Goal: Information Seeking & Learning: Learn about a topic

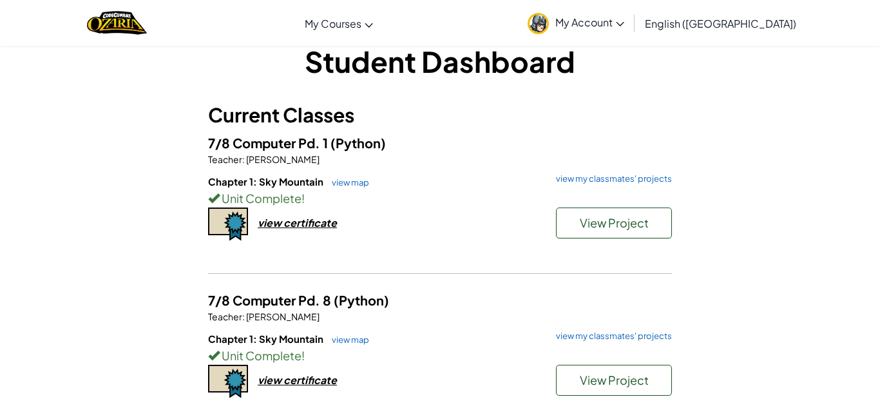
scroll to position [191, 0]
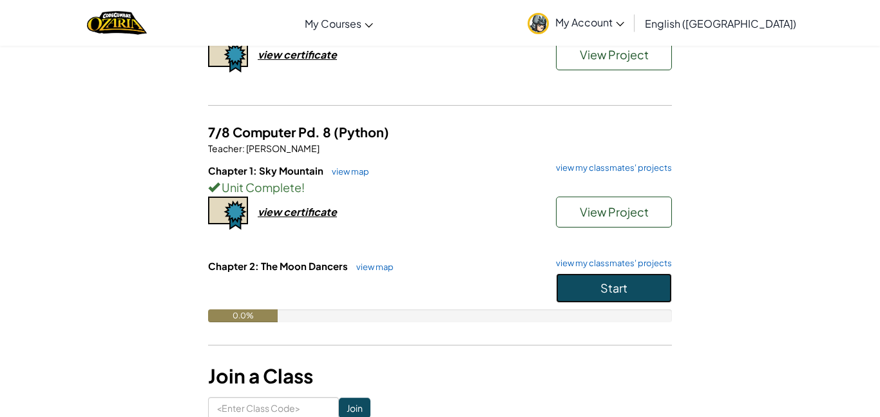
click at [613, 298] on button "Start" at bounding box center [614, 288] width 116 height 30
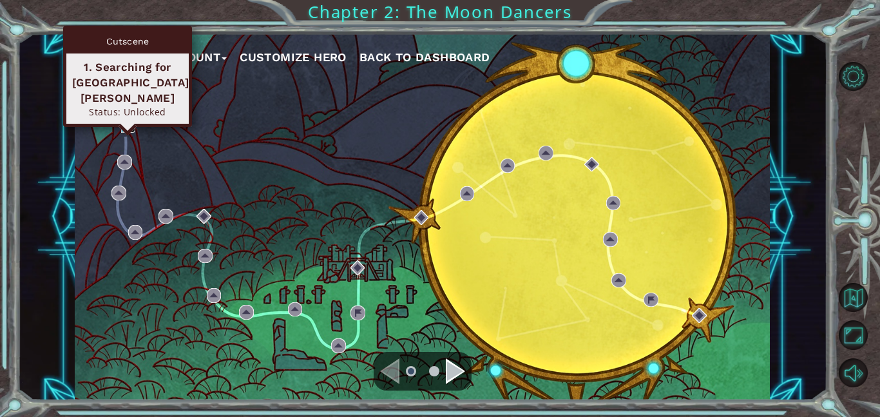
click at [128, 131] on img at bounding box center [128, 125] width 15 height 15
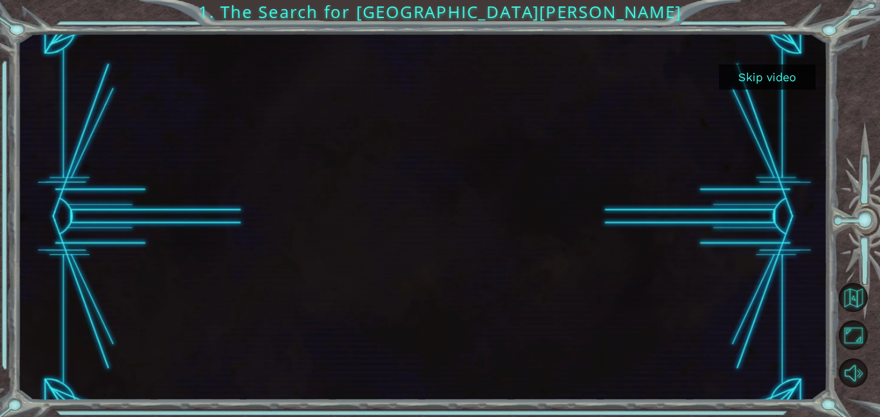
click at [773, 68] on button "Skip video" at bounding box center [767, 76] width 97 height 25
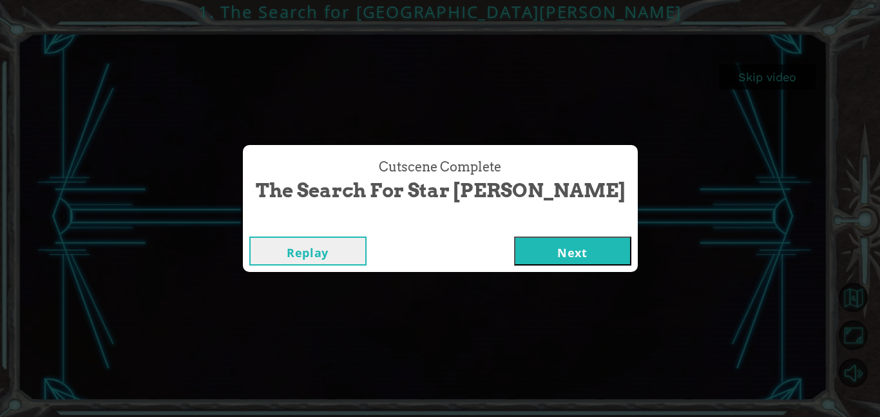
click at [514, 257] on button "Next" at bounding box center [572, 250] width 117 height 29
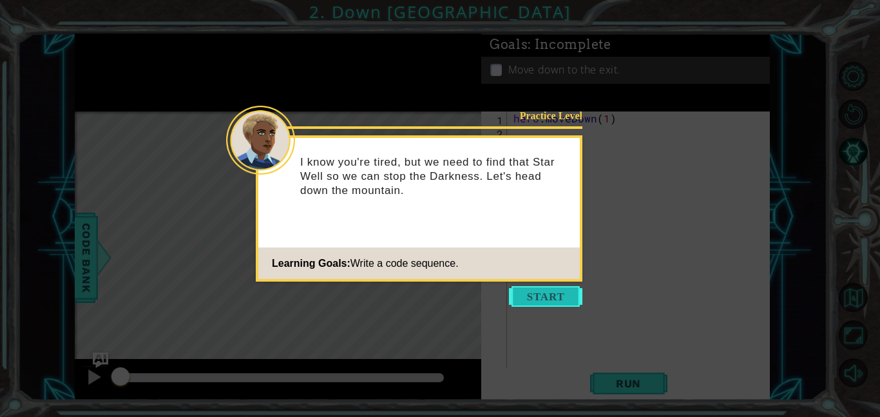
click at [551, 294] on button "Start" at bounding box center [545, 296] width 73 height 21
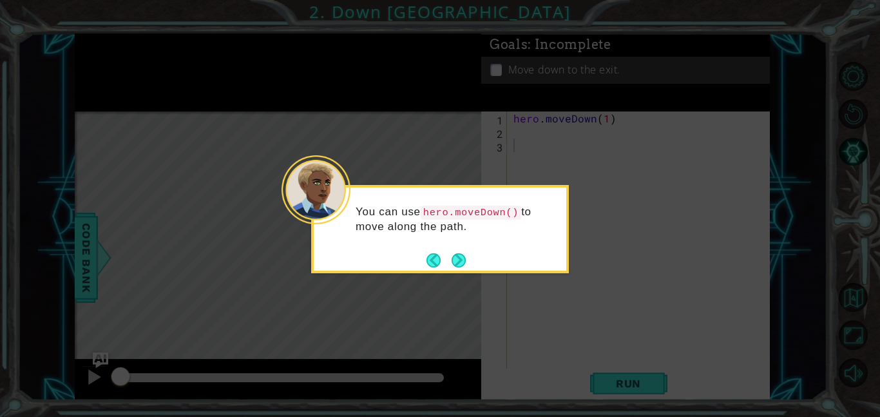
click at [466, 253] on button "Next" at bounding box center [459, 260] width 14 height 14
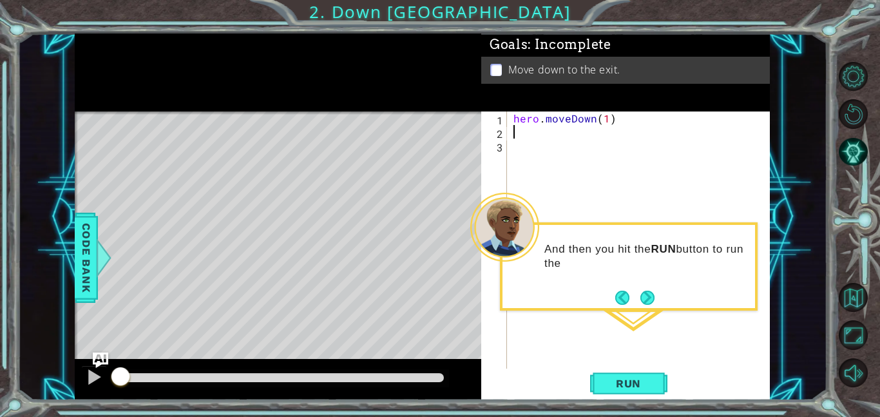
click at [606, 133] on div "hero . moveDown ( 1 )" at bounding box center [642, 253] width 263 height 284
click at [606, 122] on div "hero . moveDown ( 1 )" at bounding box center [642, 253] width 263 height 284
type textarea "hero.moveDown(3)"
click at [649, 382] on span "Run" at bounding box center [628, 383] width 51 height 13
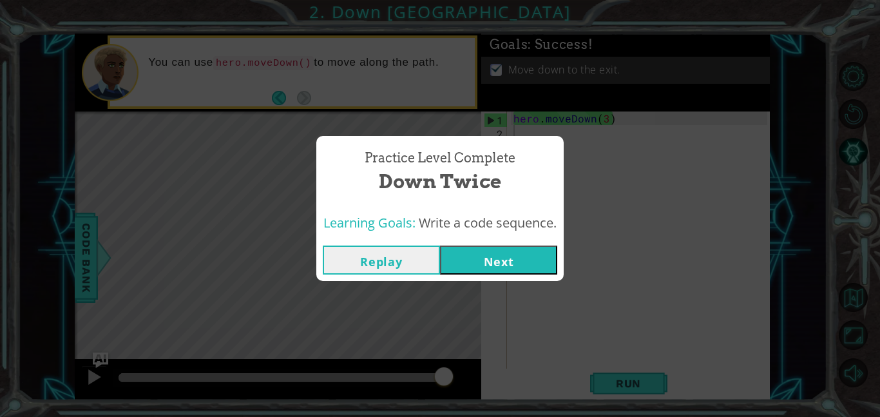
click at [480, 251] on button "Next" at bounding box center [498, 259] width 117 height 29
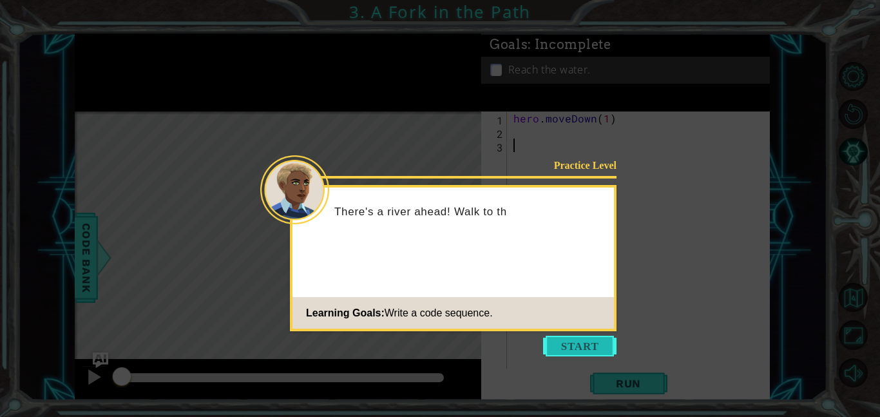
click at [596, 340] on button "Start" at bounding box center [579, 346] width 73 height 21
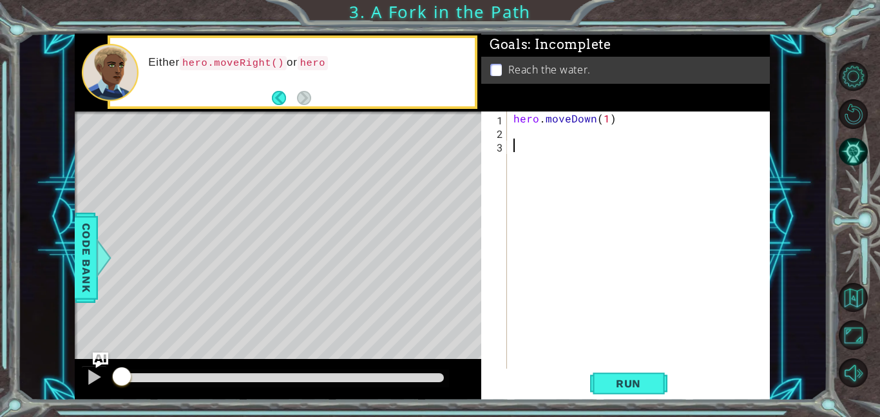
click at [542, 120] on div "hero . moveDown ( 1 )" at bounding box center [642, 253] width 263 height 284
type textarea "hero.moveDown(1)"
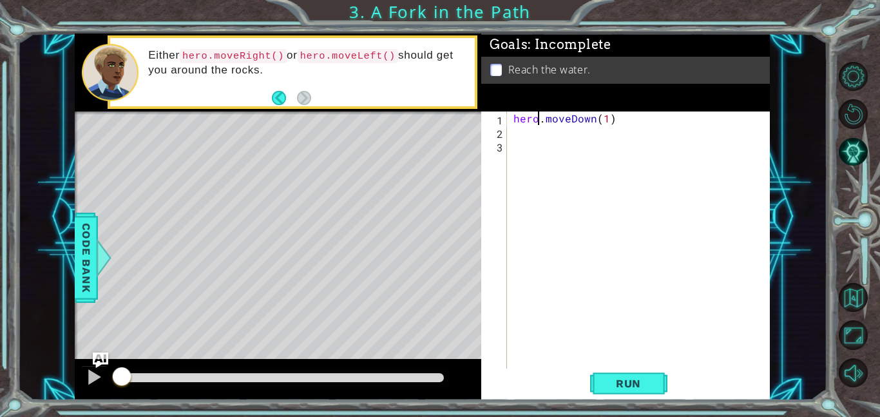
click at [540, 121] on div "hero . moveDown ( 1 )" at bounding box center [642, 253] width 263 height 284
click at [547, 133] on div "hero . moveDown ( 1 )" at bounding box center [642, 253] width 263 height 284
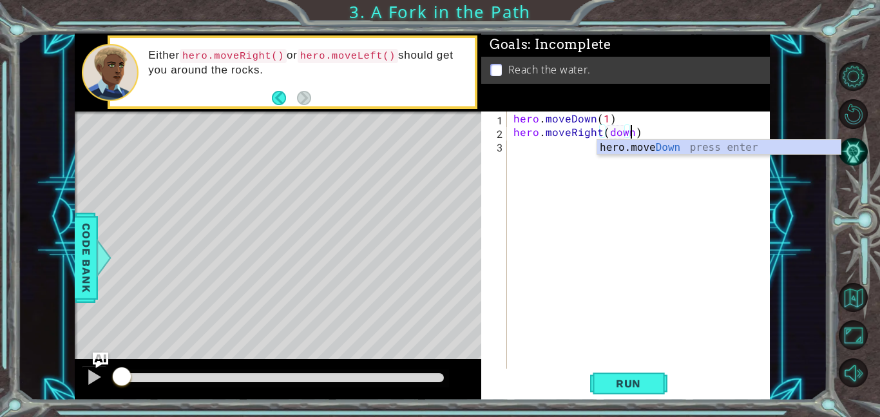
scroll to position [0, 7]
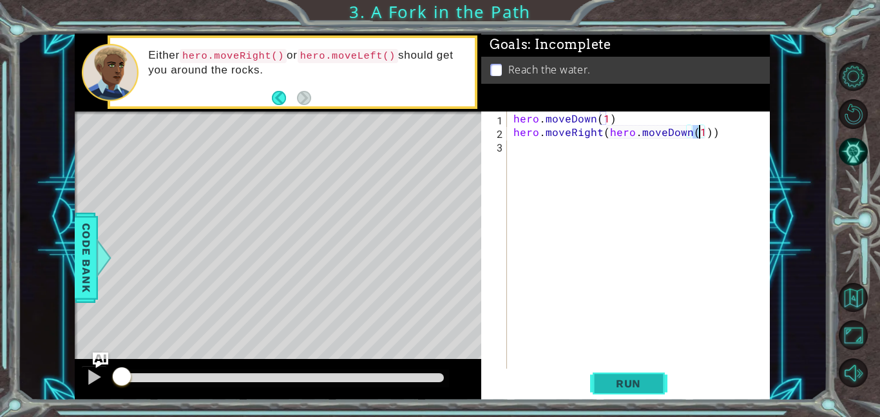
click at [637, 388] on span "Run" at bounding box center [628, 383] width 51 height 13
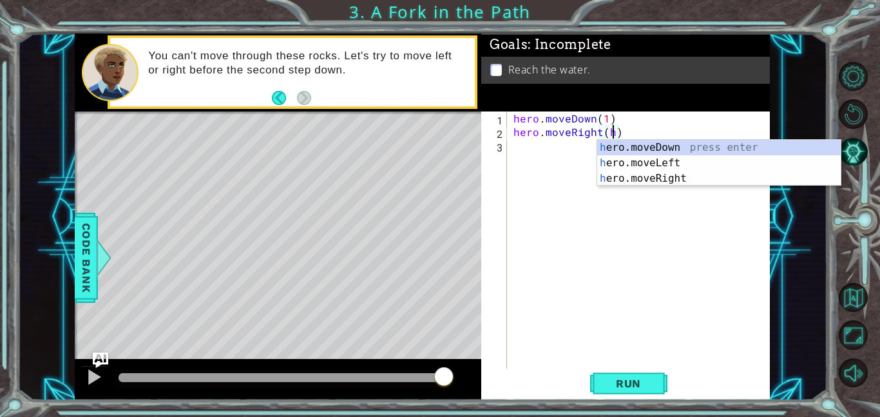
scroll to position [0, 6]
type textarea "hero.moveRight()"
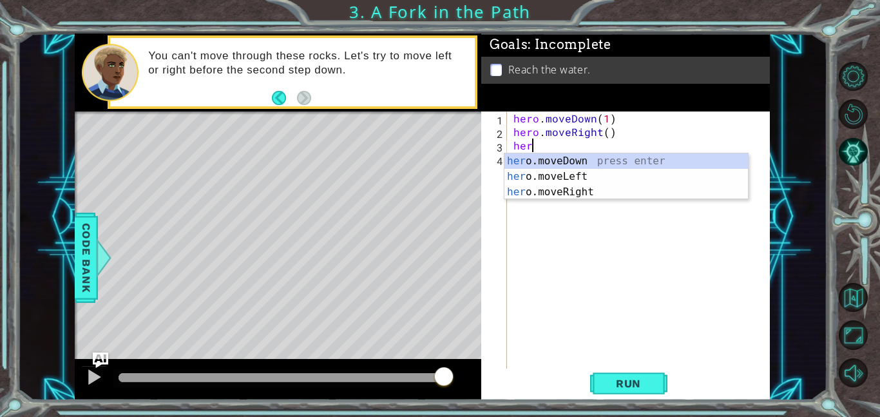
scroll to position [0, 1]
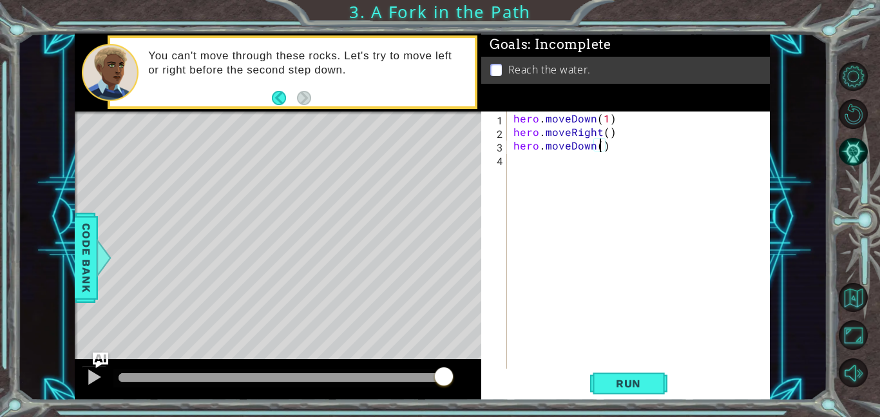
type textarea "hero.moveDown(3)"
click at [662, 385] on button "Run" at bounding box center [628, 382] width 77 height 29
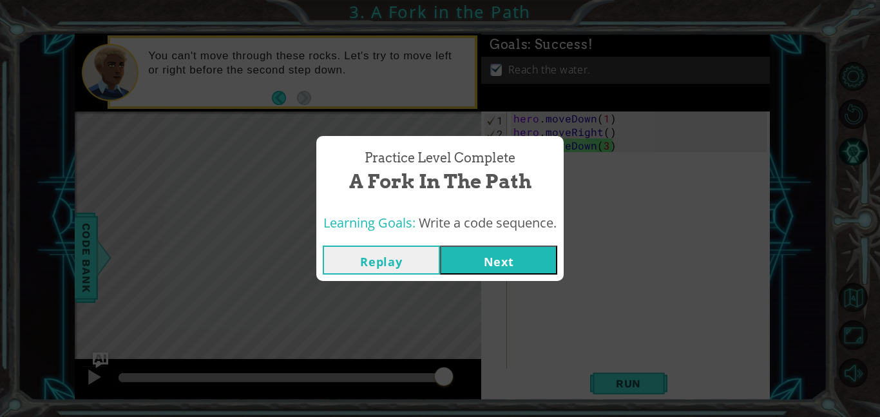
click at [499, 271] on button "Next" at bounding box center [498, 259] width 117 height 29
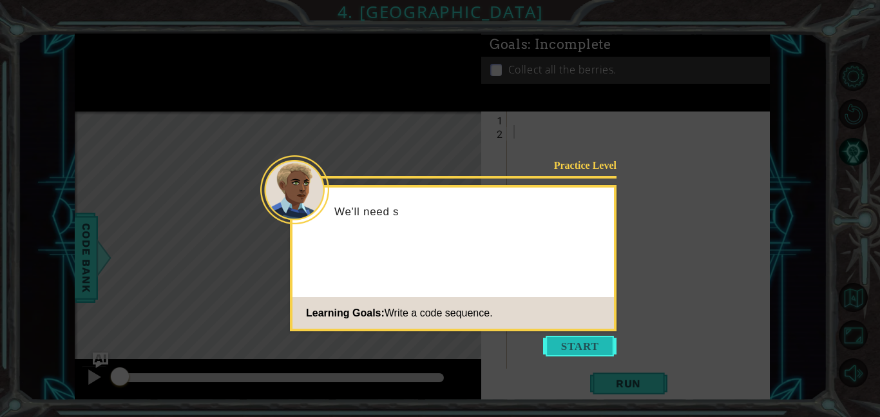
click at [602, 356] on icon at bounding box center [440, 208] width 880 height 417
drag, startPoint x: 596, startPoint y: 355, endPoint x: 572, endPoint y: 346, distance: 25.5
click at [595, 354] on button "Start" at bounding box center [579, 346] width 73 height 21
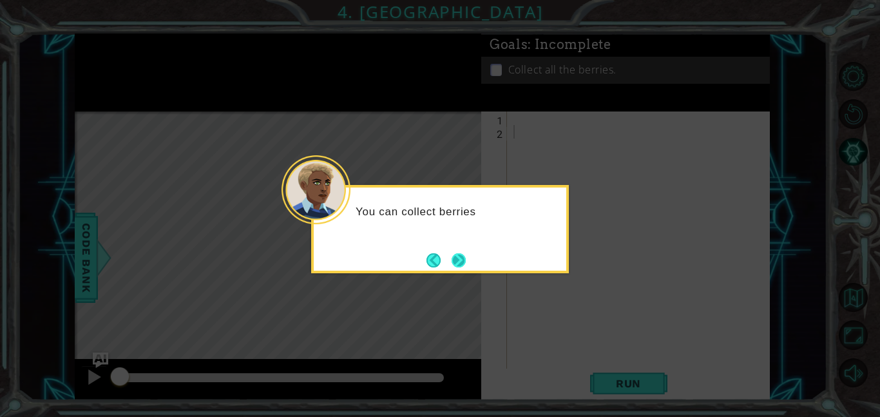
click at [466, 265] on button "Next" at bounding box center [459, 260] width 14 height 14
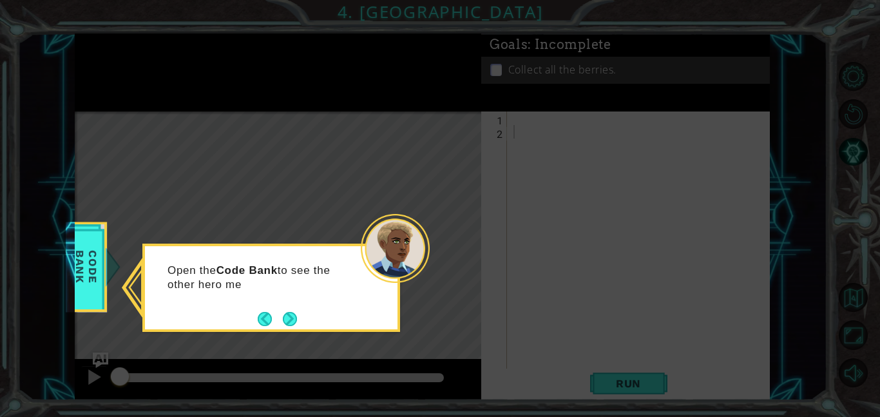
click at [291, 324] on button "Next" at bounding box center [290, 319] width 14 height 14
click at [288, 324] on button "Next" at bounding box center [290, 319] width 14 height 14
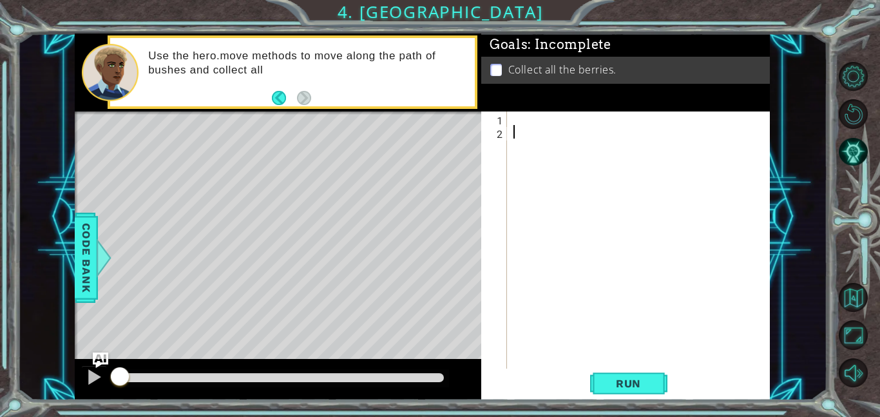
click at [541, 177] on div at bounding box center [642, 253] width 263 height 284
type textarea "for i in range(5)"
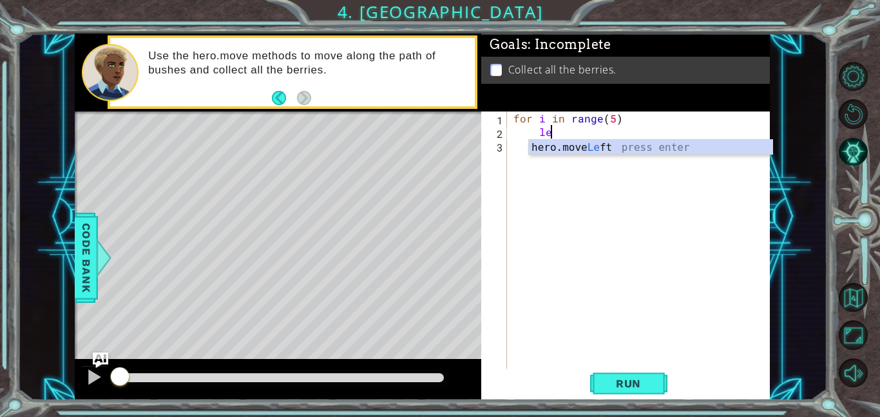
scroll to position [0, 2]
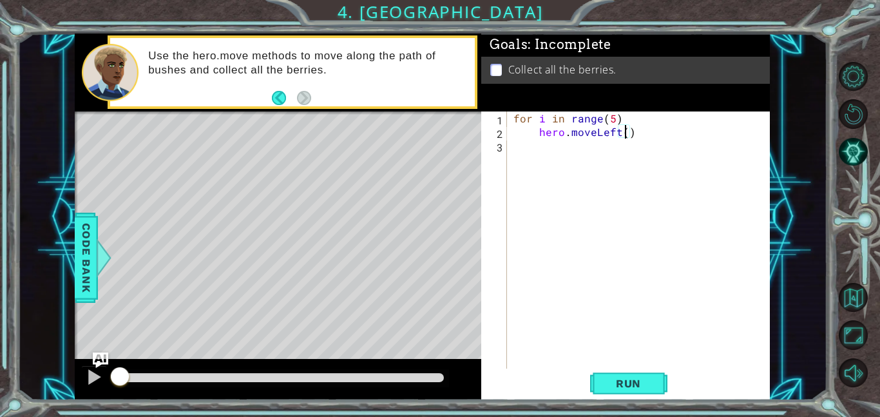
type textarea "hero.moveLeft(2)"
type textarea "`"
type textarea "hero.moveLeft(2)"
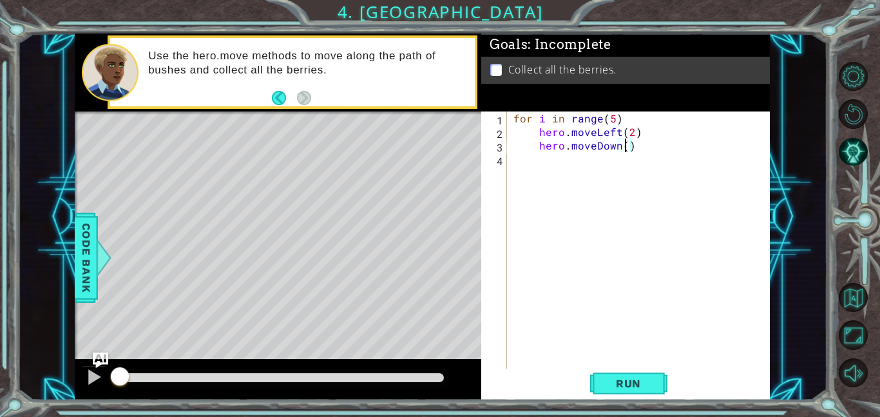
scroll to position [0, 7]
type textarea "hero.moveDown(3)"
type textarea "`"
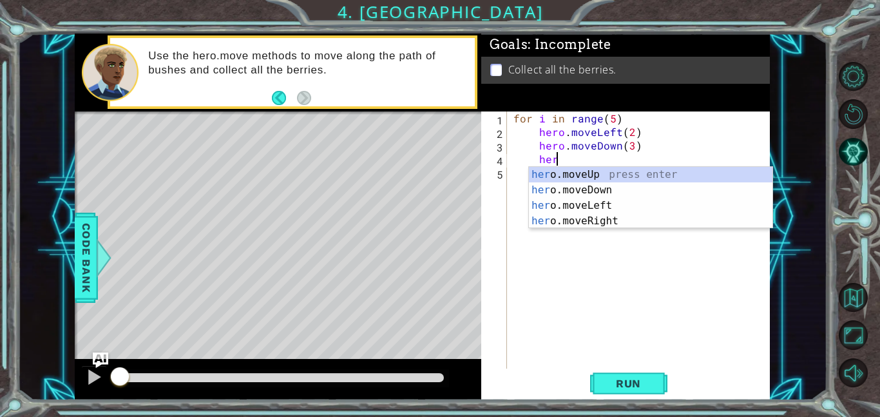
scroll to position [0, 2]
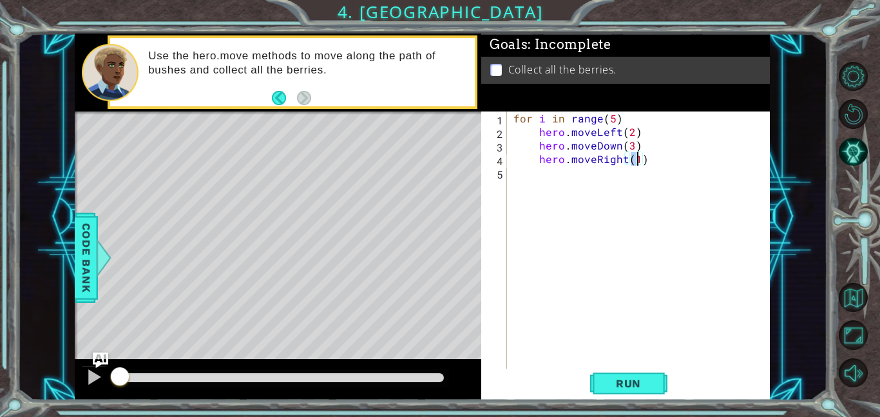
type textarea "hero.moveRight(3)"
click at [633, 131] on div "for i in range ( 5 ) hero . moveLeft ( 2 ) hero . moveDown ( 3 ) hero . moveRig…" at bounding box center [642, 253] width 263 height 284
click at [667, 389] on button "Run" at bounding box center [628, 382] width 77 height 29
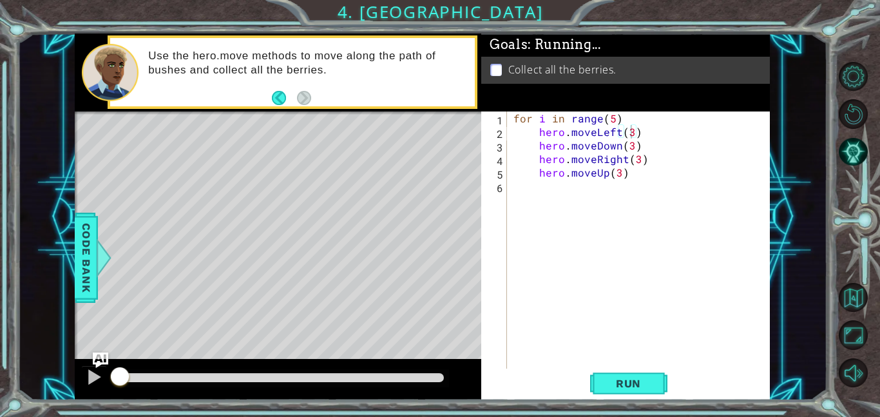
drag, startPoint x: 651, startPoint y: 376, endPoint x: 379, endPoint y: 370, distance: 271.9
click at [617, 379] on button "Run" at bounding box center [628, 382] width 77 height 29
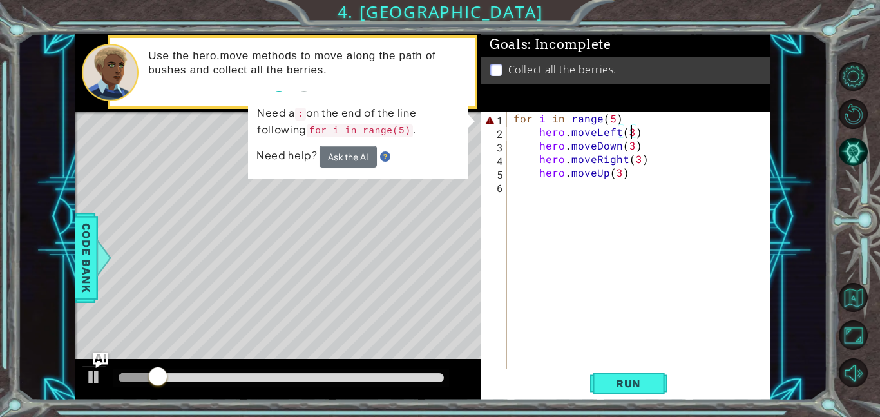
click at [655, 125] on div "for i in range ( 5 ) hero . moveLeft ( 3 ) hero . moveDown ( 3 ) hero . moveRig…" at bounding box center [642, 253] width 263 height 284
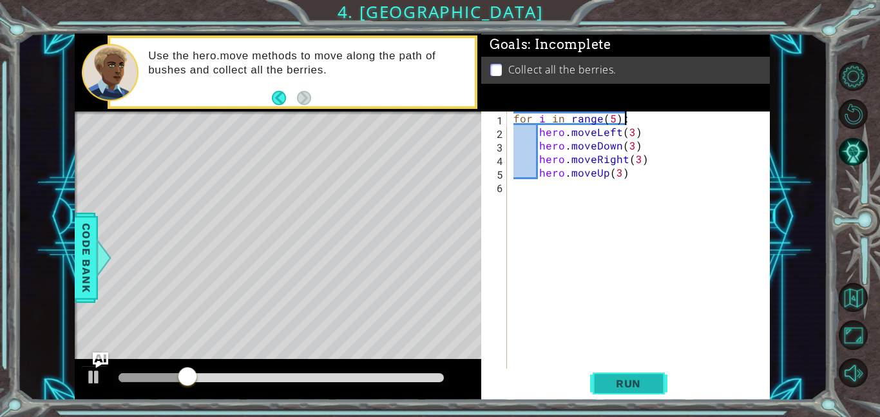
type textarea "for i in range(5):"
click at [607, 375] on button "Run" at bounding box center [628, 382] width 77 height 29
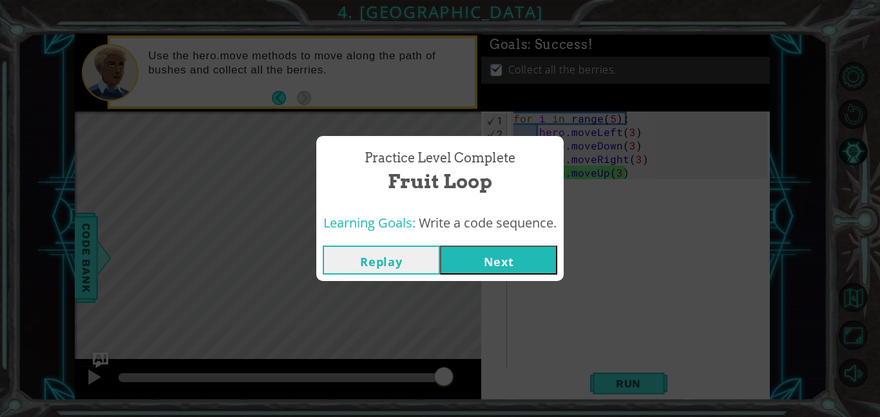
click at [557, 253] on button "Next" at bounding box center [498, 259] width 117 height 29
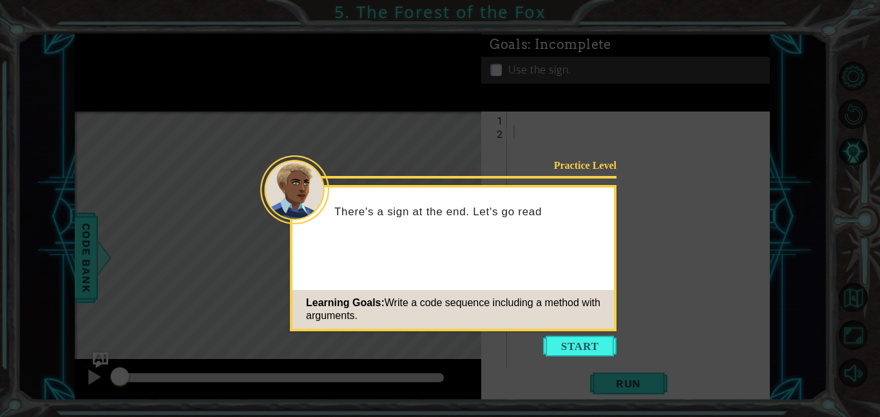
drag, startPoint x: 553, startPoint y: 330, endPoint x: 562, endPoint y: 328, distance: 8.5
click at [559, 329] on div "Practice Level There's a sign at the end. Let's go read Learning Goals: Write a…" at bounding box center [453, 258] width 327 height 146
click at [577, 330] on div "Practice Level There's a sign at the end. Let's go read what it says! Learning …" at bounding box center [453, 258] width 327 height 146
click at [576, 337] on button "Start" at bounding box center [579, 346] width 73 height 21
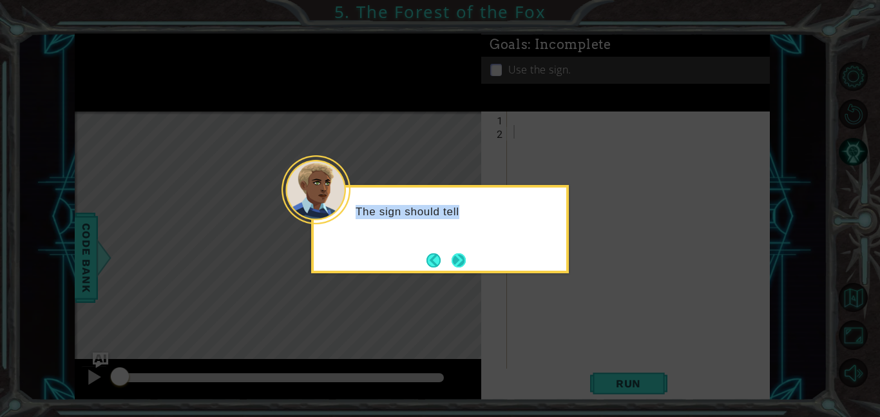
click at [470, 261] on div "The sign should tell" at bounding box center [440, 229] width 258 height 88
click at [464, 261] on button "Next" at bounding box center [459, 260] width 14 height 14
click at [461, 262] on button "Next" at bounding box center [459, 260] width 14 height 14
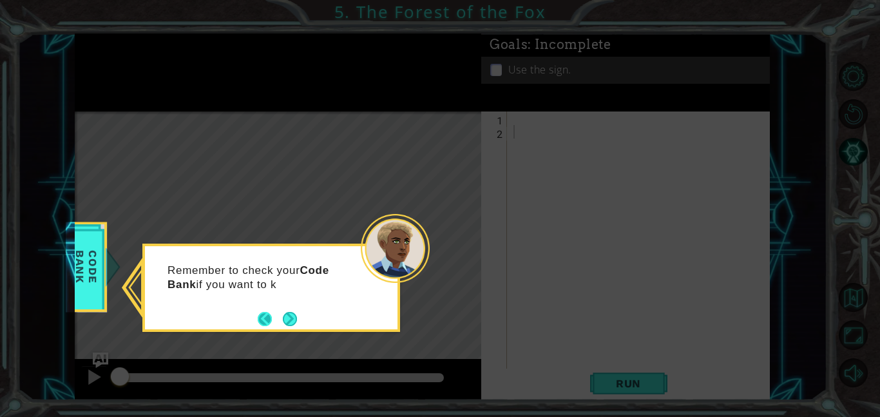
click at [274, 314] on button "Back" at bounding box center [270, 319] width 25 height 14
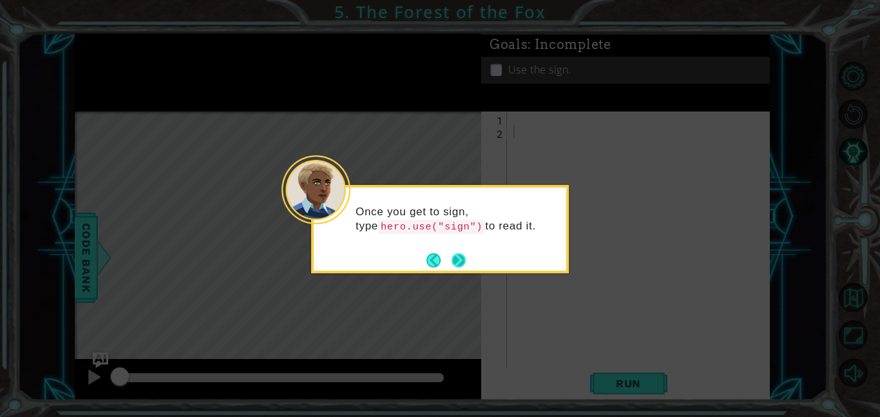
click at [453, 253] on button "Next" at bounding box center [459, 260] width 14 height 14
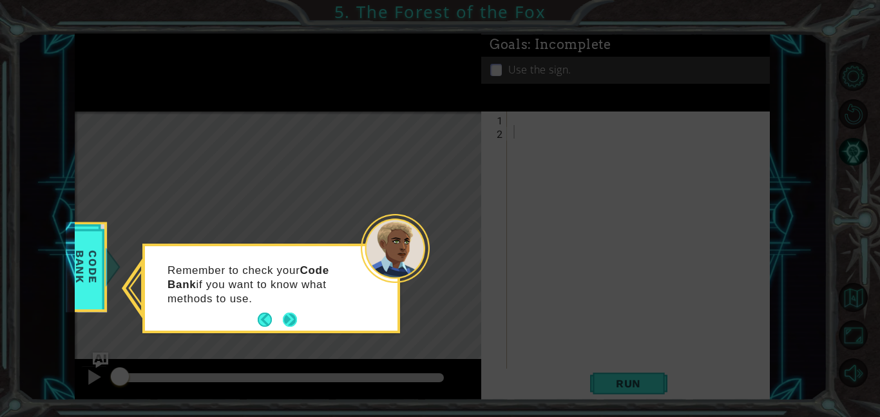
click at [277, 319] on footer at bounding box center [277, 319] width 39 height 19
click at [283, 322] on button "Next" at bounding box center [290, 319] width 14 height 14
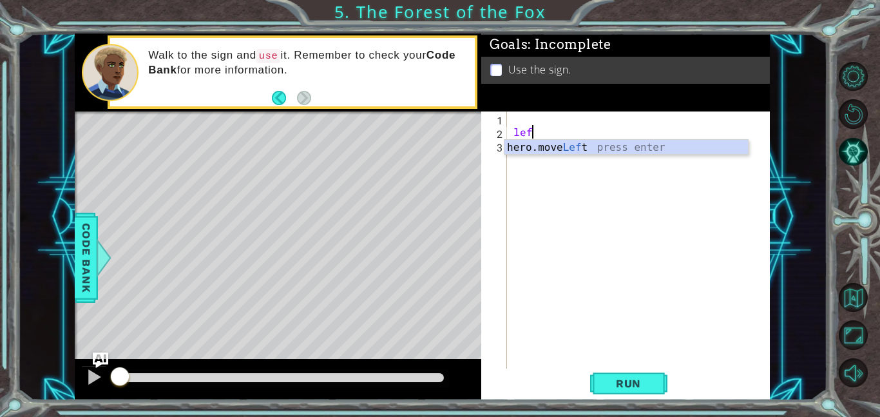
type textarea "hero.moveLeft(1)"
type textarea "hero.moveRight(1)(1)"
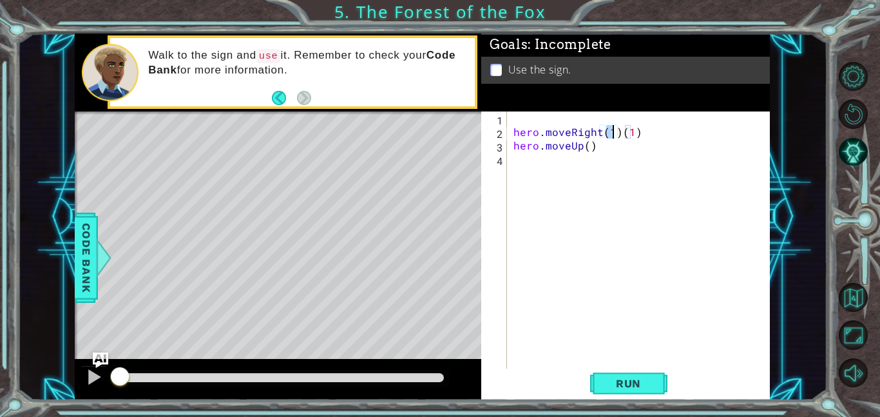
scroll to position [0, 0]
type textarea "hero.moveUp()"
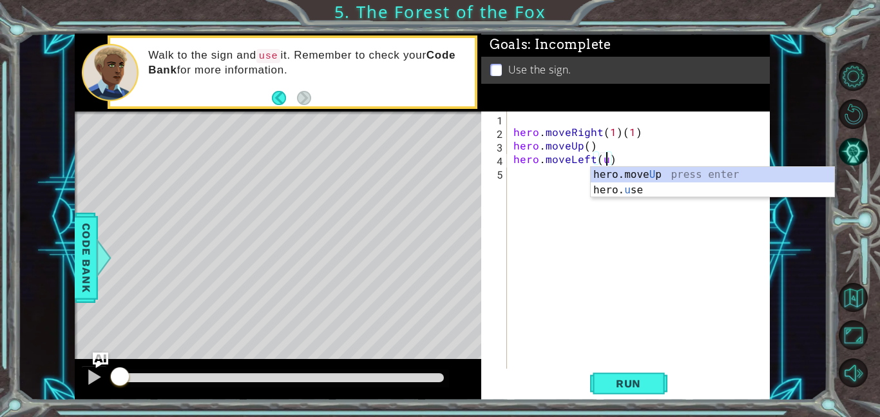
scroll to position [0, 6]
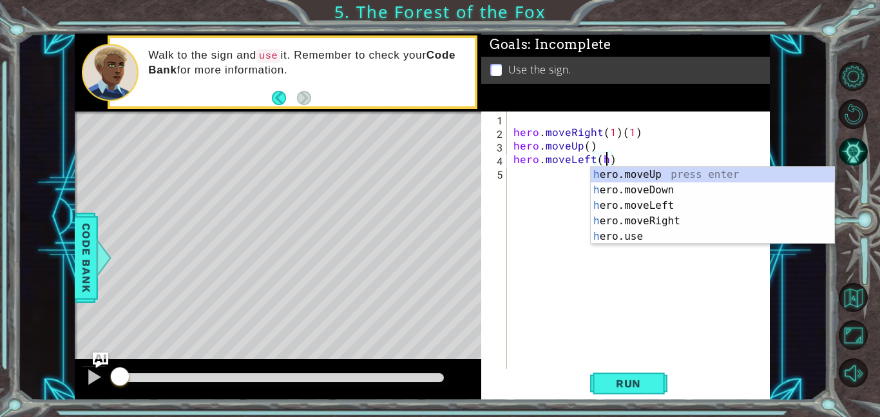
type textarea "hero.moveLeft()"
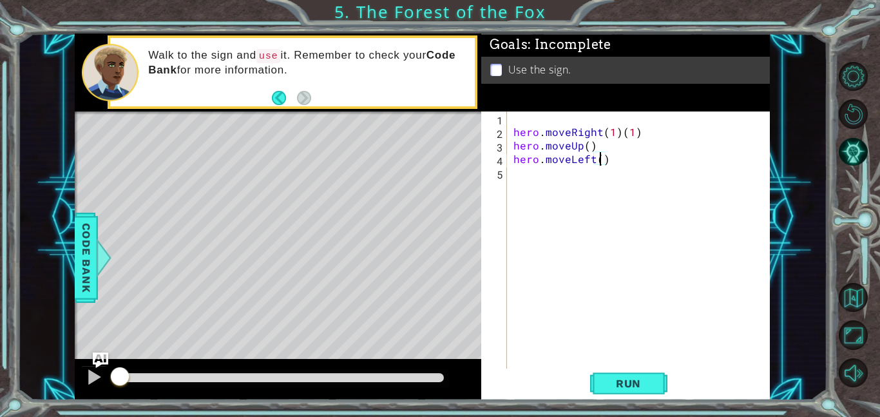
scroll to position [0, 0]
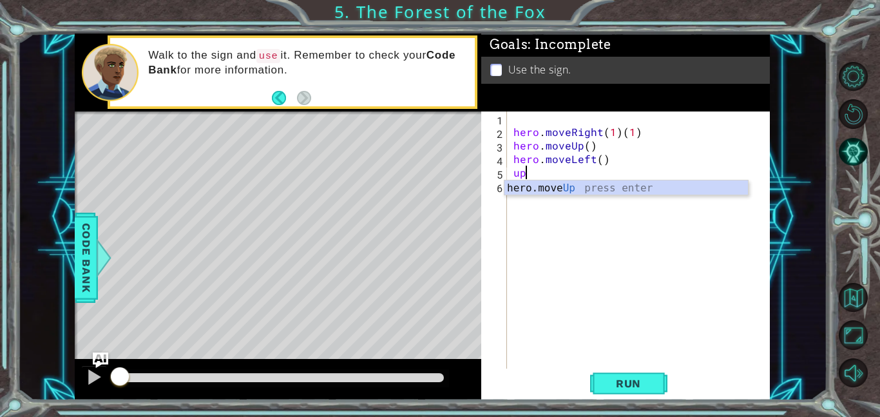
type textarea "hero.moveUp(1)"
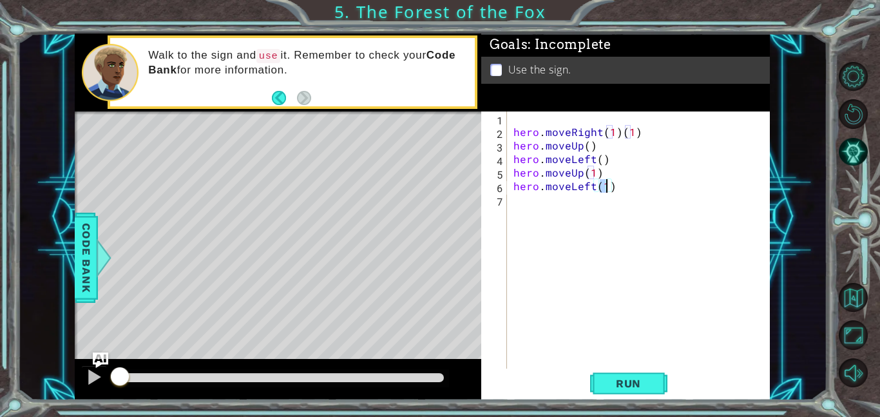
type textarea "hero.moveLeft(3)"
click at [601, 200] on div "hero . moveRight ( 1 ) ( 1 ) hero . moveUp ( ) hero . moveLeft ( ) hero . moveU…" at bounding box center [642, 253] width 263 height 284
click at [647, 215] on div "hero . moveRight ( 1 ) ( 1 ) hero . moveUp ( ) hero . moveLeft ( ) hero . moveU…" at bounding box center [642, 253] width 263 height 284
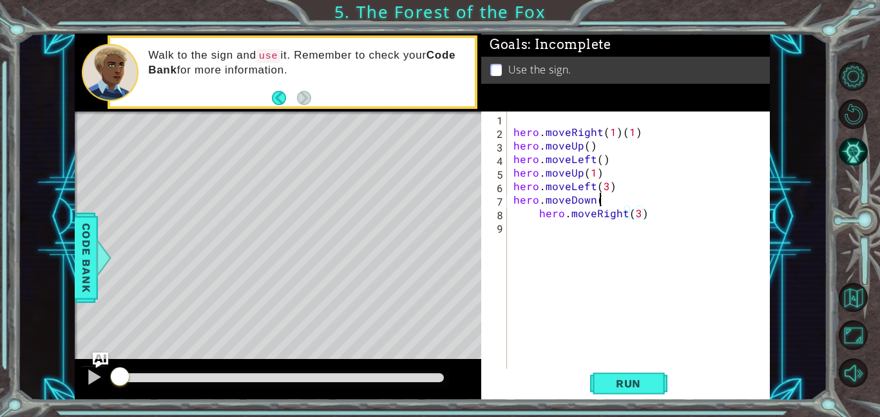
click at [630, 205] on div "hero . moveRight ( 1 ) ( 1 ) hero . moveUp ( ) hero . moveLeft ( ) hero . moveU…" at bounding box center [642, 253] width 263 height 284
click at [533, 215] on div "hero . moveRight ( 1 ) ( 1 ) hero . moveUp ( ) hero . moveLeft ( ) hero . moveU…" at bounding box center [642, 253] width 263 height 284
click at [600, 203] on div "hero . moveRight ( 1 ) ( 1 ) hero . moveUp ( ) hero . moveLeft ( ) hero . moveU…" at bounding box center [642, 253] width 263 height 284
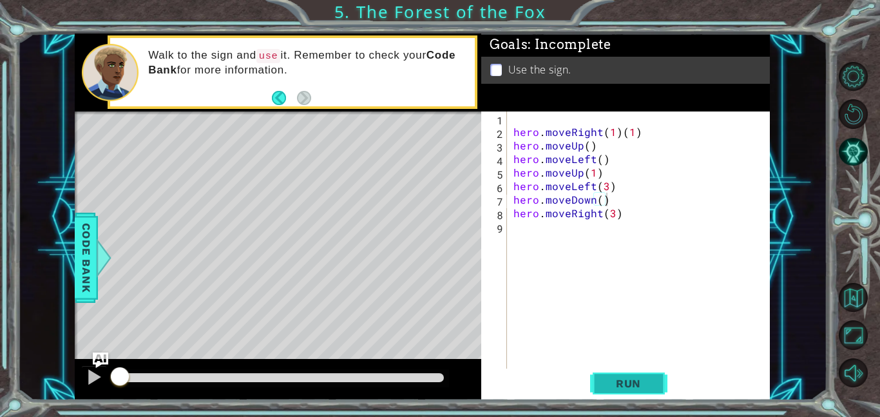
click at [618, 370] on button "Run" at bounding box center [628, 382] width 77 height 29
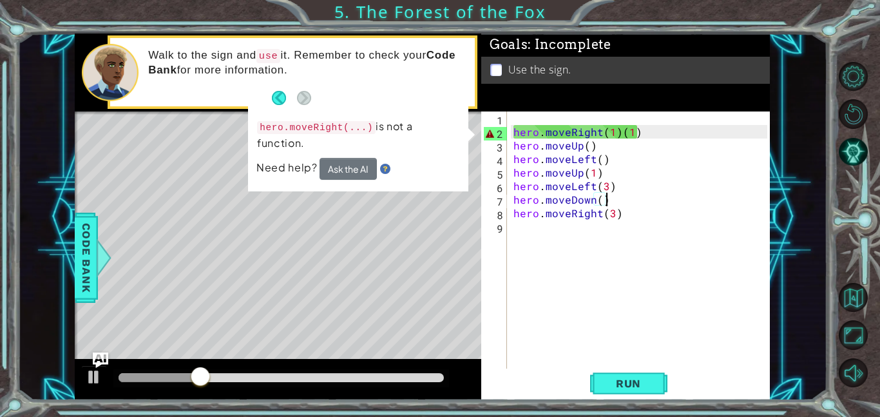
click at [636, 142] on div "hero . moveRight ( 1 ) ( 1 ) hero . moveUp ( ) hero . moveLeft ( ) hero . moveU…" at bounding box center [642, 253] width 263 height 284
click at [640, 137] on div "hero . moveRight ( 1 ) ( 1 ) hero . moveUp ( ) hero . moveLeft ( ) hero . moveU…" at bounding box center [642, 253] width 263 height 284
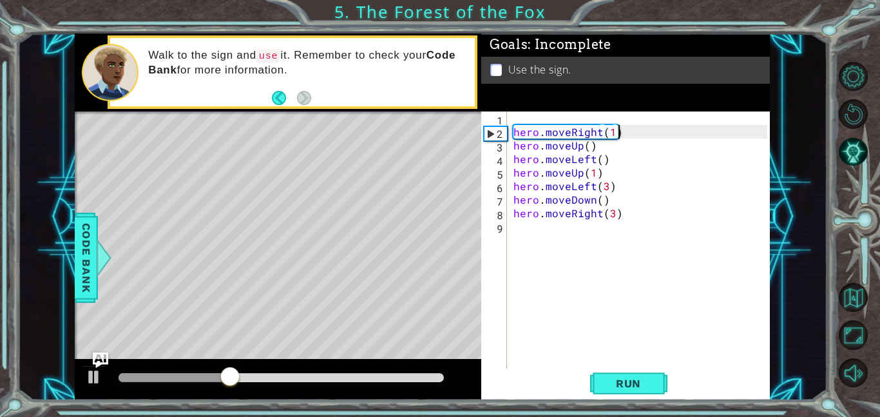
drag, startPoint x: 648, startPoint y: 377, endPoint x: 640, endPoint y: 366, distance: 13.4
click at [647, 375] on button "Run" at bounding box center [628, 382] width 77 height 29
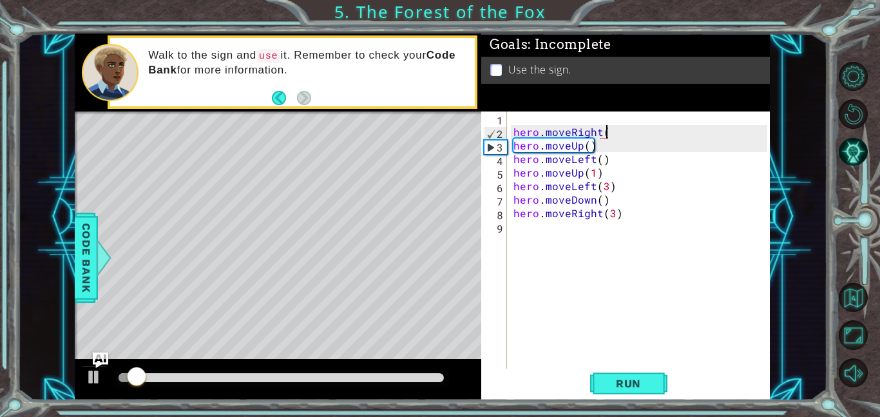
type textarea "hero.moveRight"
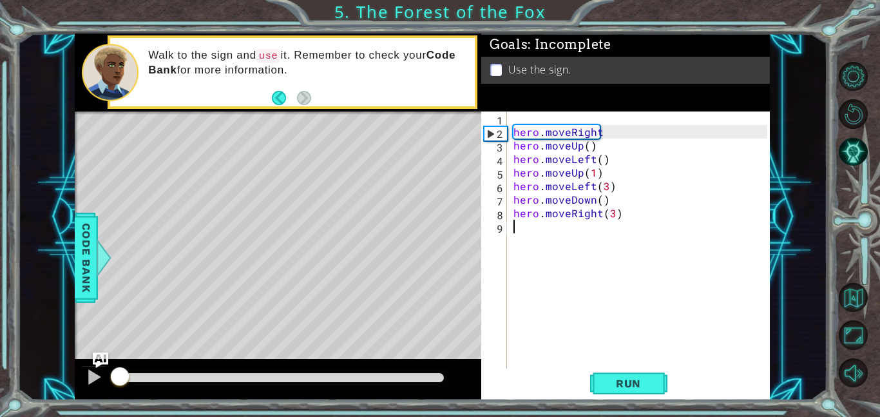
drag, startPoint x: 241, startPoint y: 379, endPoint x: 34, endPoint y: 387, distance: 206.9
click at [34, 387] on div "1 ההההההההההההההההההההההההההההההההההההההההההההההההההההההההההההההההההההההההההההה…" at bounding box center [422, 216] width 810 height 366
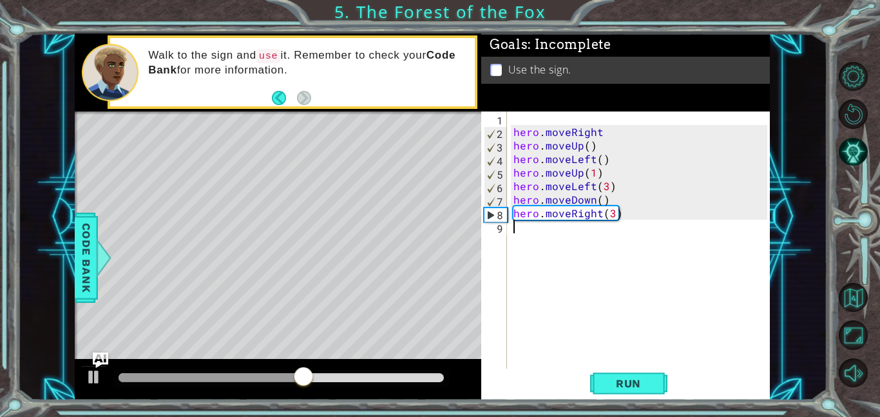
click at [595, 155] on div "hero . moveRight hero . moveUp ( ) hero . moveLeft ( ) hero . moveUp ( 1 ) hero…" at bounding box center [642, 253] width 263 height 284
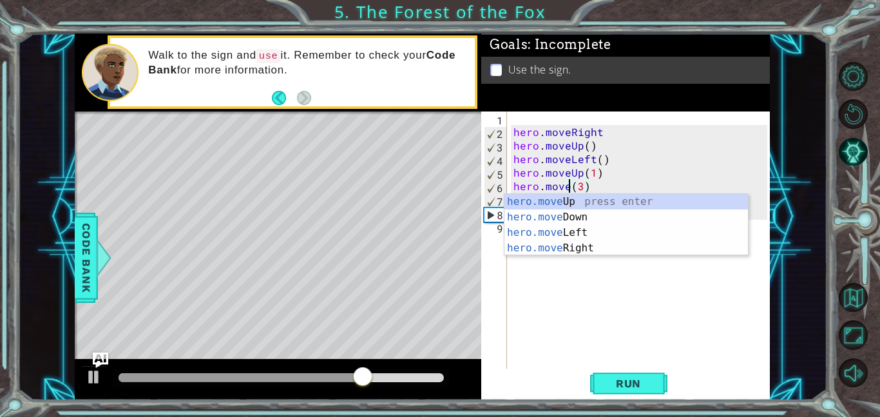
scroll to position [0, 4]
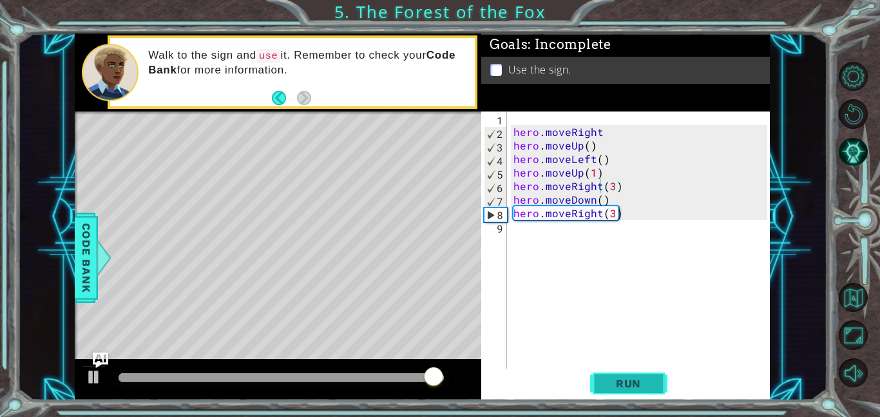
click at [611, 377] on span "Run" at bounding box center [628, 383] width 51 height 13
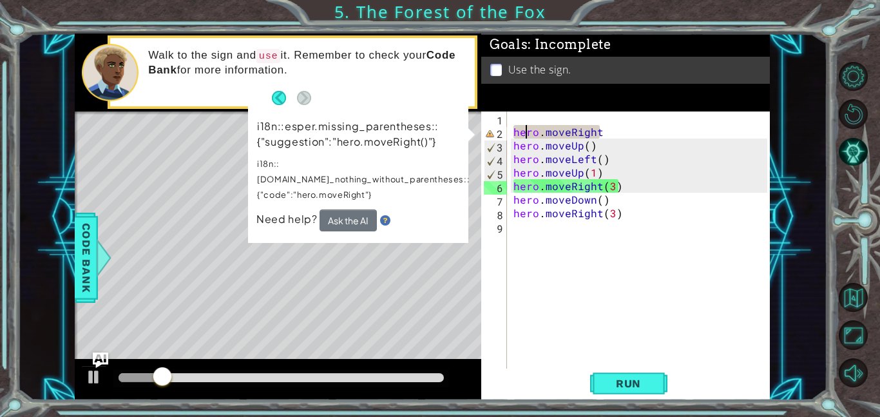
click at [524, 131] on div "hero . moveRight hero . moveUp ( ) hero . moveLeft ( ) hero . moveUp ( 1 ) hero…" at bounding box center [642, 253] width 263 height 284
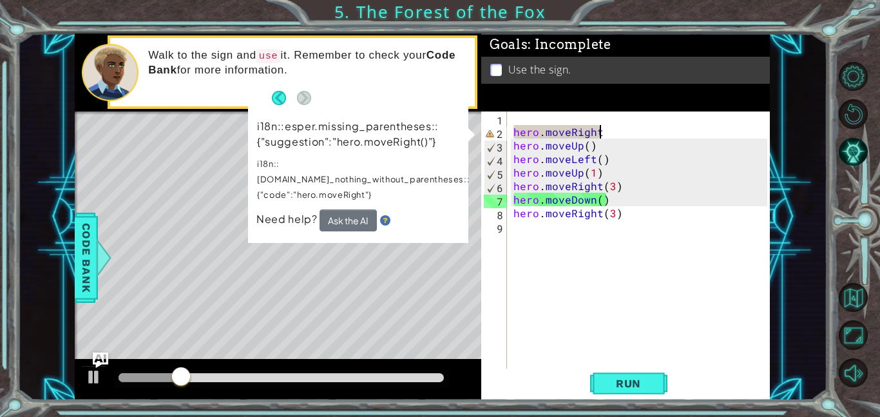
click at [610, 134] on div "hero . moveRight hero . moveUp ( ) hero . moveLeft ( ) hero . moveUp ( 1 ) hero…" at bounding box center [642, 253] width 263 height 284
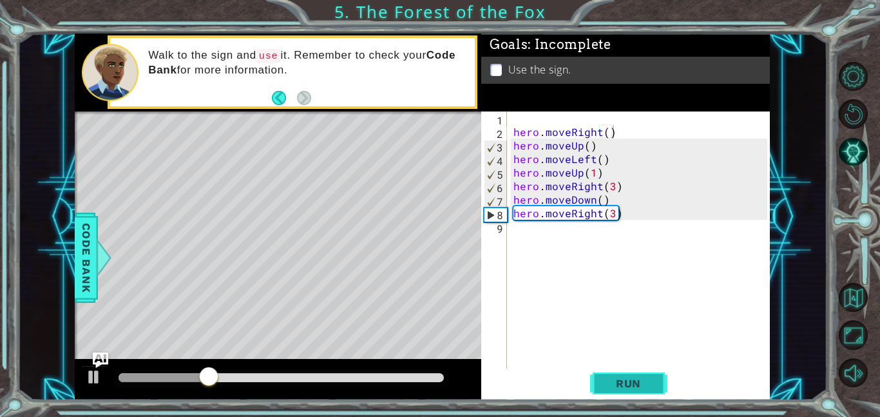
click at [653, 391] on button "Run" at bounding box center [628, 382] width 77 height 29
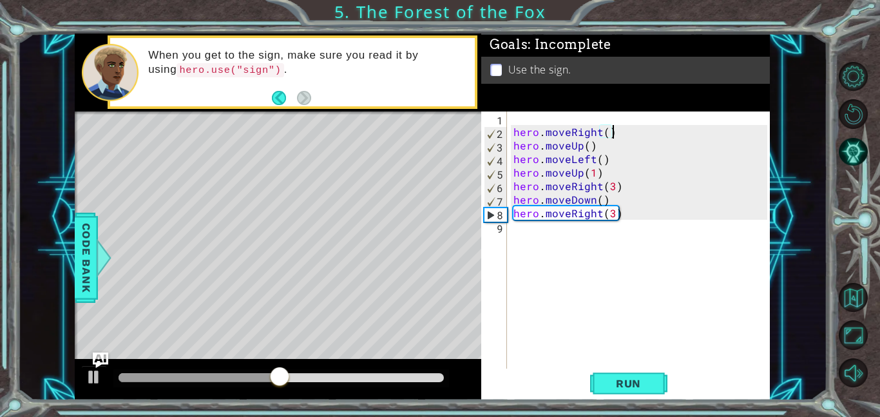
click at [511, 212] on div "hero . moveRight ( ) hero . moveUp ( ) hero . moveLeft ( ) hero . moveUp ( 1 ) …" at bounding box center [642, 253] width 263 height 284
type textarea "hero.moveRight(3)"
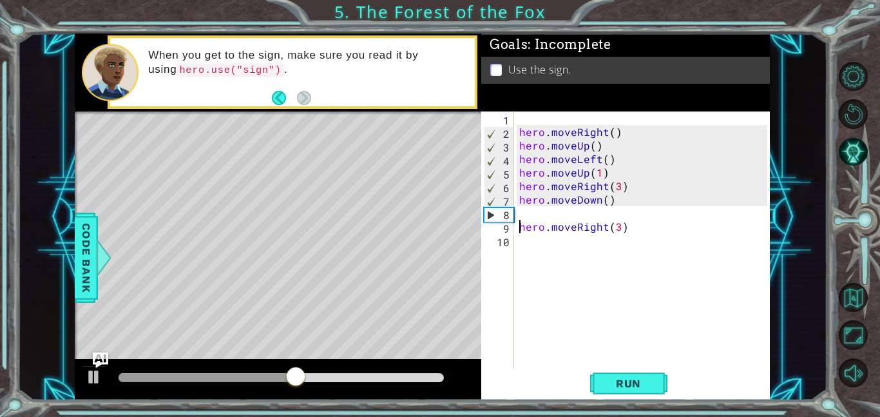
type textarea "hero.moveRight(3)"
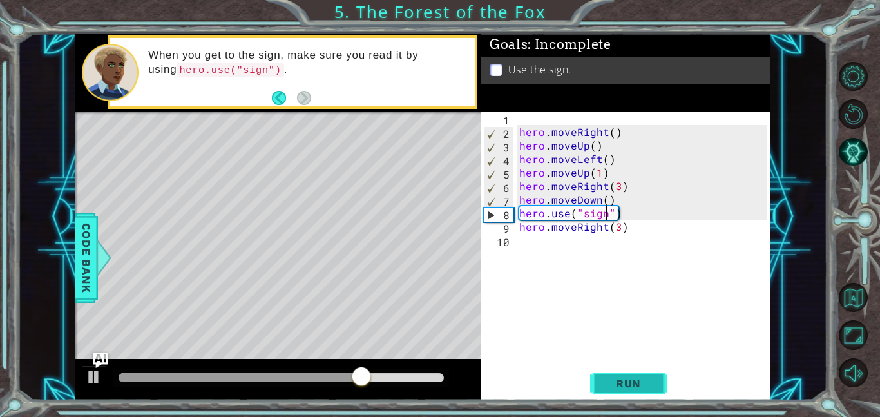
type textarea "hero.use("sign")"
click at [640, 377] on span "Run" at bounding box center [628, 383] width 51 height 13
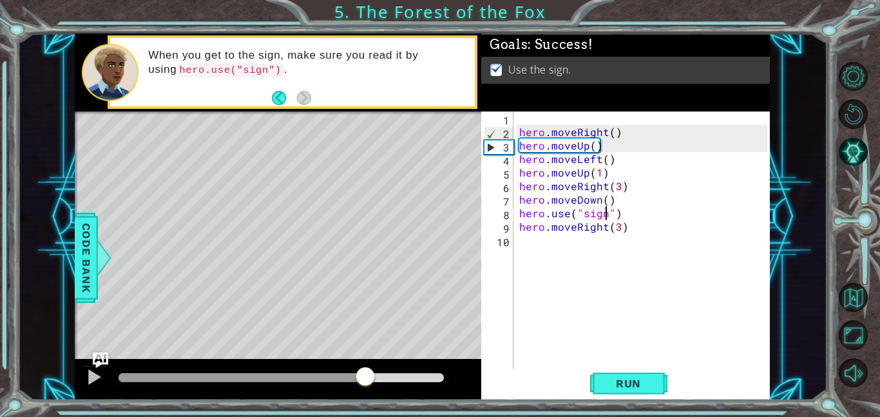
click at [365, 375] on div at bounding box center [281, 377] width 325 height 9
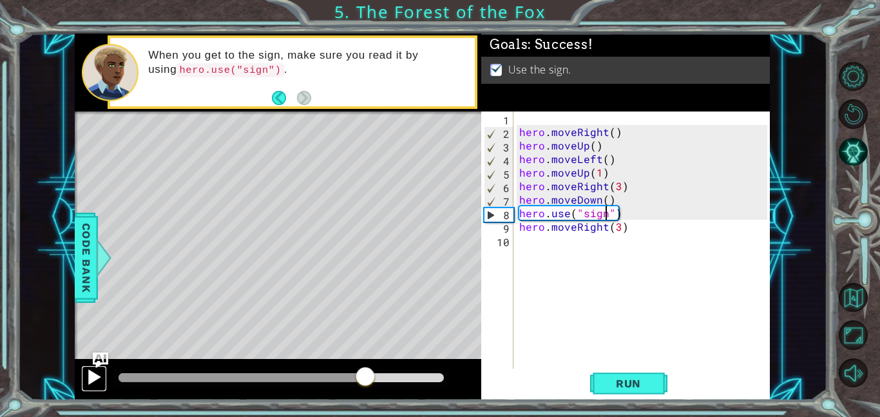
click at [100, 377] on div at bounding box center [94, 376] width 17 height 17
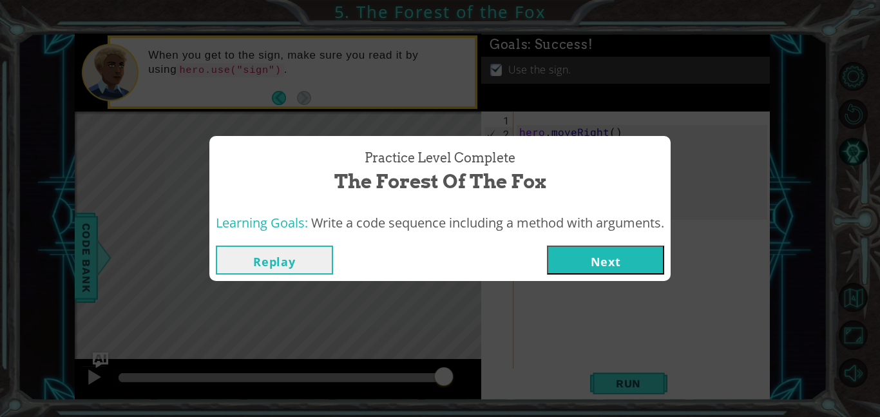
click at [640, 256] on button "Next" at bounding box center [605, 259] width 117 height 29
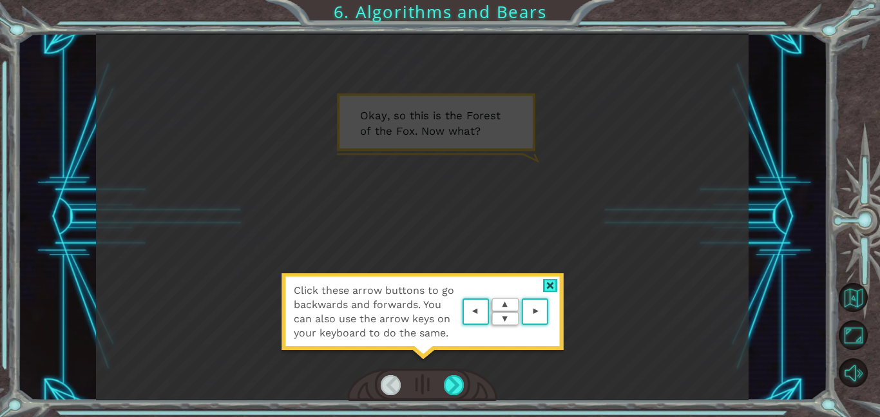
click at [553, 291] on div at bounding box center [550, 286] width 15 height 14
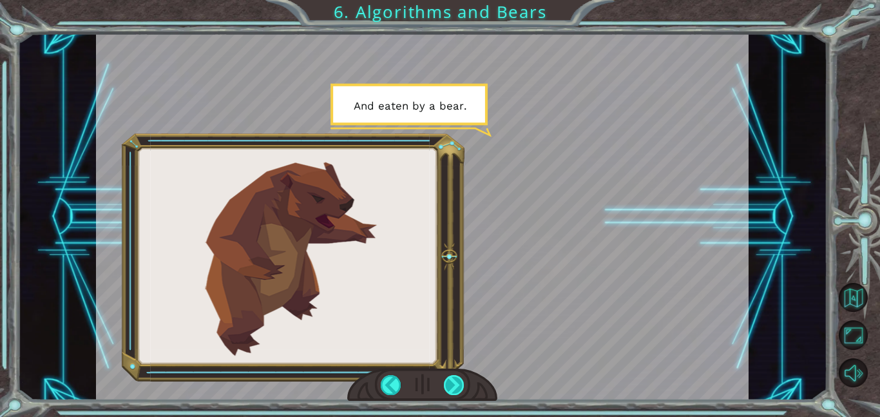
click at [457, 375] on div at bounding box center [454, 385] width 21 height 20
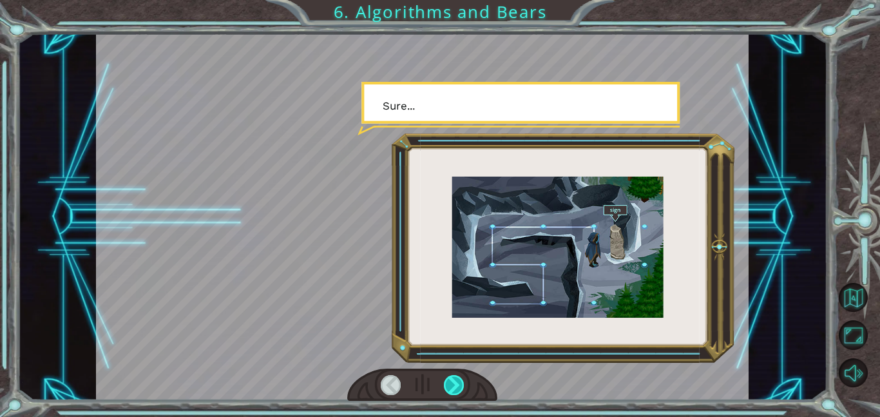
click at [457, 375] on div at bounding box center [454, 385] width 21 height 20
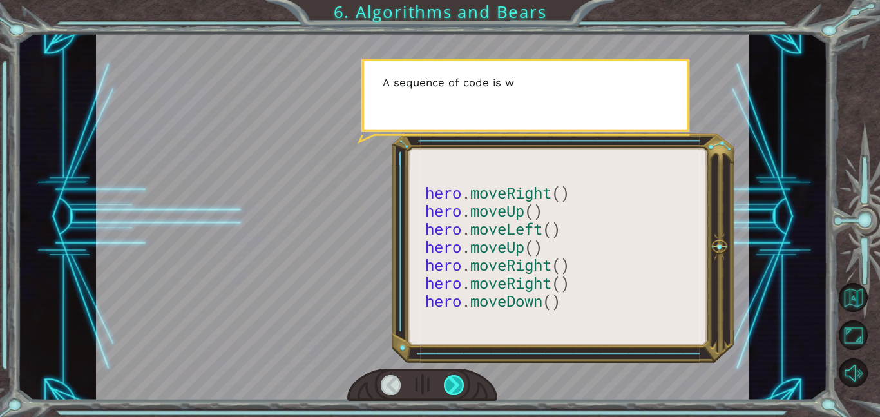
click at [457, 375] on div at bounding box center [454, 385] width 21 height 20
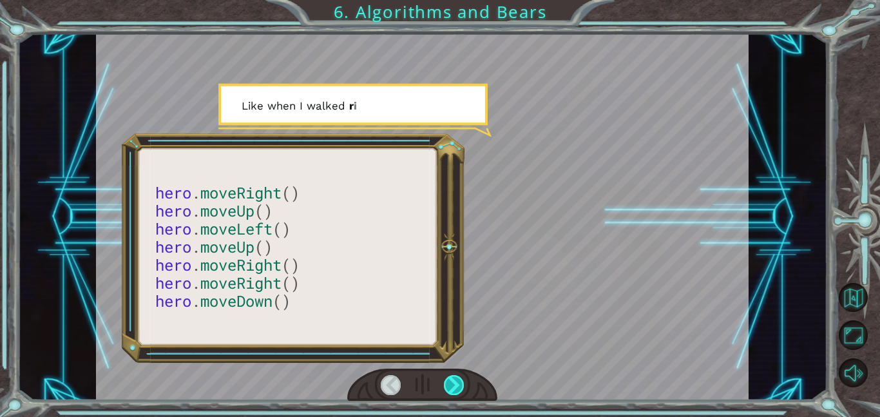
click at [457, 375] on div at bounding box center [454, 385] width 21 height 20
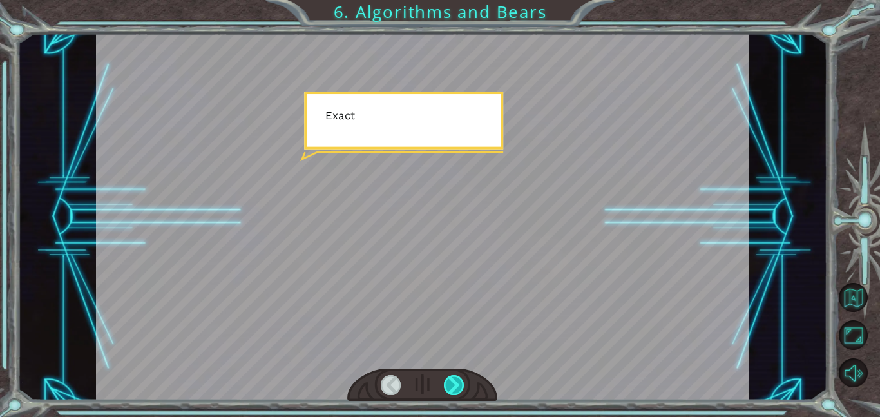
click at [457, 375] on div at bounding box center [454, 385] width 21 height 20
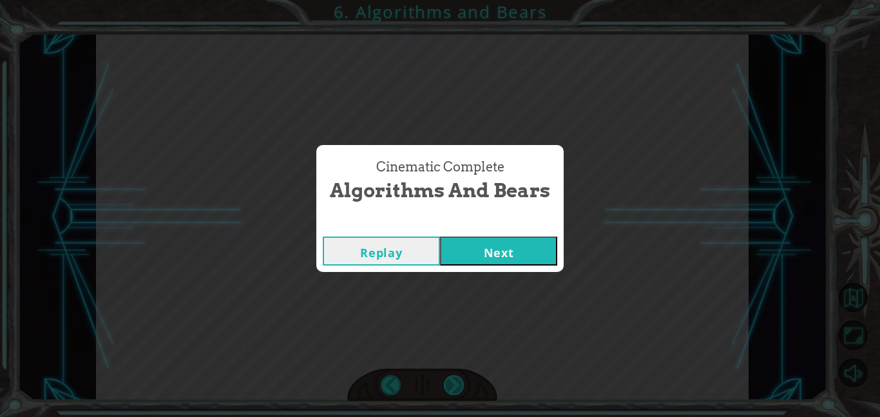
click at [457, 375] on div "Cinematic Complete Algorithms and Bears Replay Next" at bounding box center [440, 208] width 880 height 417
click at [522, 232] on div "Replay Next" at bounding box center [439, 251] width 247 height 42
drag, startPoint x: 520, startPoint y: 232, endPoint x: 516, endPoint y: 247, distance: 15.3
click at [520, 234] on div "Replay Next" at bounding box center [439, 251] width 247 height 42
click at [513, 256] on button "Next" at bounding box center [498, 250] width 117 height 29
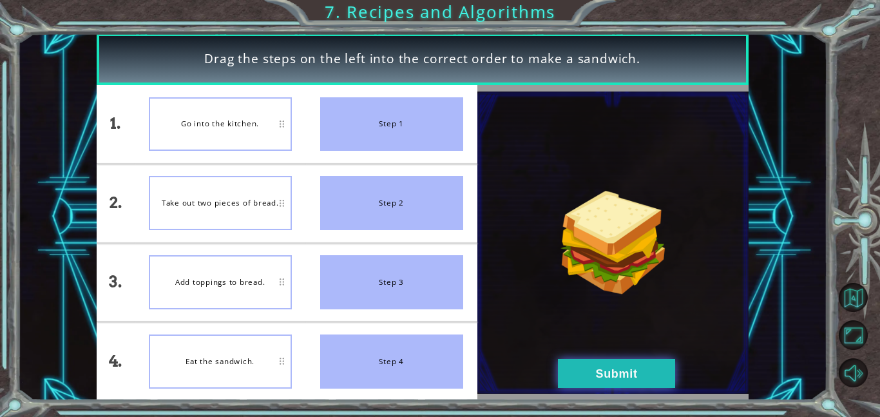
click at [594, 383] on button "Submit" at bounding box center [616, 373] width 117 height 29
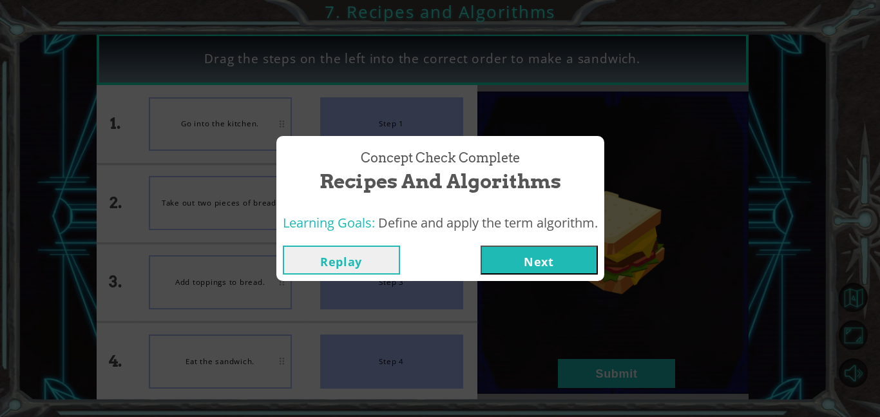
click at [532, 255] on button "Next" at bounding box center [538, 259] width 117 height 29
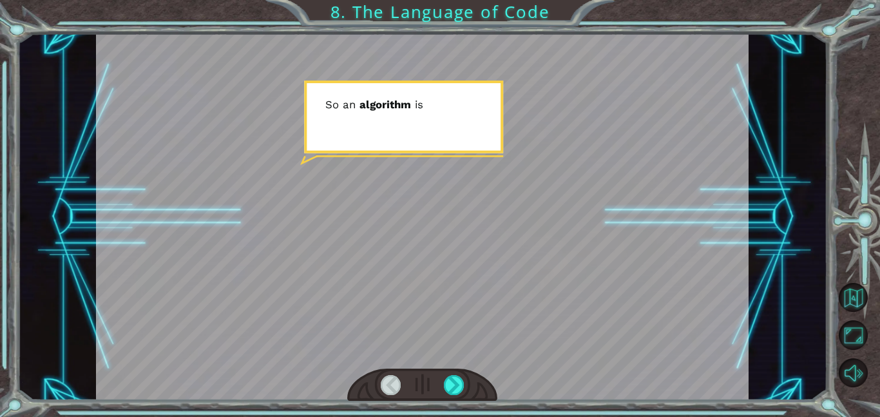
click at [499, 241] on div at bounding box center [422, 216] width 652 height 366
click at [459, 381] on div at bounding box center [454, 385] width 21 height 20
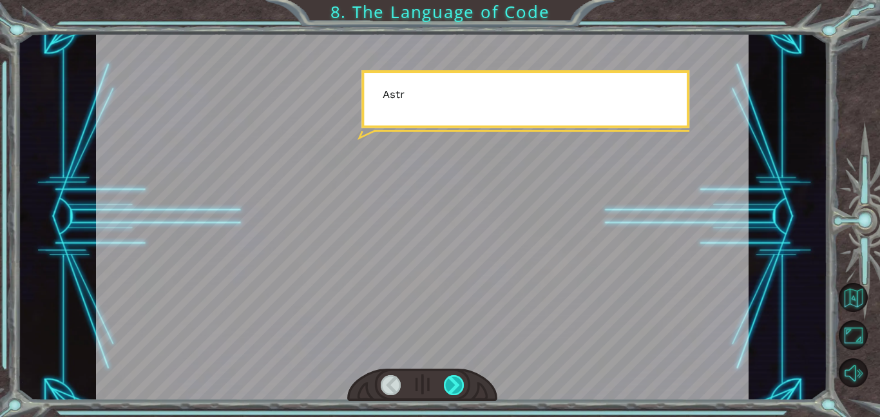
click at [459, 381] on div at bounding box center [454, 385] width 21 height 20
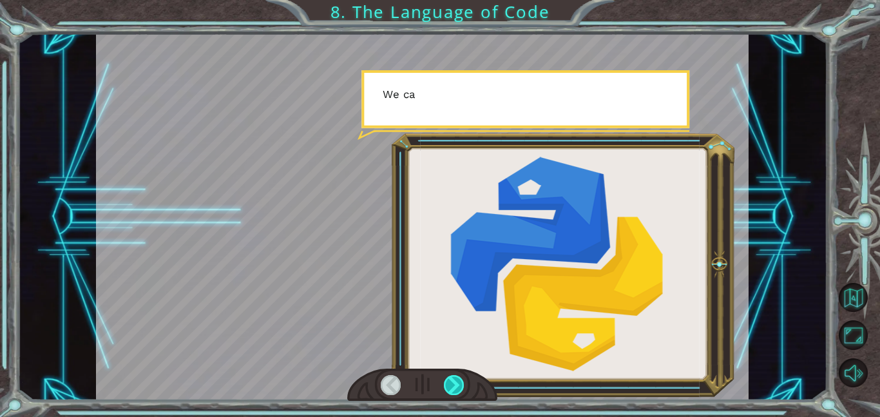
click at [459, 381] on div at bounding box center [454, 385] width 21 height 20
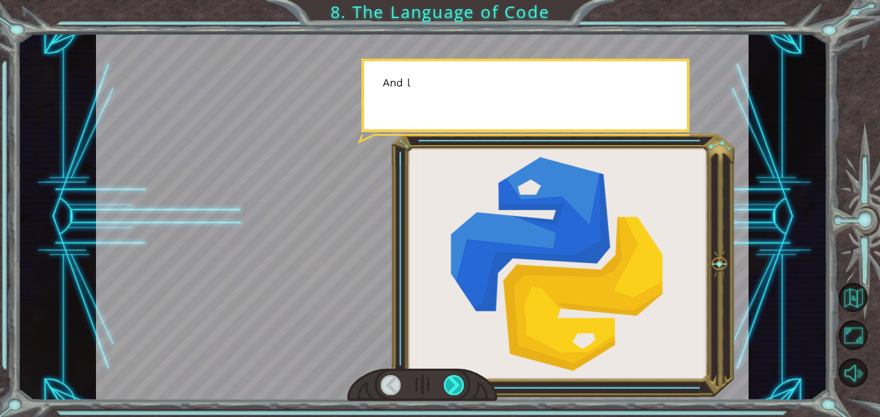
click at [459, 381] on div at bounding box center [454, 385] width 21 height 20
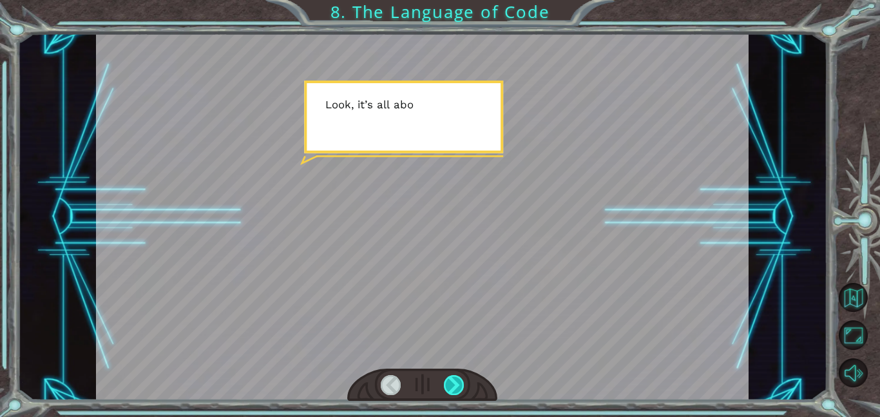
click at [459, 381] on div at bounding box center [454, 385] width 21 height 20
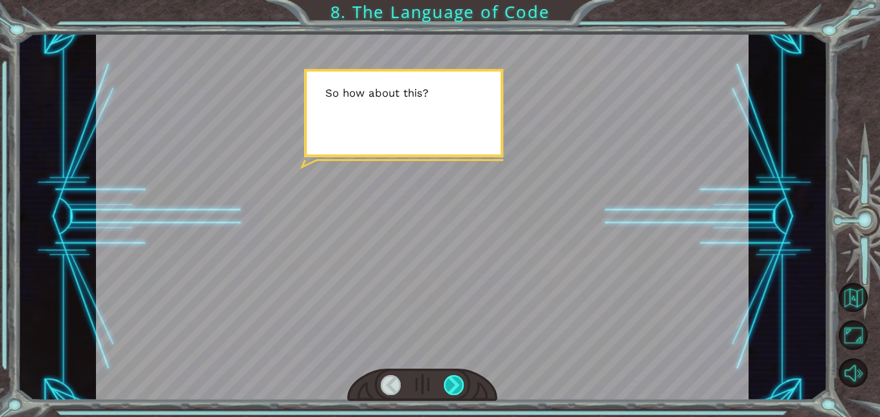
click at [459, 381] on div at bounding box center [454, 385] width 21 height 20
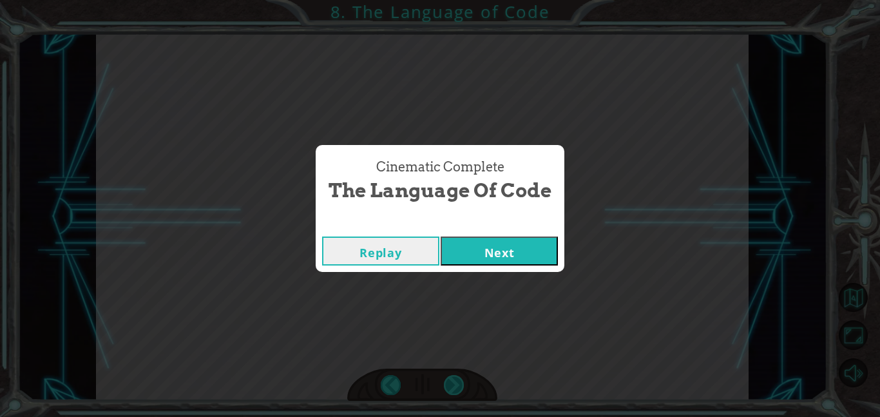
click at [459, 381] on div "Cinematic Complete The Language of Code Replay Next" at bounding box center [440, 208] width 880 height 417
click at [647, 236] on div "Cinematic Complete The Language of Code Replay Next" at bounding box center [440, 208] width 880 height 417
click at [551, 196] on div "Cinematic Complete The Language of Code" at bounding box center [440, 180] width 236 height 59
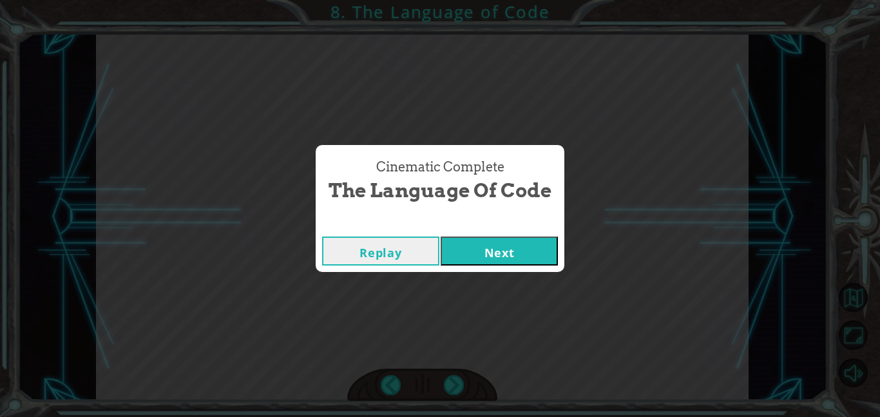
click at [542, 253] on button "Next" at bounding box center [499, 250] width 117 height 29
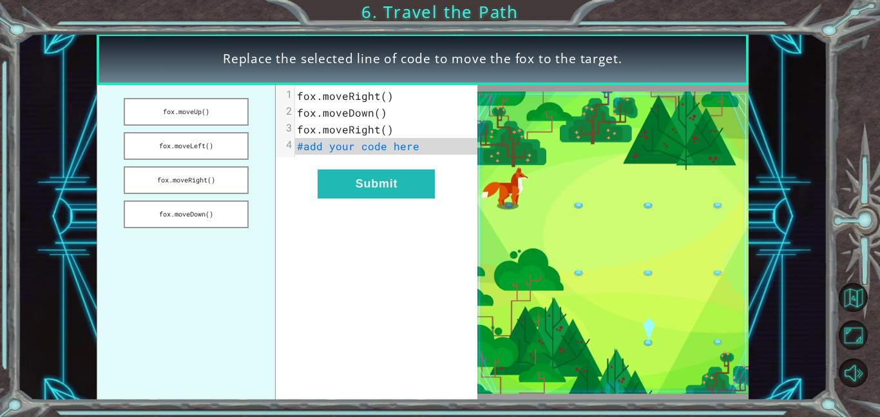
click at [363, 149] on span "#add your code here" at bounding box center [358, 146] width 122 height 14
drag, startPoint x: 209, startPoint y: 222, endPoint x: 262, endPoint y: 178, distance: 69.0
click at [311, 164] on div "fox.moveUp() fox.moveLeft() fox.moveRight() fox.moveDown() xxxxxxxxxx 4 1 fox.m…" at bounding box center [287, 242] width 381 height 315
click at [199, 212] on button "fox.moveDown()" at bounding box center [186, 214] width 125 height 28
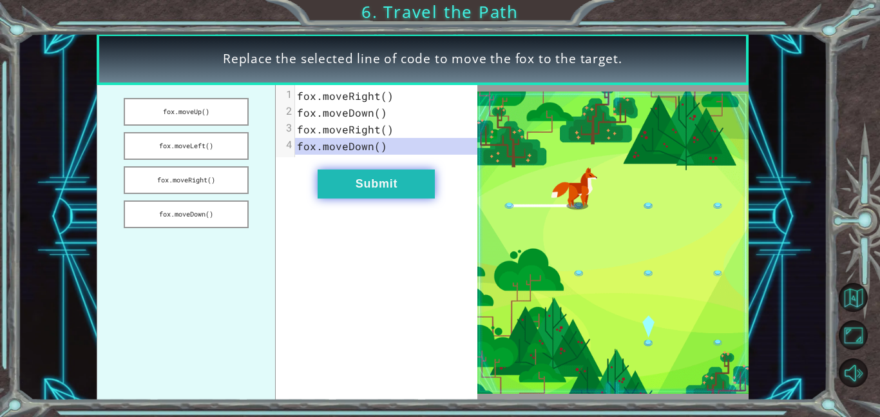
click at [394, 178] on button "Submit" at bounding box center [376, 183] width 117 height 29
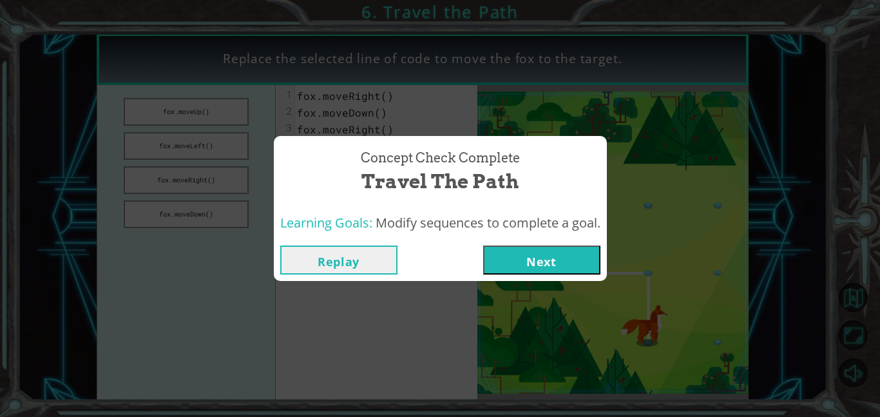
click at [593, 270] on button "Next" at bounding box center [541, 259] width 117 height 29
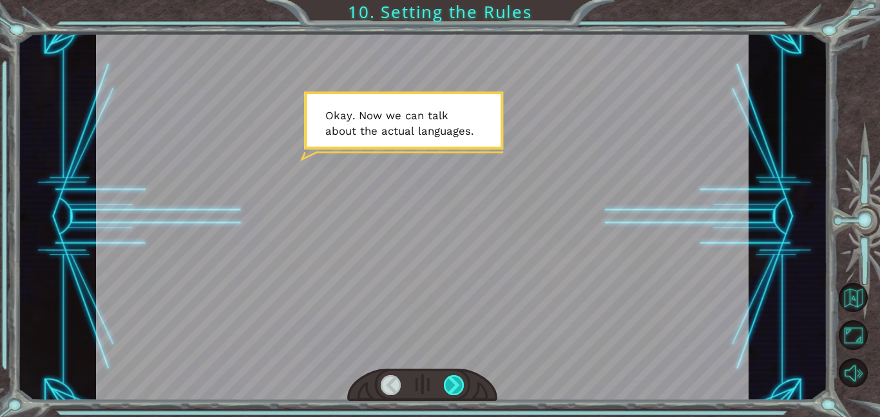
click at [462, 385] on div at bounding box center [454, 385] width 21 height 20
drag, startPoint x: 462, startPoint y: 385, endPoint x: 435, endPoint y: 201, distance: 186.3
click at [440, 223] on div at bounding box center [422, 216] width 652 height 366
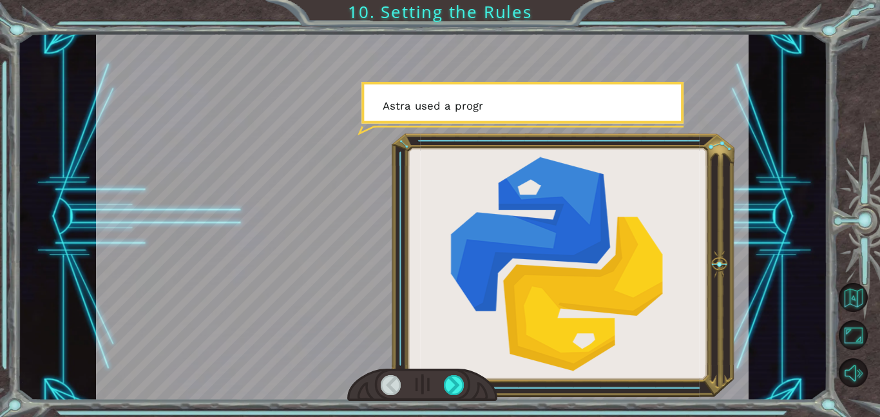
click at [435, 201] on div at bounding box center [422, 216] width 652 height 366
click at [461, 391] on div at bounding box center [454, 385] width 21 height 20
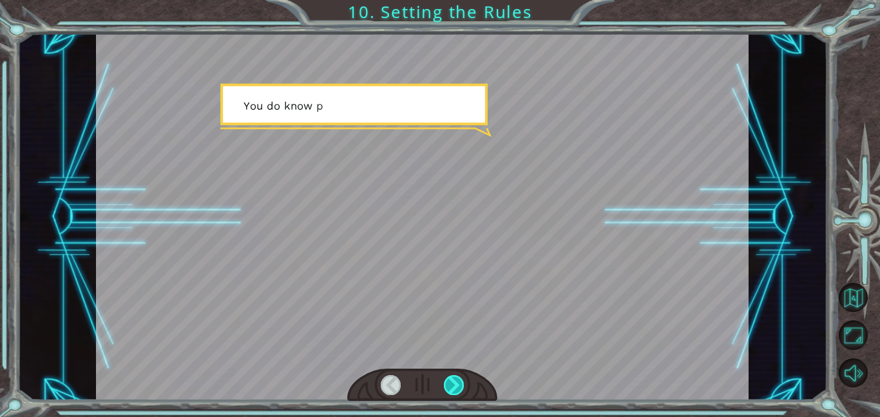
click at [461, 391] on div at bounding box center [454, 385] width 21 height 20
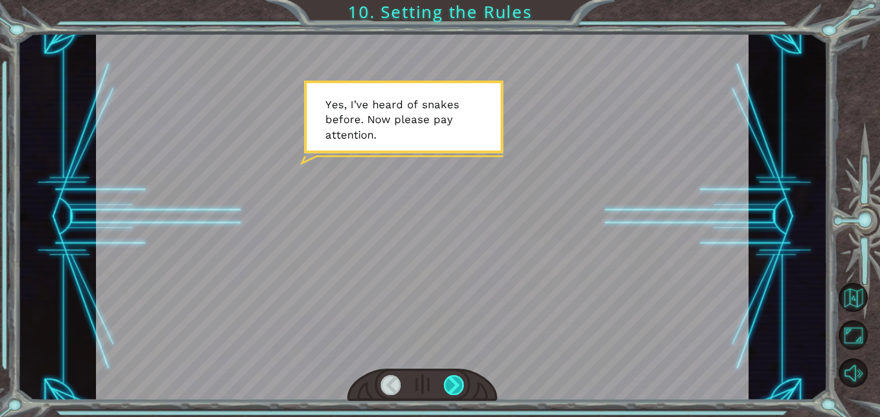
click at [461, 391] on div at bounding box center [454, 385] width 21 height 20
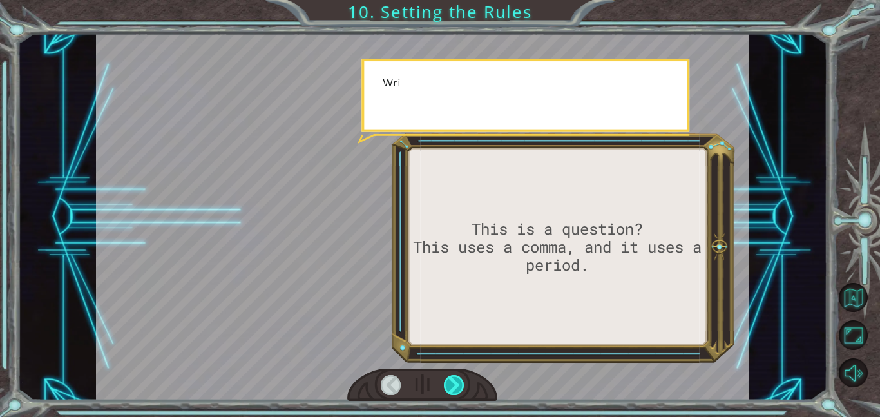
click at [461, 391] on div at bounding box center [454, 385] width 21 height 20
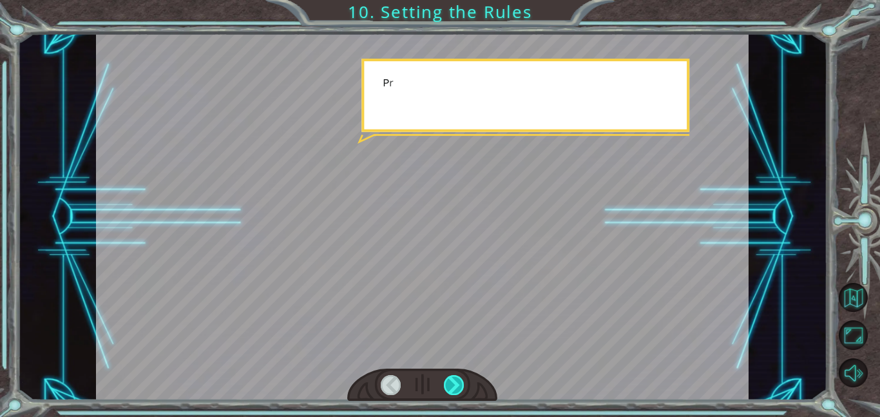
click at [461, 391] on div at bounding box center [454, 385] width 21 height 20
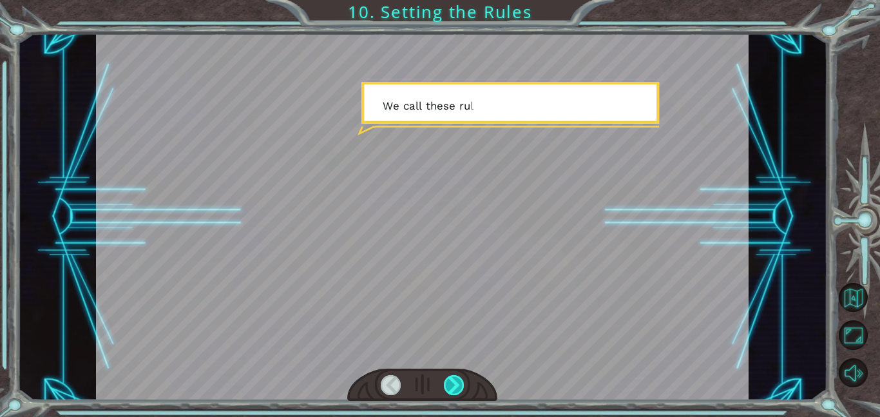
click at [461, 391] on div at bounding box center [454, 385] width 21 height 20
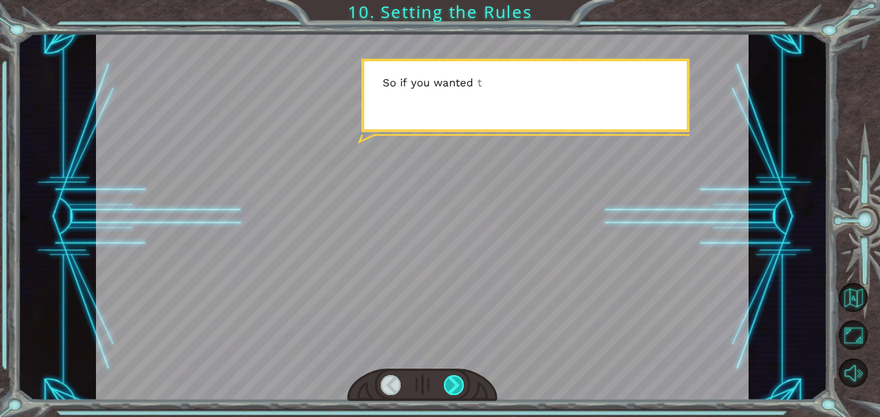
click at [461, 391] on div at bounding box center [454, 385] width 21 height 20
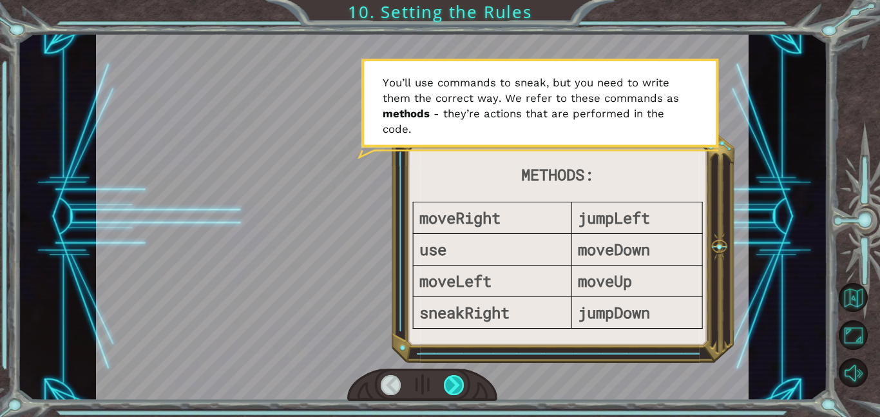
click at [453, 376] on div at bounding box center [454, 385] width 21 height 20
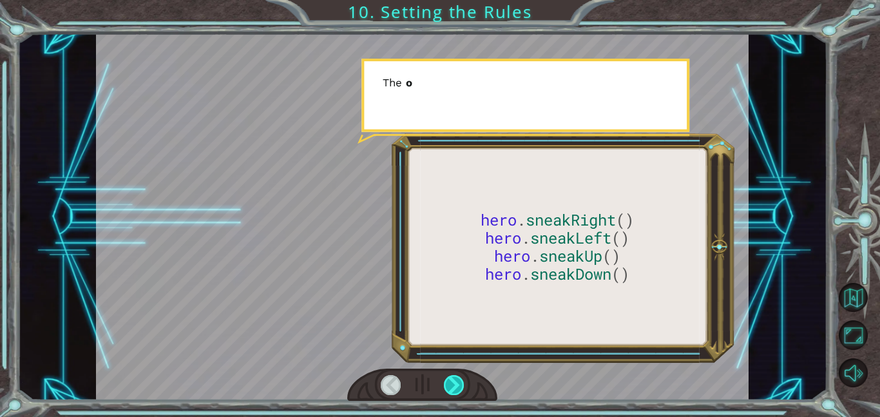
click at [453, 376] on div at bounding box center [454, 385] width 21 height 20
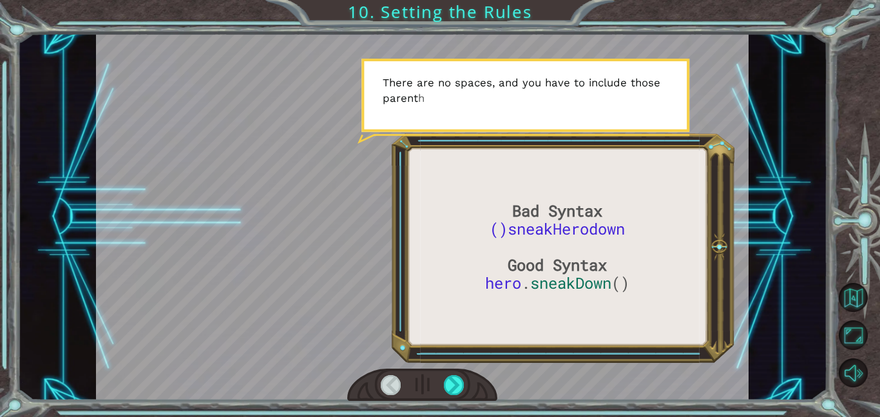
click at [453, 332] on div at bounding box center [422, 216] width 652 height 366
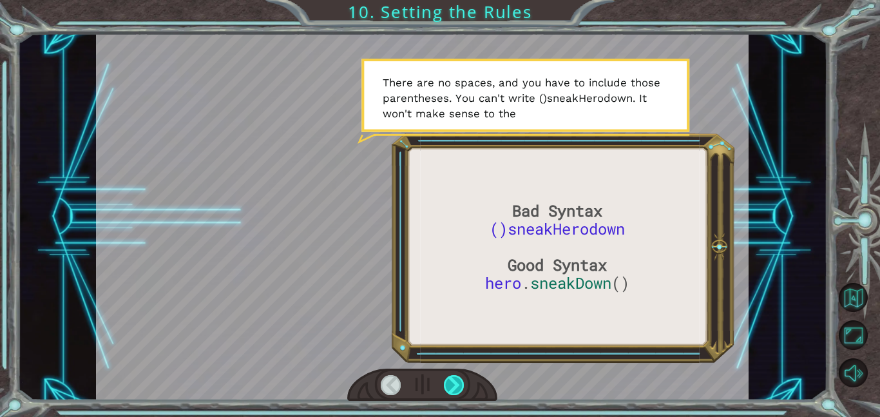
click at [460, 381] on div at bounding box center [454, 385] width 21 height 20
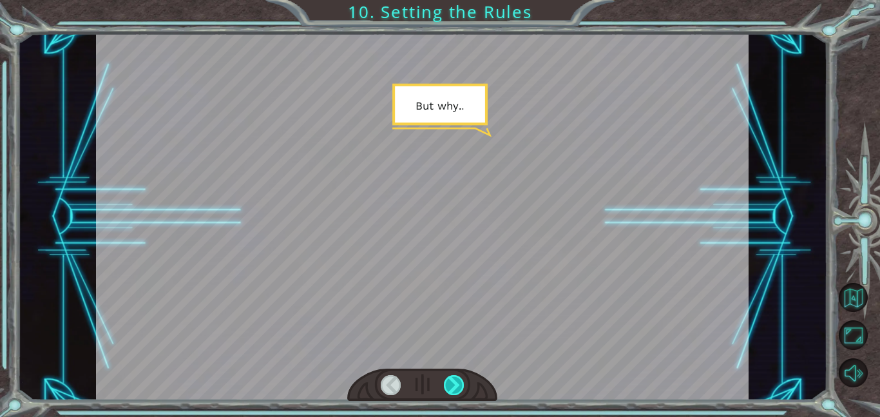
click at [460, 381] on div at bounding box center [454, 385] width 21 height 20
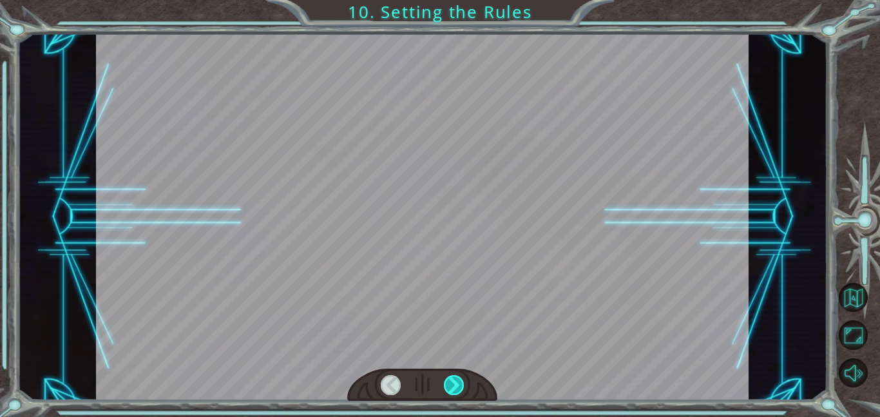
click at [460, 381] on div at bounding box center [454, 385] width 21 height 20
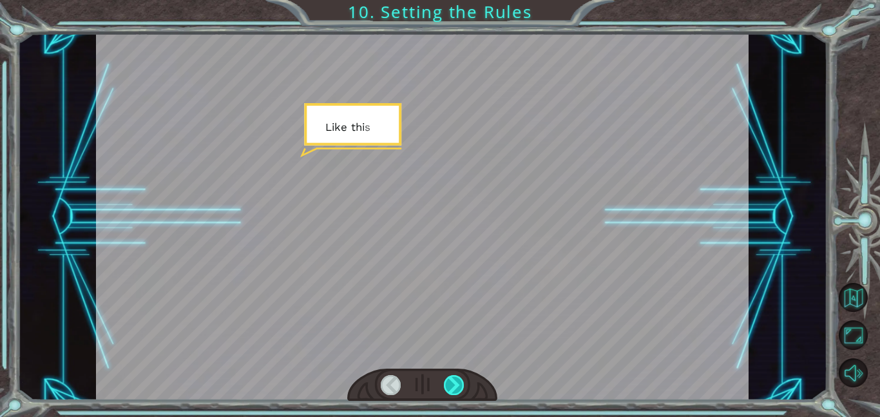
click at [460, 381] on div at bounding box center [454, 385] width 21 height 20
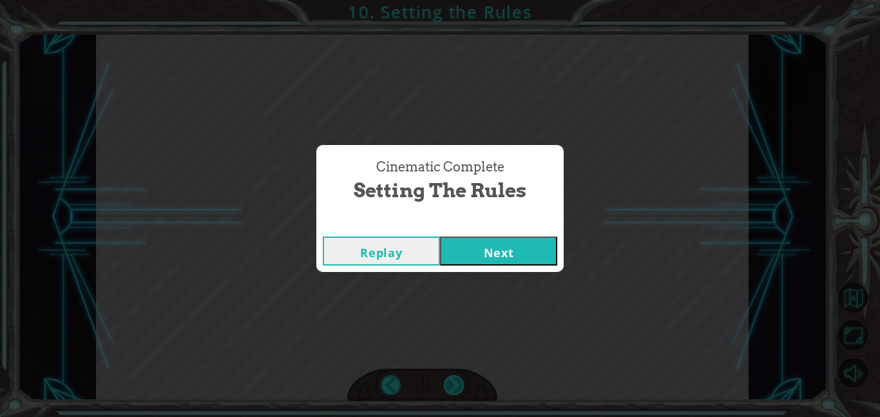
click at [460, 381] on div "Cinematic Complete Setting the Rules Replay Next" at bounding box center [440, 208] width 880 height 417
click at [488, 251] on button "Next" at bounding box center [498, 250] width 117 height 29
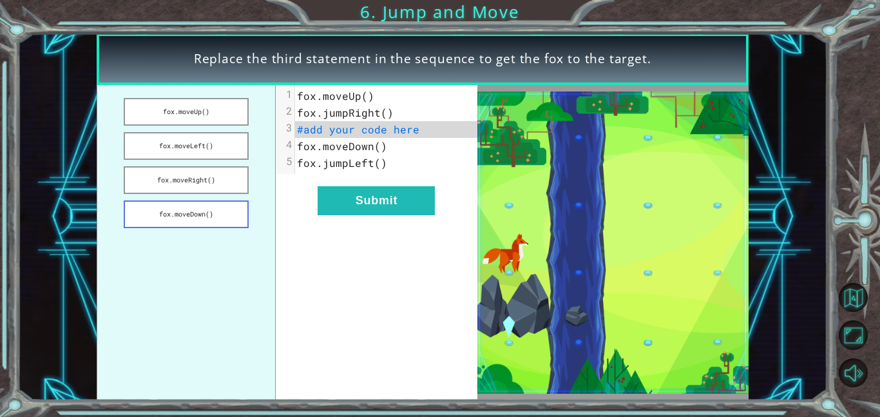
click at [218, 207] on button "fox.moveDown()" at bounding box center [186, 214] width 125 height 28
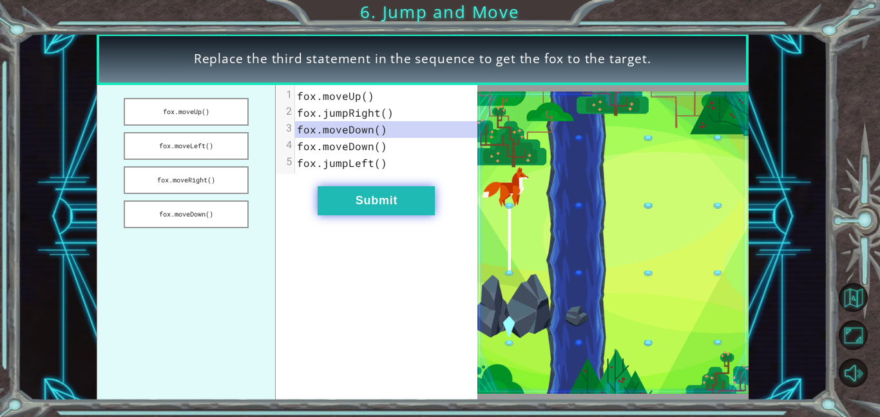
click at [334, 193] on button "Submit" at bounding box center [376, 200] width 117 height 29
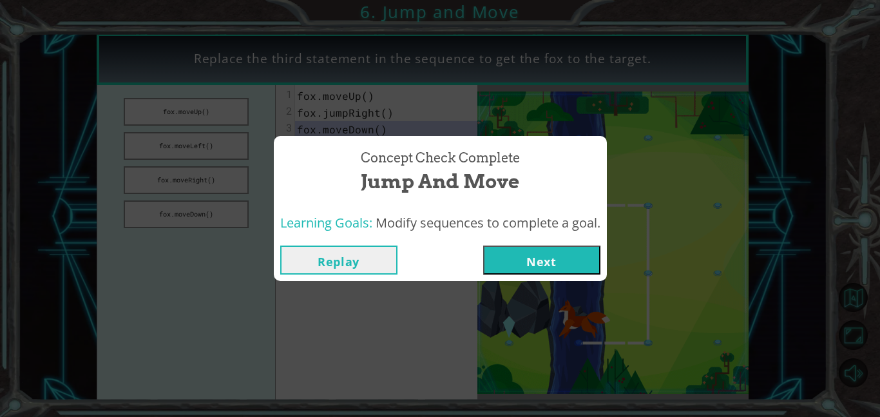
click at [508, 249] on button "Next" at bounding box center [541, 259] width 117 height 29
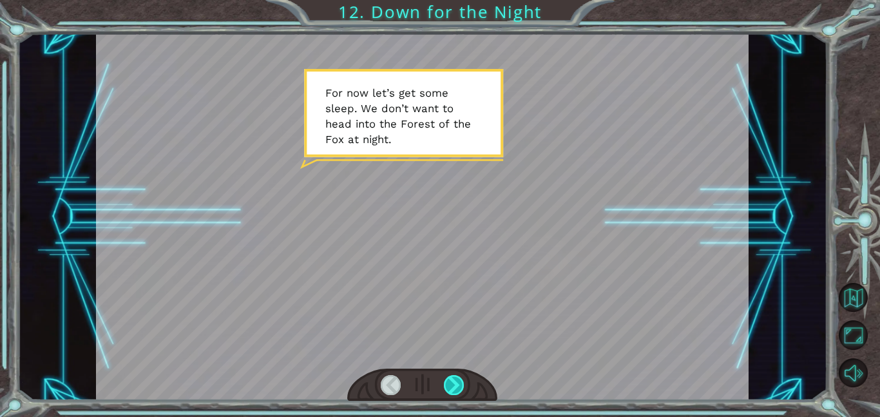
click at [452, 388] on div at bounding box center [454, 385] width 21 height 20
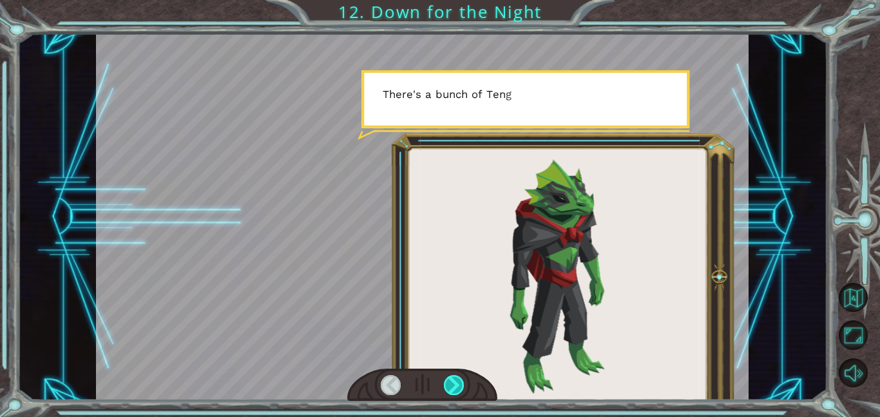
click at [452, 388] on div at bounding box center [454, 385] width 21 height 20
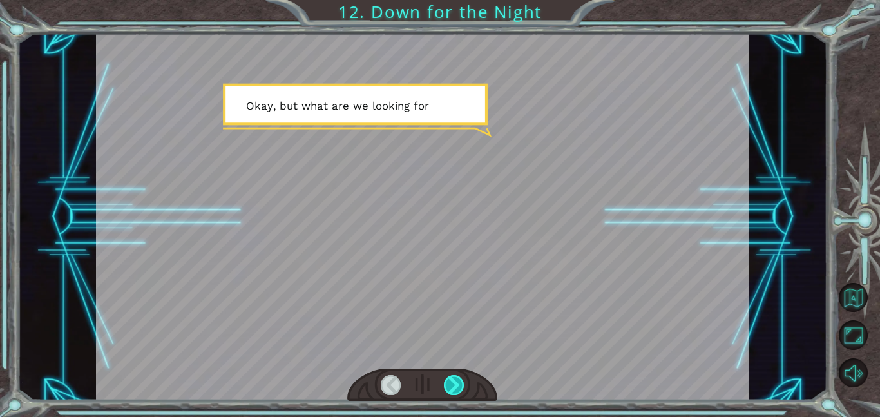
click at [452, 388] on div at bounding box center [454, 385] width 21 height 20
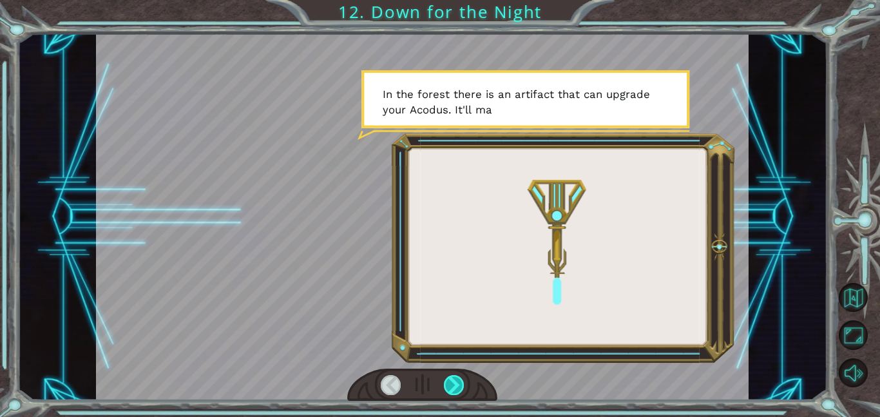
click at [452, 388] on div at bounding box center [454, 385] width 21 height 20
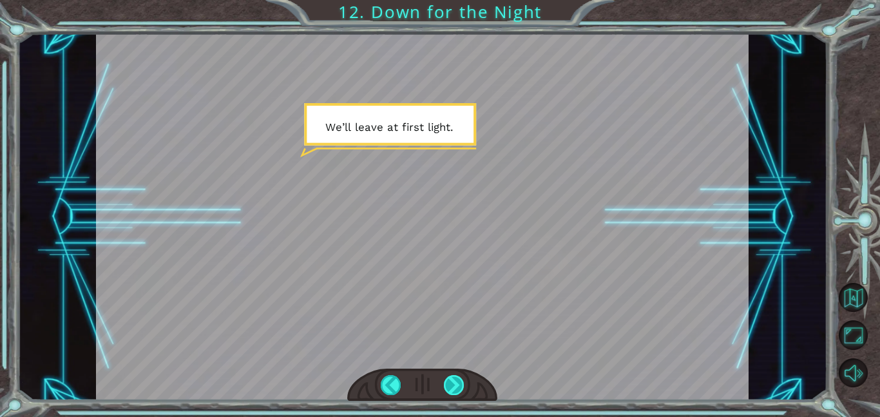
click at [452, 388] on div at bounding box center [454, 385] width 21 height 20
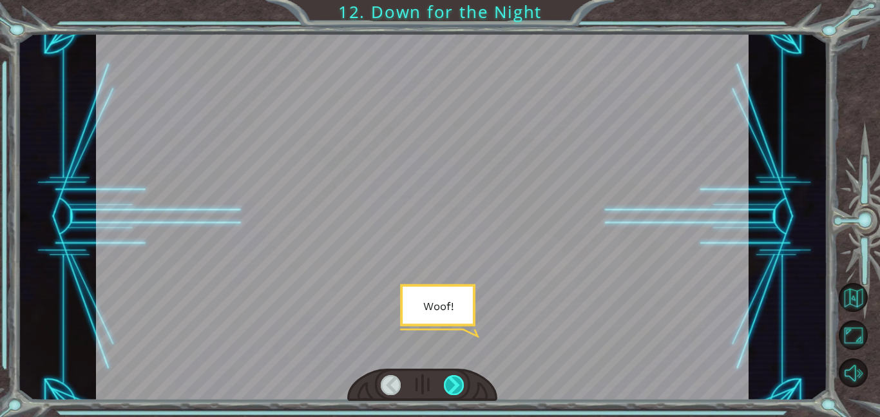
click at [452, 388] on div at bounding box center [454, 385] width 21 height 20
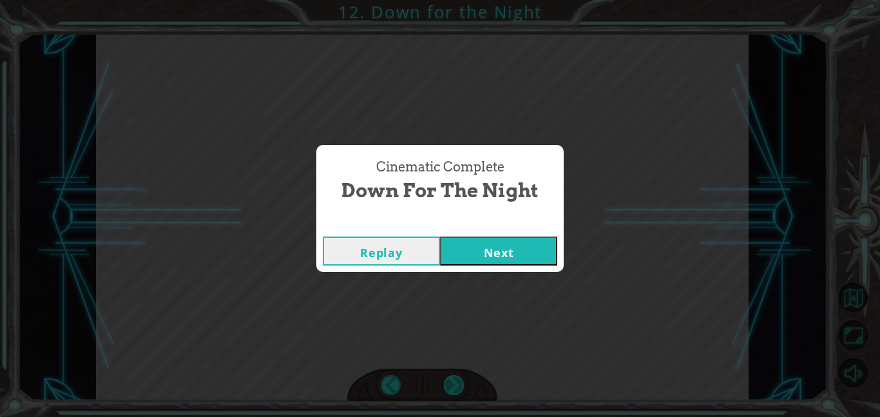
click at [452, 388] on div "Cinematic Complete Down for the Night Replay Next" at bounding box center [440, 208] width 880 height 417
click at [477, 186] on span "Down for the Night" at bounding box center [439, 190] width 197 height 28
click at [483, 239] on button "Next" at bounding box center [498, 250] width 117 height 29
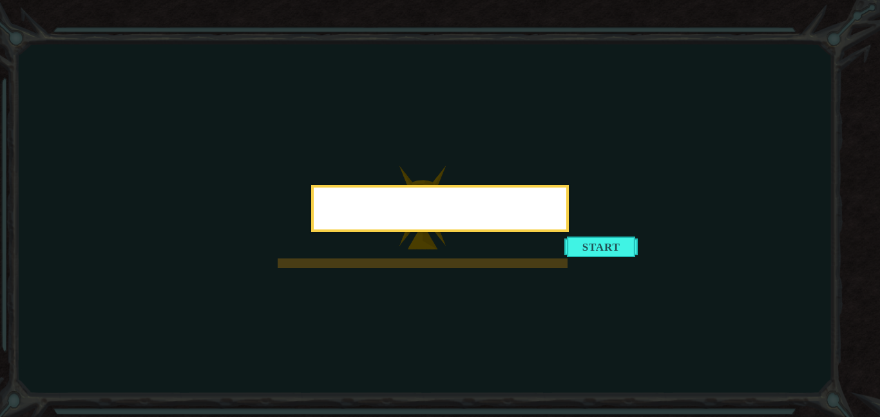
click at [417, 232] on div at bounding box center [440, 208] width 258 height 47
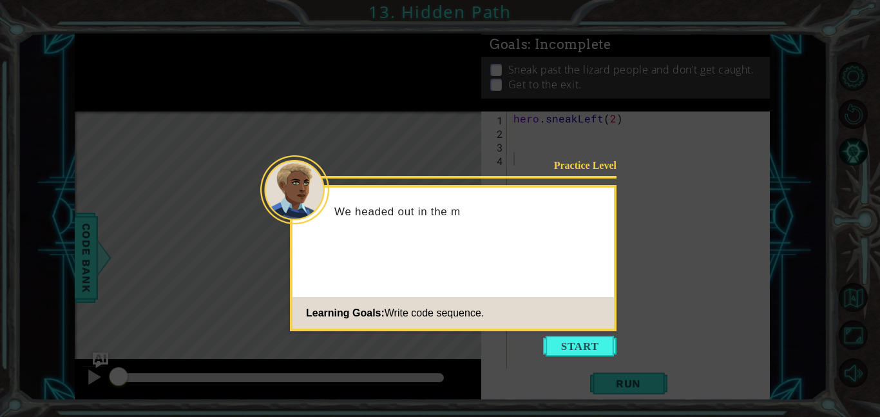
click at [627, 319] on icon at bounding box center [440, 208] width 880 height 417
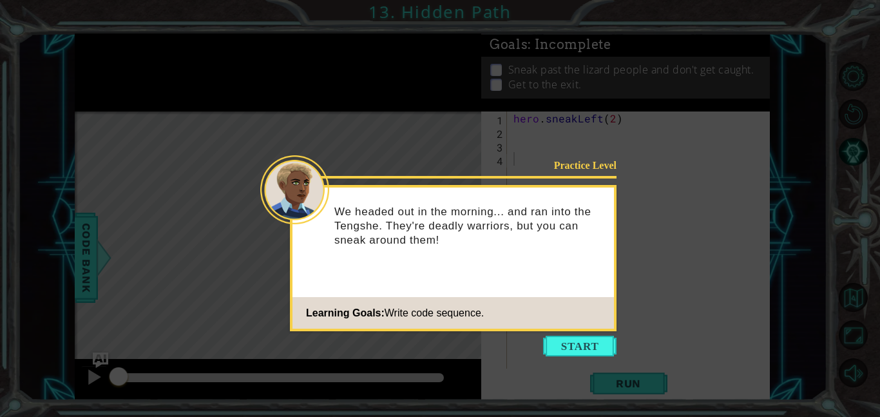
click at [647, 189] on icon at bounding box center [440, 208] width 880 height 417
click at [634, 0] on html "1 ההההההההההההההההההההההההההההההההההההההההההההההההההההההההההההההההההההההההההההה…" at bounding box center [440, 208] width 880 height 417
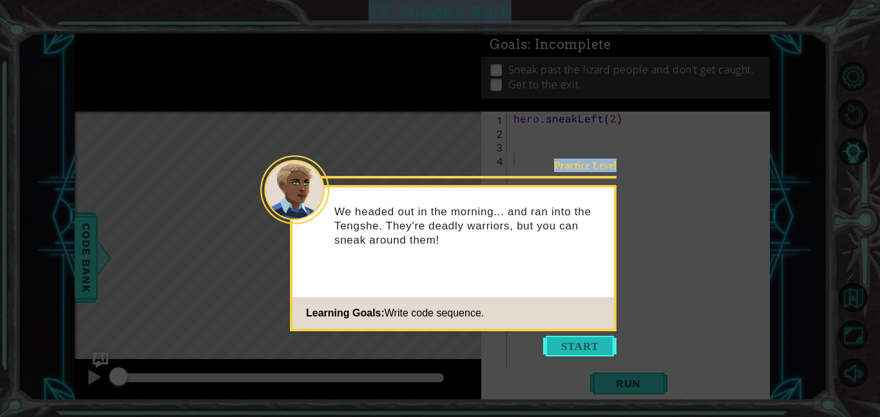
click at [593, 350] on button "Start" at bounding box center [579, 346] width 73 height 21
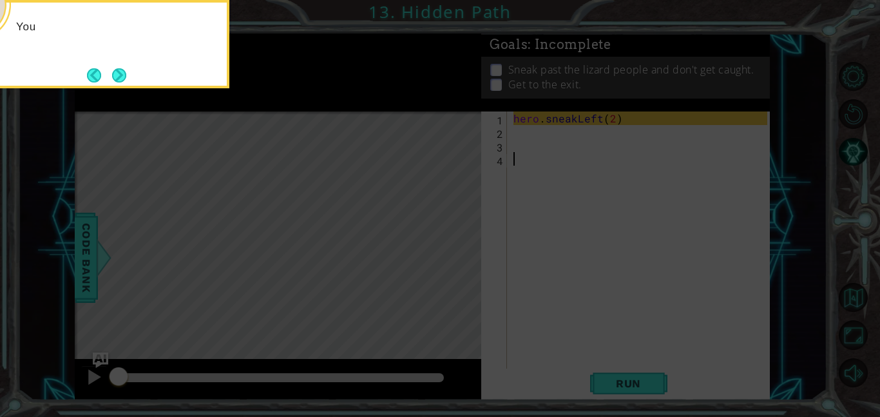
click at [520, 305] on icon at bounding box center [440, 62] width 880 height 708
click at [114, 82] on button "Next" at bounding box center [119, 75] width 14 height 14
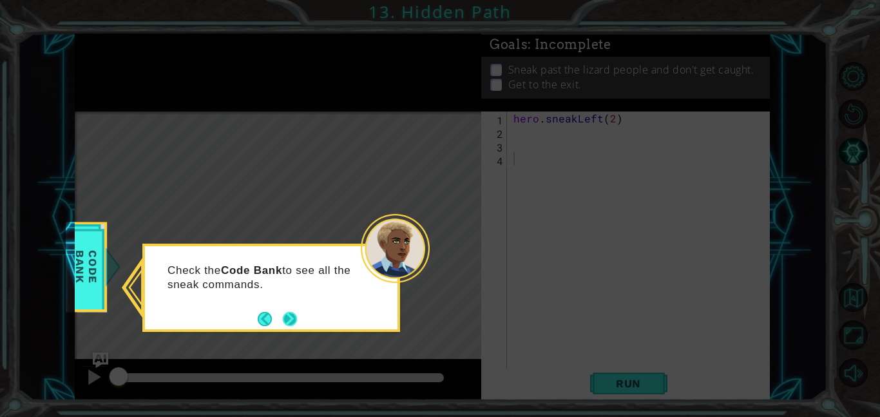
click at [293, 316] on button "Next" at bounding box center [290, 319] width 14 height 14
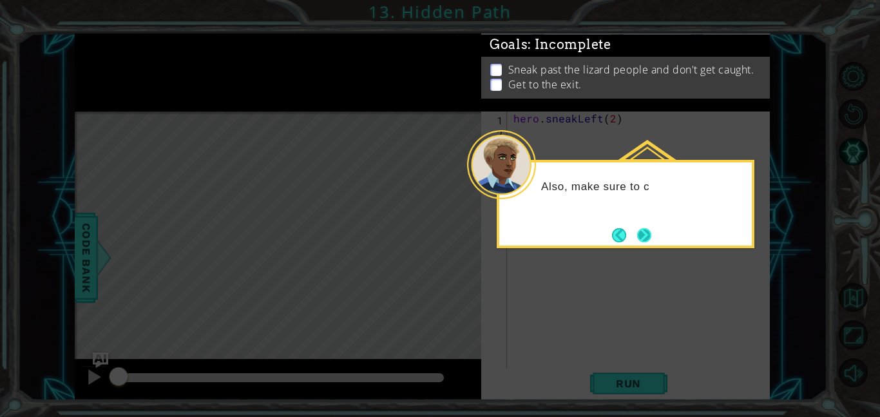
click at [651, 229] on button "Next" at bounding box center [644, 235] width 14 height 14
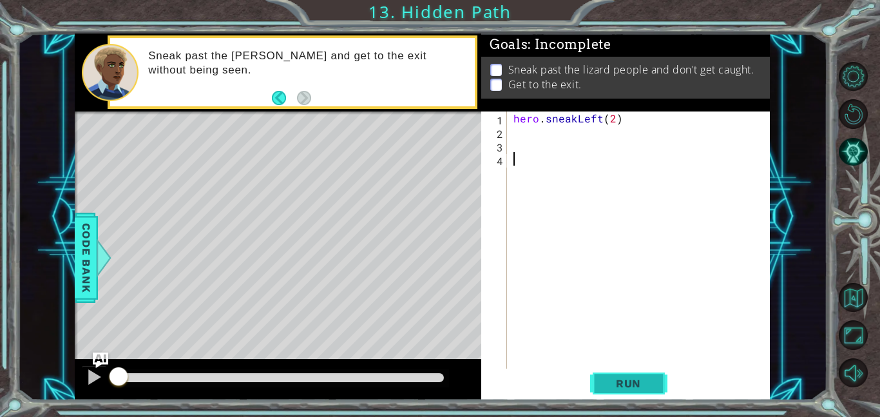
click at [610, 375] on button "Run" at bounding box center [628, 382] width 77 height 29
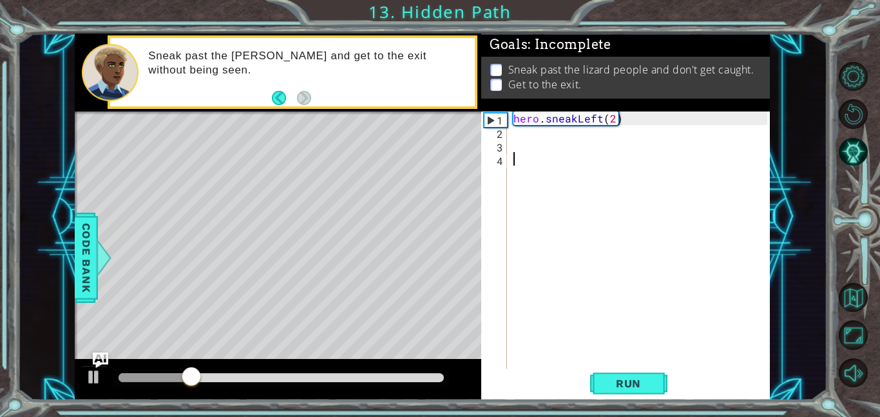
click at [596, 139] on div "hero . sneakLeft ( 2 )" at bounding box center [642, 253] width 263 height 284
click at [594, 137] on div "hero . sneakLeft ( 2 )" at bounding box center [642, 253] width 263 height 284
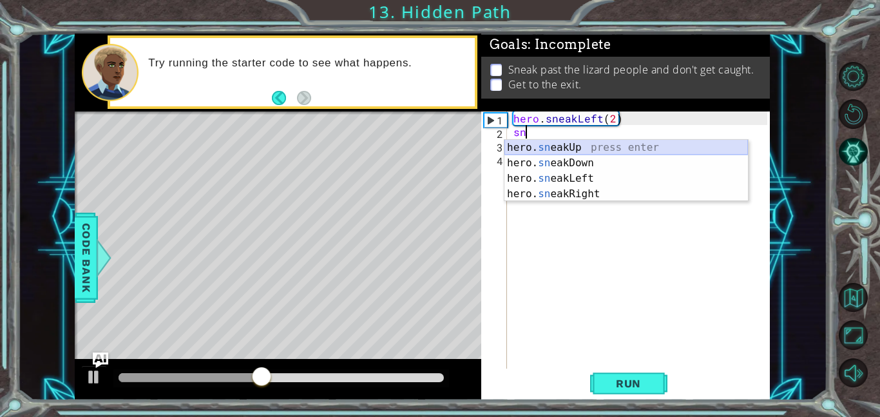
click at [622, 148] on div "hero. sn eakUp press enter hero. sn eakDown press enter hero. sn eakLeft press …" at bounding box center [625, 186] width 243 height 93
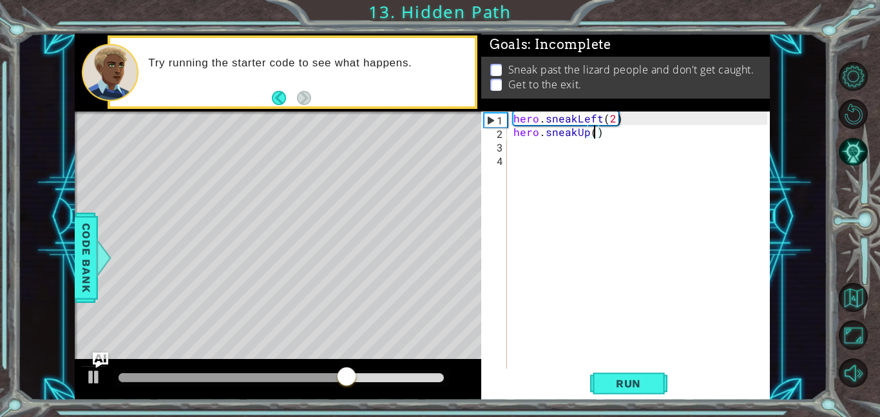
type textarea "hero.sneakUp(3)"
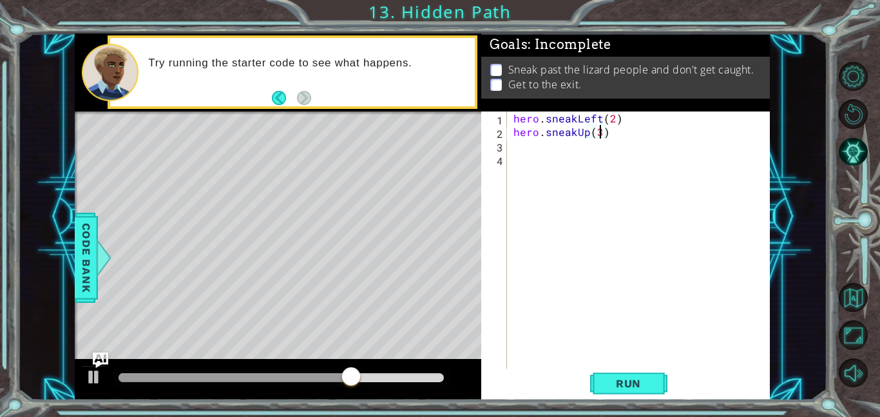
scroll to position [0, 5]
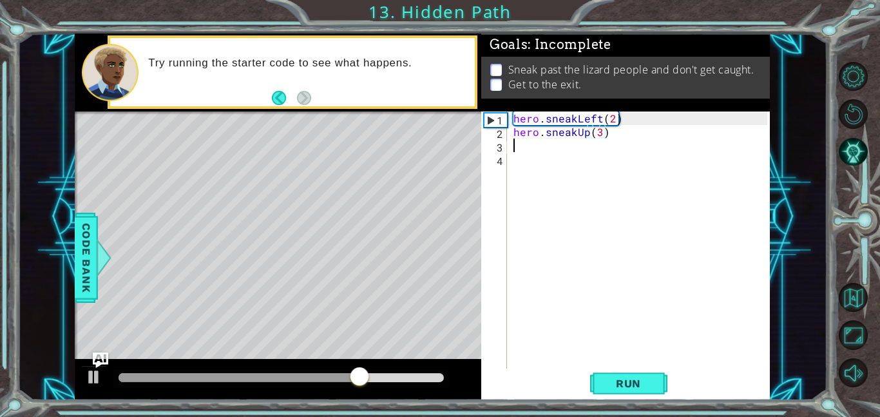
click at [585, 149] on div "hero . sneakLeft ( 2 ) hero . sneakUp ( 3 )" at bounding box center [642, 253] width 263 height 284
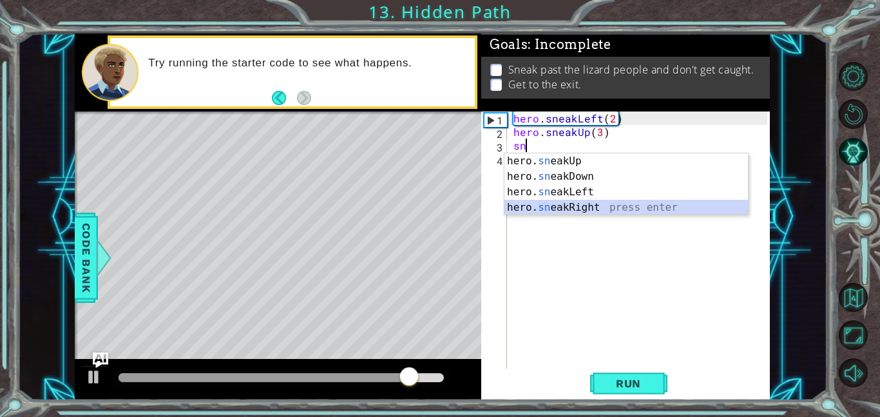
drag, startPoint x: 578, startPoint y: 212, endPoint x: 578, endPoint y: 204, distance: 8.4
click at [577, 212] on div "hero. sn eakUp press enter hero. sn eakDown press enter hero. sn eakLeft press …" at bounding box center [625, 199] width 243 height 93
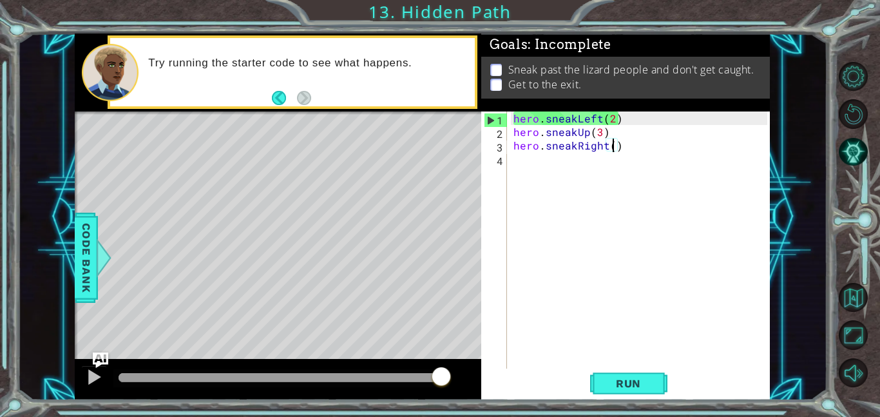
scroll to position [0, 6]
type textarea "hero.sneakRight(3)"
click at [649, 387] on span "Run" at bounding box center [628, 383] width 51 height 13
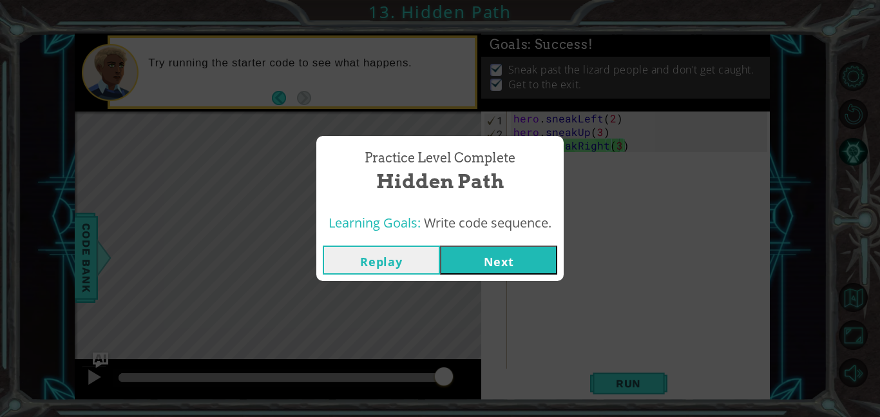
click at [518, 249] on button "Next" at bounding box center [498, 259] width 117 height 29
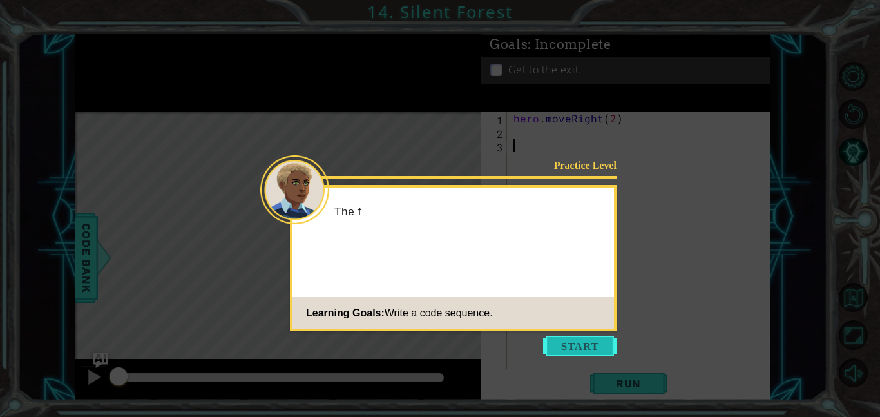
click at [578, 346] on button "Start" at bounding box center [579, 346] width 73 height 21
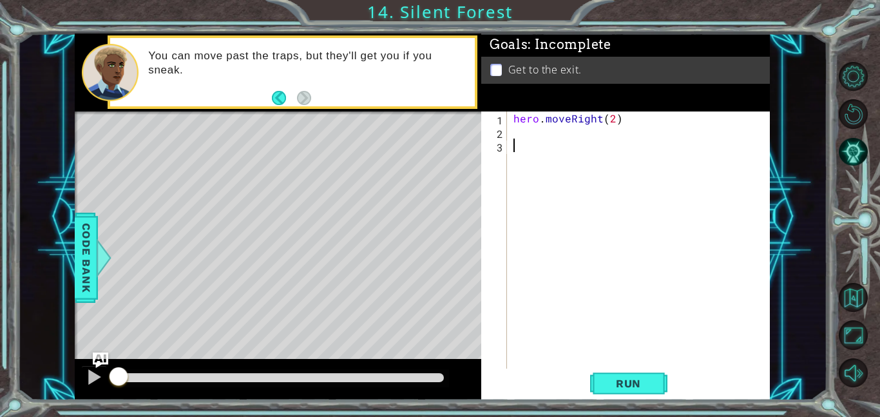
click at [598, 140] on div "hero . moveRight ( 2 )" at bounding box center [642, 253] width 263 height 284
click at [598, 135] on div "hero . moveRight ( 2 )" at bounding box center [642, 253] width 263 height 284
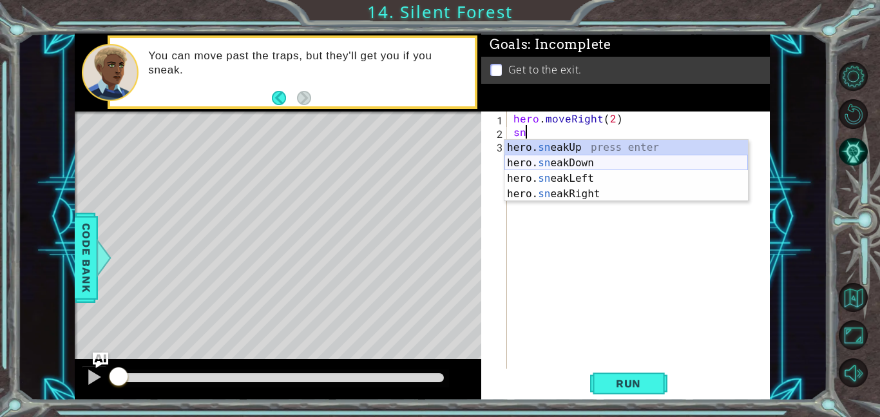
click at [562, 167] on div "hero. sn eakUp press enter hero. sn eakDown press enter hero. sn eakLeft press …" at bounding box center [625, 186] width 243 height 93
type textarea "hero.sneakDown(1)"
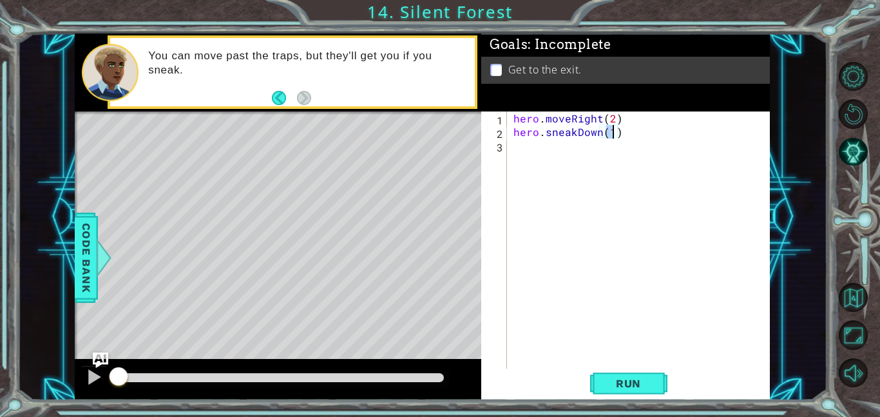
click at [587, 150] on div "hero . moveRight ( 2 ) hero . sneakDown ( 1 )" at bounding box center [642, 253] width 263 height 284
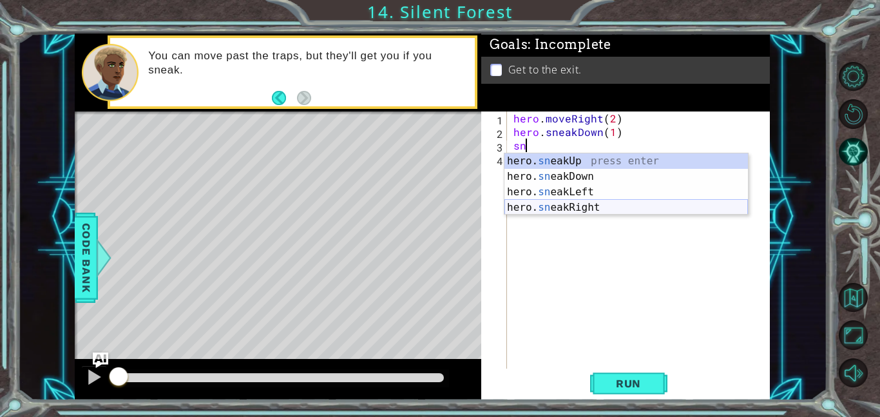
click at [614, 209] on div "hero. sn eakUp press enter hero. sn eakDown press enter hero. sn eakLeft press …" at bounding box center [625, 199] width 243 height 93
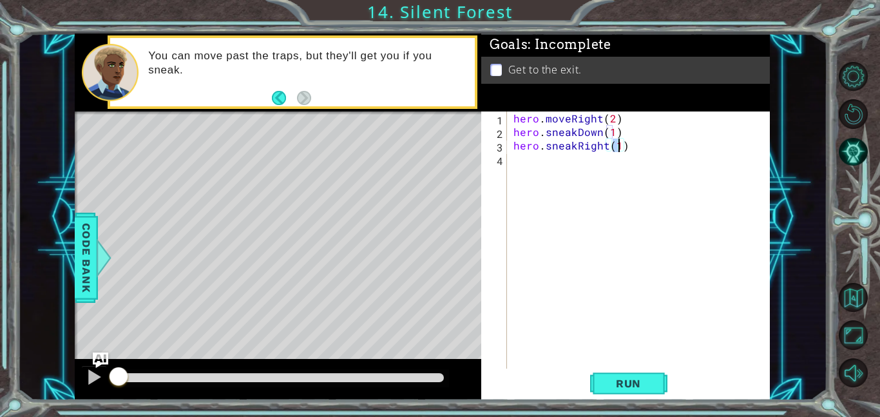
type textarea "hero.sneakRight(3)"
click at [607, 162] on div "hero . moveRight ( 2 ) hero . sneakDown ( 1 ) hero . sneakRight ( 3 )" at bounding box center [642, 253] width 263 height 284
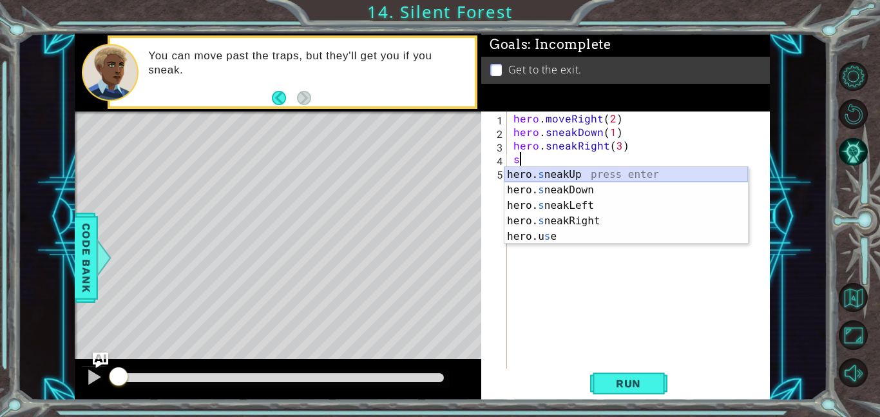
click at [615, 175] on div "hero. s neakUp press enter hero. s neakDown press enter hero. s neakLeft press …" at bounding box center [625, 221] width 243 height 108
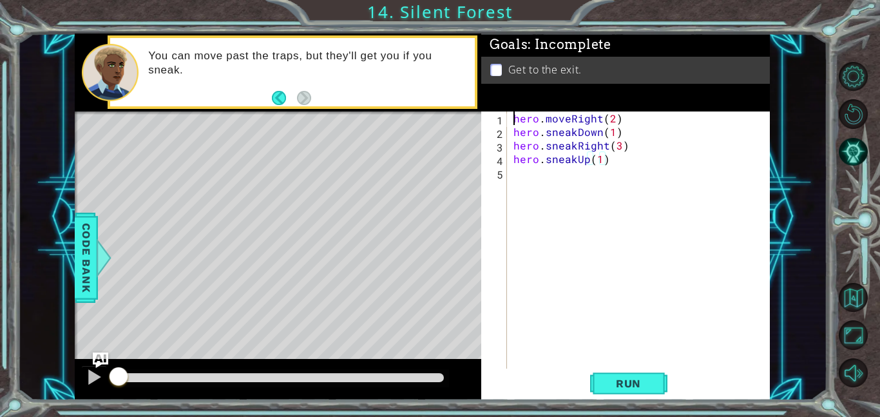
click at [615, 175] on div "hero . moveRight ( 2 ) hero . sneakDown ( 1 ) hero . sneakRight ( 3 ) hero . sn…" at bounding box center [642, 253] width 263 height 284
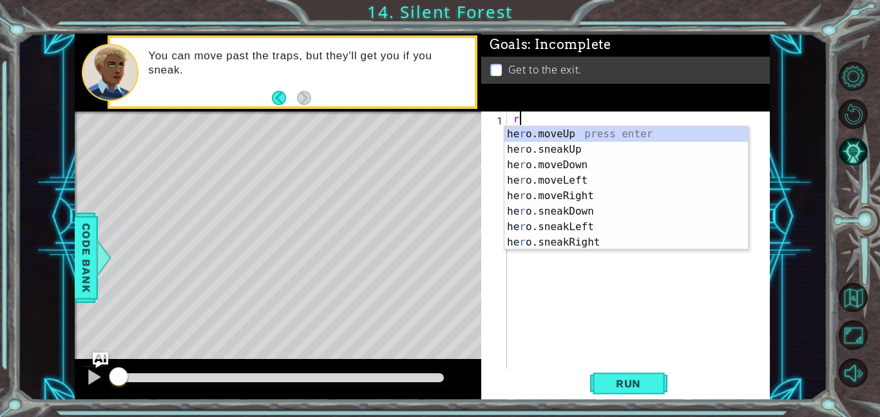
click at [723, 340] on div "r" at bounding box center [642, 253] width 263 height 284
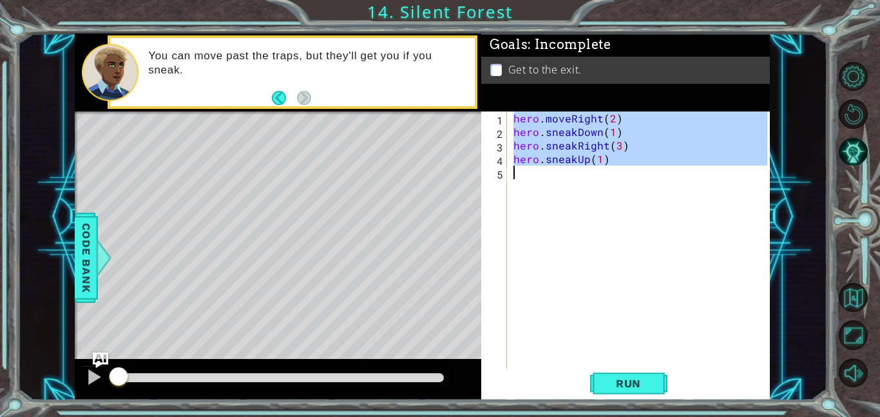
type textarea "s"
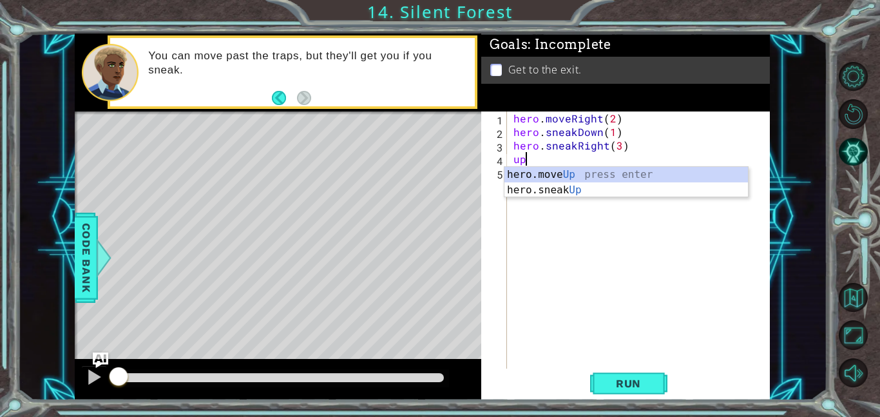
type textarea "hero.moveUp(1)"
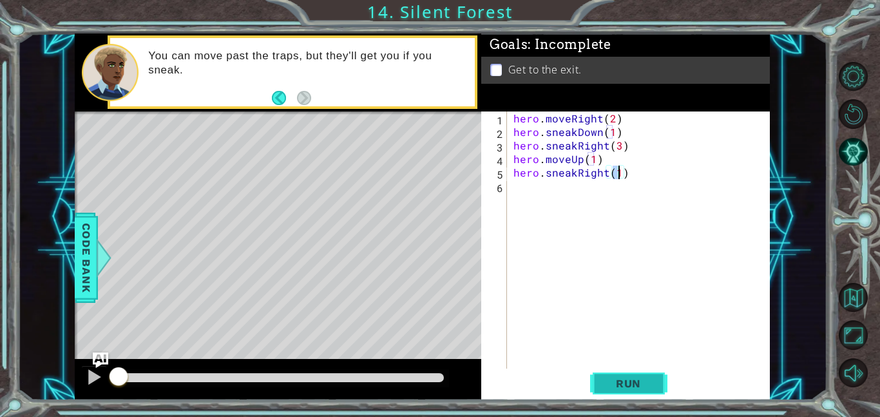
type textarea "hero.sneakRight(1)"
click at [633, 389] on span "Run" at bounding box center [628, 383] width 51 height 13
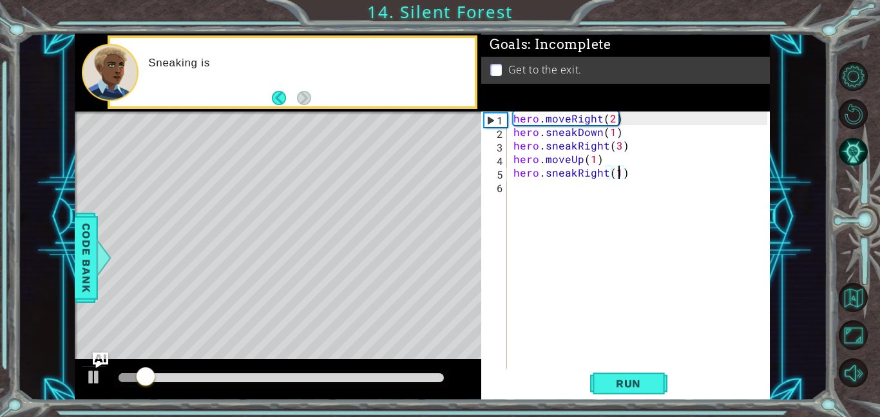
click at [337, 374] on div at bounding box center [281, 377] width 325 height 9
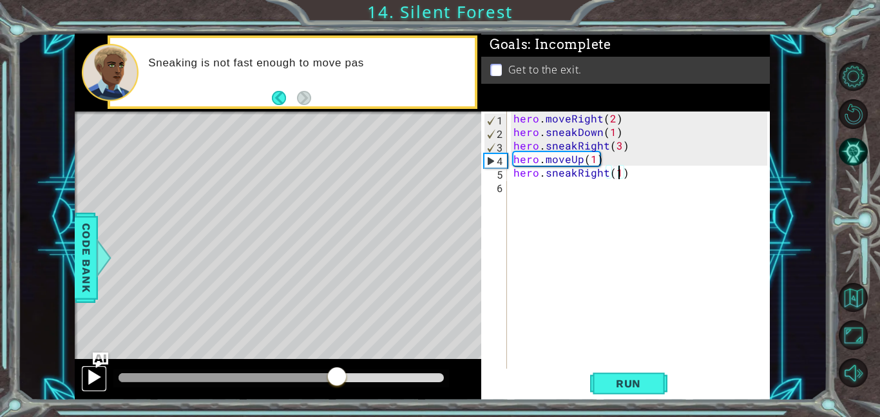
click at [91, 390] on button at bounding box center [94, 378] width 26 height 26
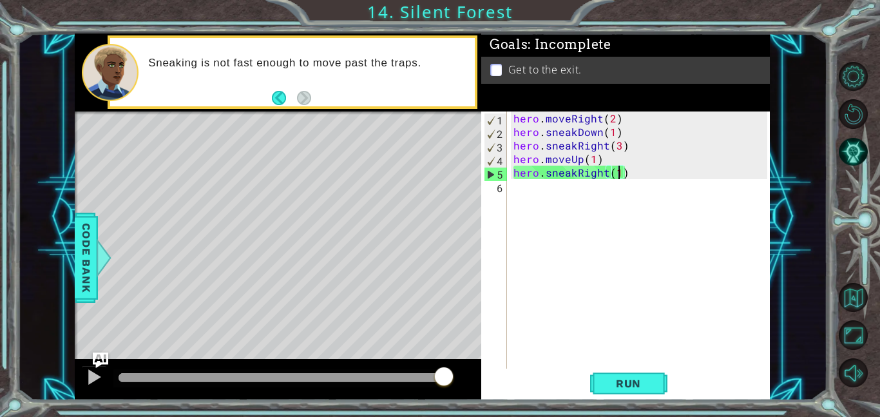
click at [583, 191] on div "hero . moveRight ( 2 ) hero . sneakDown ( 1 ) hero . sneakRight ( 3 ) hero . mo…" at bounding box center [642, 253] width 263 height 284
click at [641, 379] on span "Run" at bounding box center [628, 383] width 51 height 13
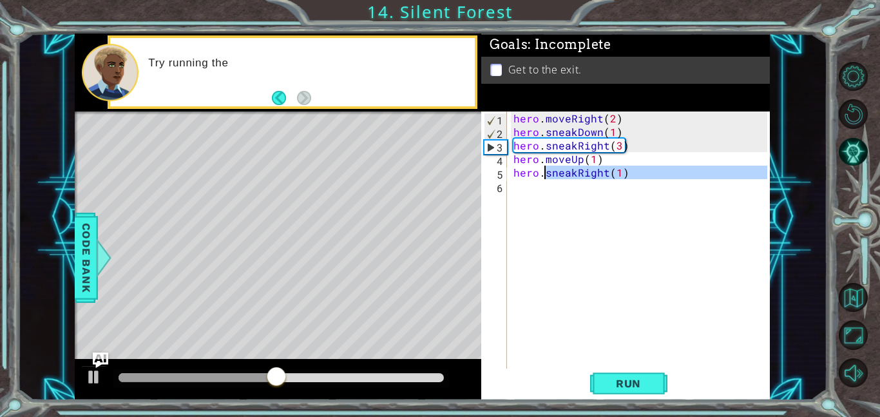
drag, startPoint x: 577, startPoint y: 178, endPoint x: 547, endPoint y: 171, distance: 30.9
click at [547, 171] on div "hero . moveRight ( 2 ) hero . sneakDown ( 1 ) hero . sneakRight ( 3 ) hero . mo…" at bounding box center [642, 253] width 263 height 284
click at [547, 171] on div "hero . moveRight ( 2 ) hero . sneakDown ( 1 ) hero . sneakRight ( 3 ) hero . mo…" at bounding box center [639, 239] width 256 height 257
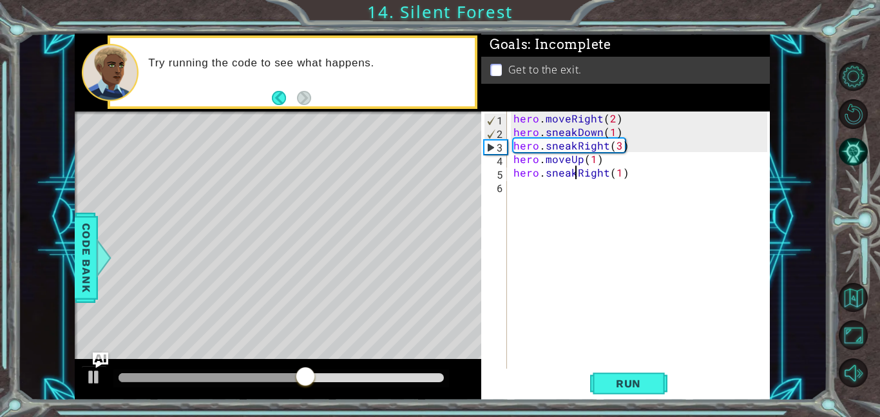
click at [575, 173] on div "hero . moveRight ( 2 ) hero . sneakDown ( 1 ) hero . sneakRight ( 3 ) hero . mo…" at bounding box center [642, 253] width 263 height 284
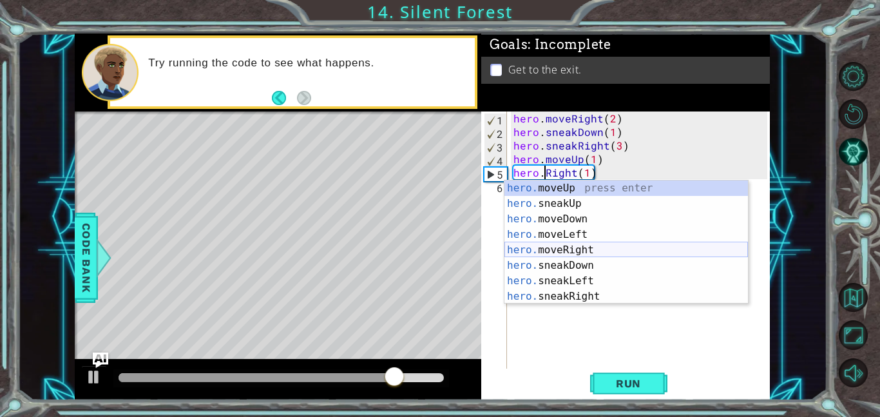
click at [591, 251] on div "hero. moveUp press enter hero. sneakUp press enter hero. moveDown press enter h…" at bounding box center [625, 257] width 243 height 155
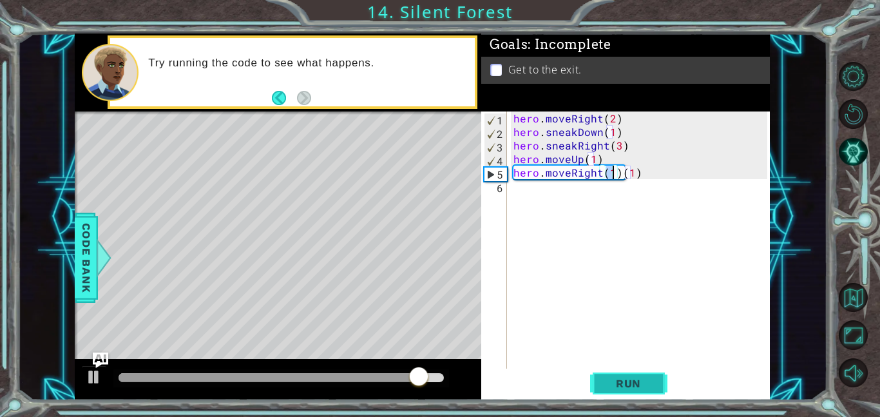
click at [634, 383] on span "Run" at bounding box center [628, 383] width 51 height 13
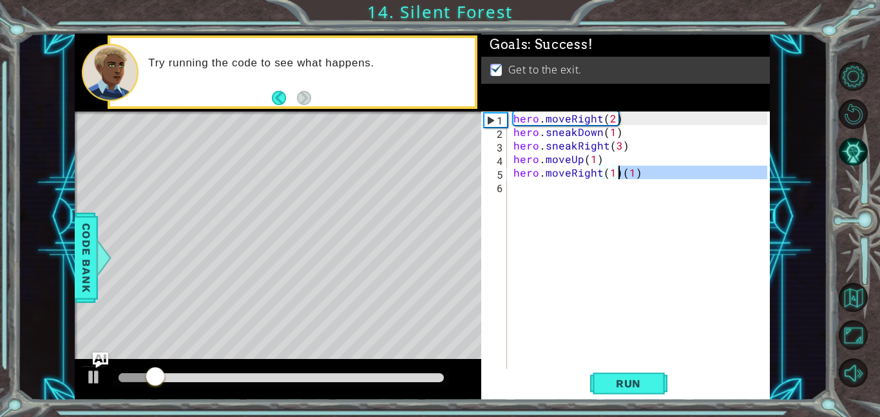
drag, startPoint x: 641, startPoint y: 180, endPoint x: 617, endPoint y: 173, distance: 24.9
click at [617, 173] on div "hero . moveRight ( 2 ) hero . sneakDown ( 1 ) hero . sneakRight ( 3 ) hero . mo…" at bounding box center [642, 253] width 263 height 284
type textarea "hero.moveRight(1)"
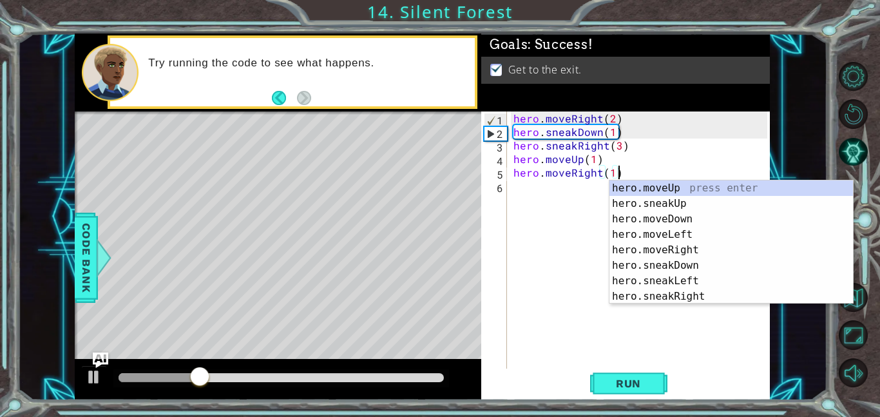
click at [544, 272] on div "hero . moveRight ( 2 ) hero . sneakDown ( 1 ) hero . sneakRight ( 3 ) hero . mo…" at bounding box center [642, 253] width 263 height 284
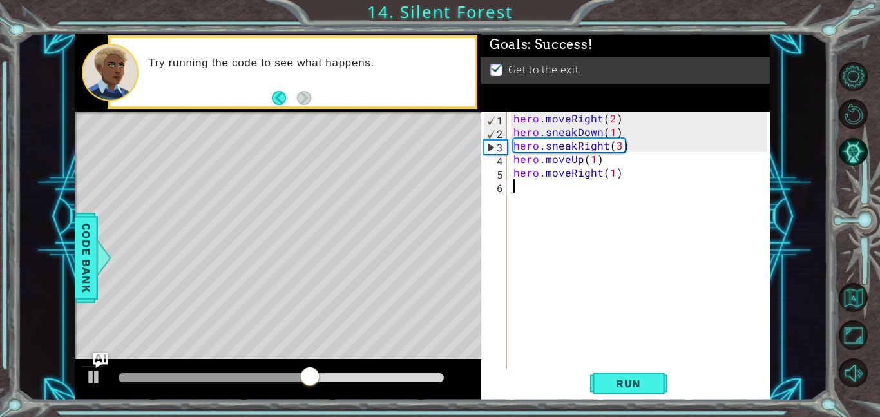
click at [546, 249] on div "hero . moveRight ( 2 ) hero . sneakDown ( 1 ) hero . sneakRight ( 3 ) hero . mo…" at bounding box center [642, 253] width 263 height 284
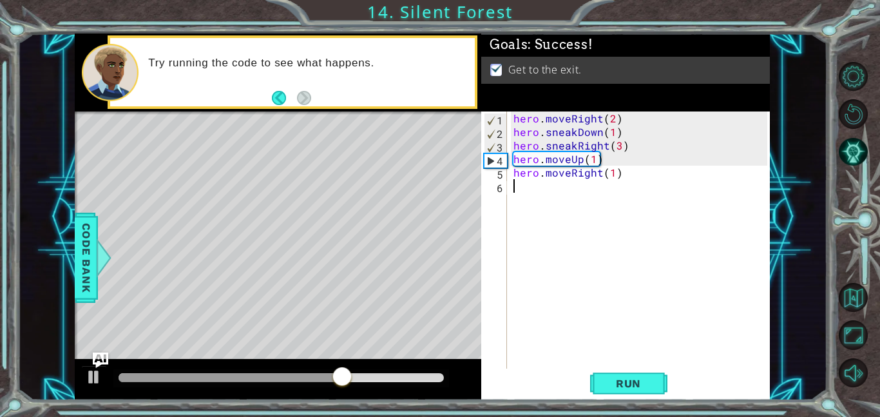
click at [546, 249] on div "hero . moveRight ( 2 ) hero . sneakDown ( 1 ) hero . sneakRight ( 3 ) hero . mo…" at bounding box center [642, 253] width 263 height 284
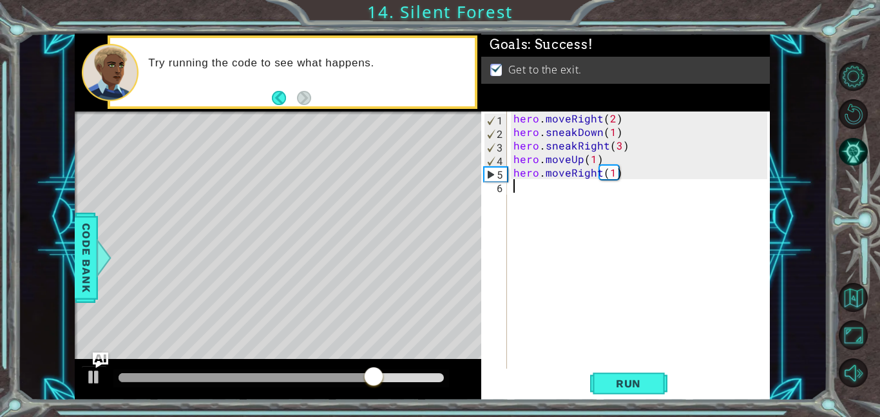
click at [546, 249] on div "hero . moveRight ( 2 ) hero . sneakDown ( 1 ) hero . sneakRight ( 3 ) hero . mo…" at bounding box center [642, 253] width 263 height 284
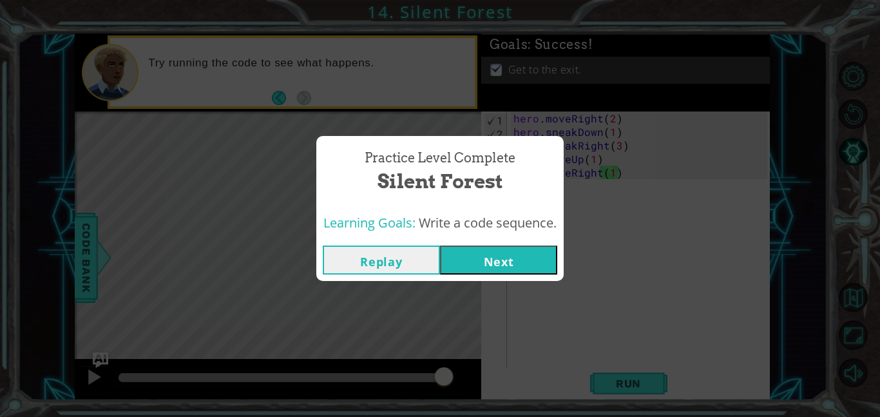
click at [526, 260] on button "Next" at bounding box center [498, 259] width 117 height 29
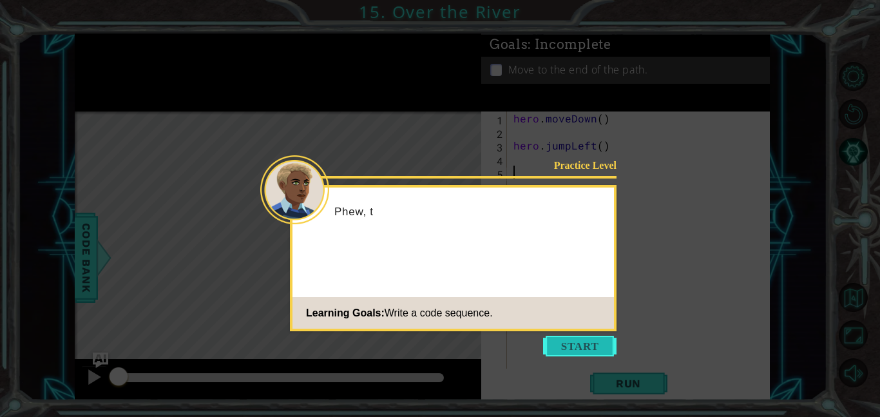
click at [584, 346] on button "Start" at bounding box center [579, 346] width 73 height 21
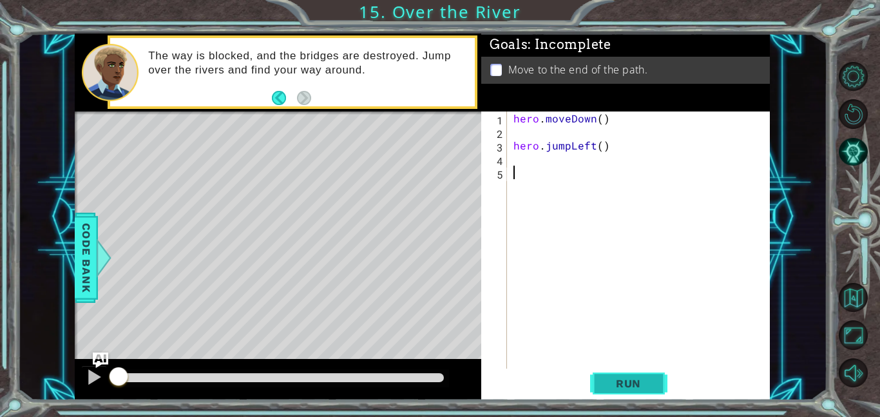
click at [624, 394] on button "Run" at bounding box center [628, 382] width 77 height 29
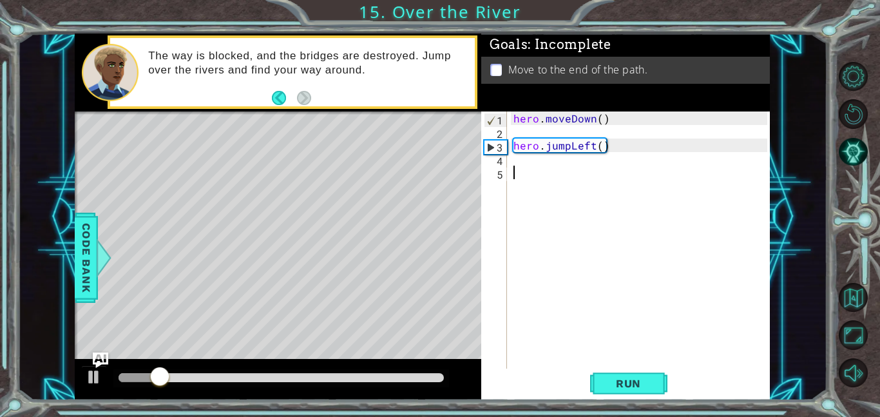
click at [553, 171] on div "hero . moveDown ( ) hero . jumpLeft ( )" at bounding box center [642, 253] width 263 height 284
click at [551, 166] on div "hero . moveDown ( ) hero . jumpLeft ( )" at bounding box center [642, 253] width 263 height 284
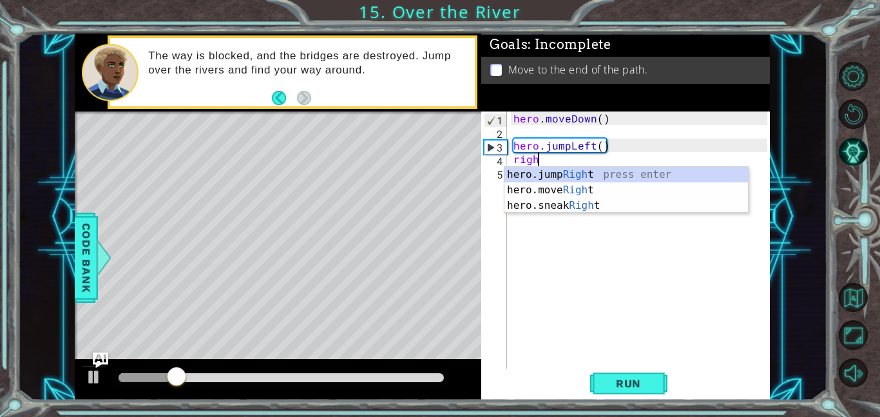
scroll to position [0, 1]
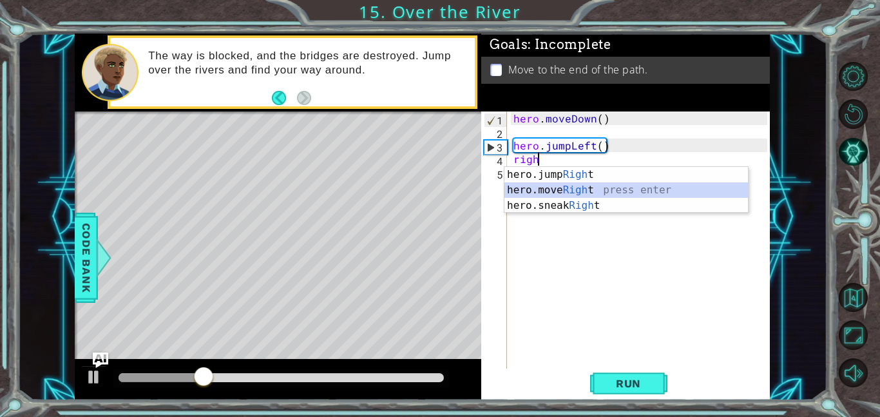
type textarea "hero.moveRight(1)"
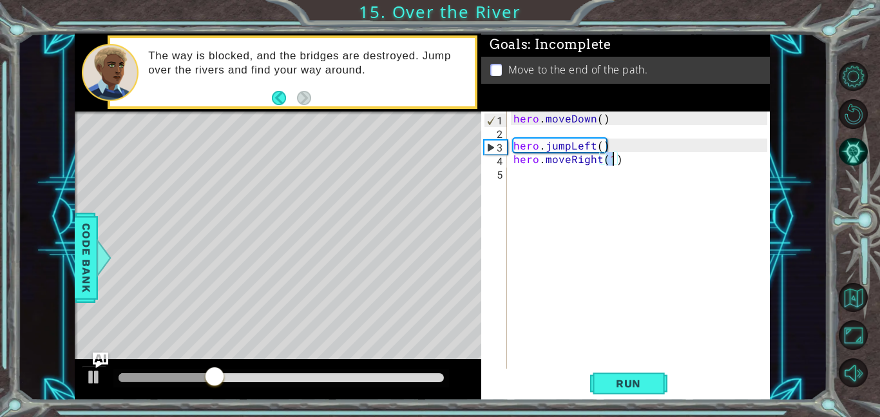
scroll to position [0, 0]
type textarea "ju"
type textarea "j"
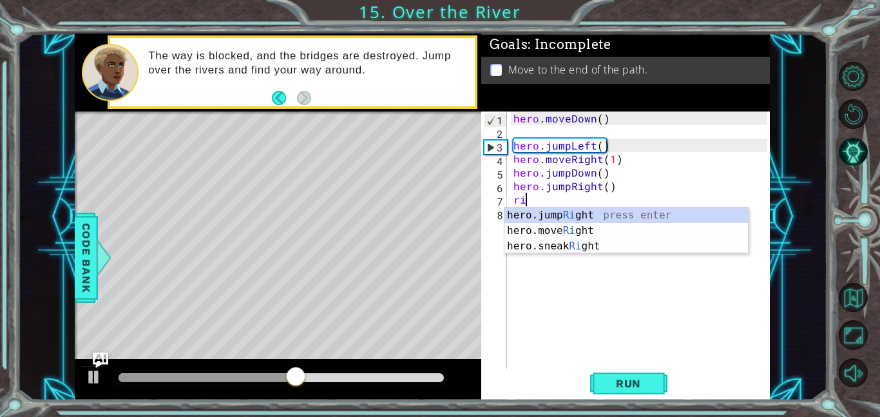
type textarea "righ"
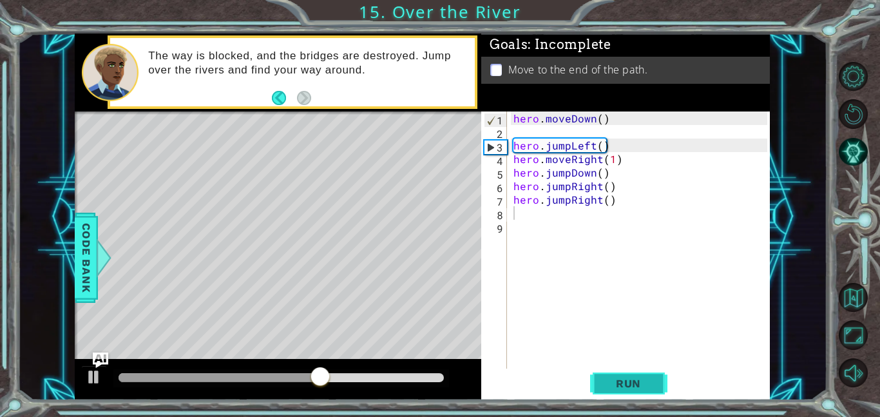
click at [626, 386] on span "Run" at bounding box center [628, 383] width 51 height 13
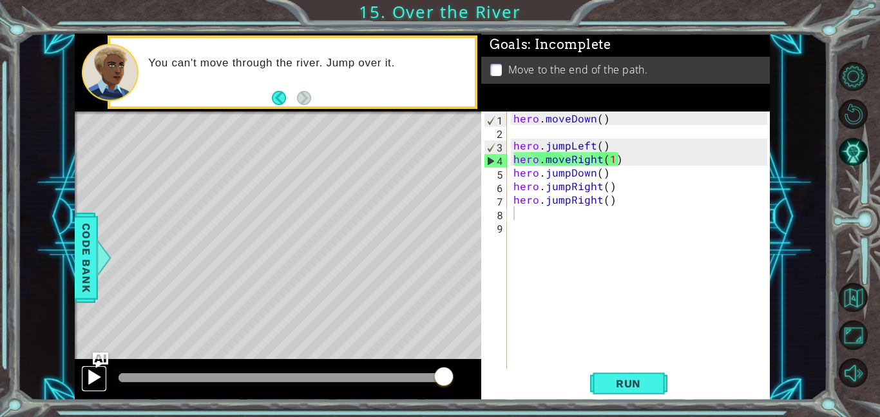
click at [85, 374] on button at bounding box center [94, 378] width 26 height 26
click at [601, 159] on div "hero . moveDown ( ) hero . jumpLeft ( ) hero . moveRight ( 1 ) hero . jumpDown …" at bounding box center [642, 253] width 263 height 284
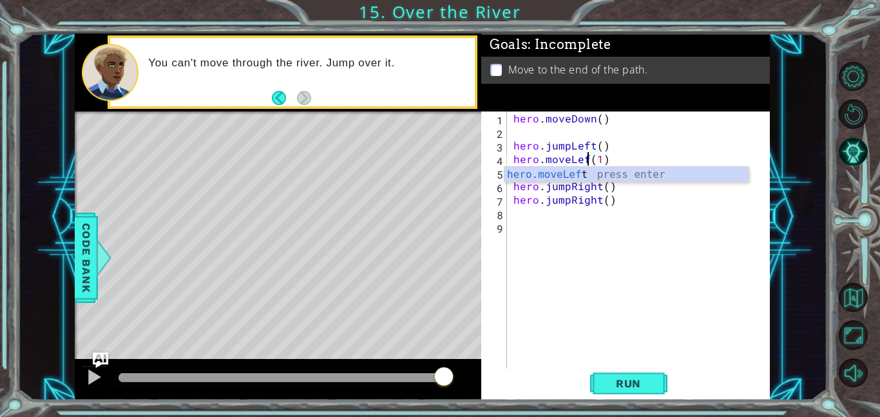
scroll to position [0, 5]
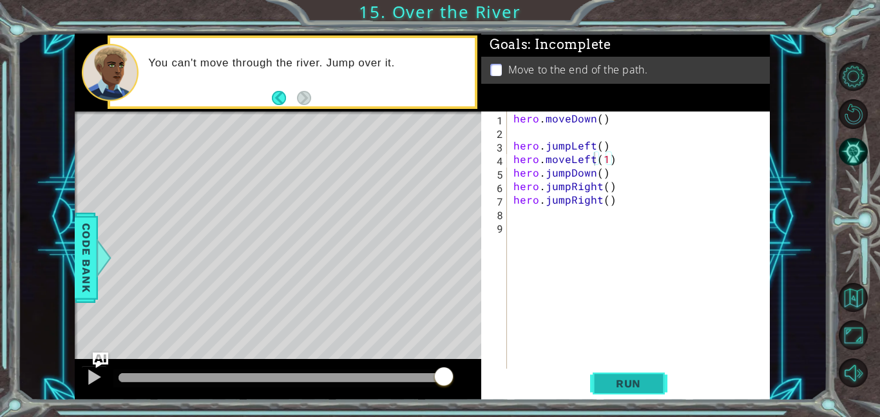
click at [605, 390] on button "Run" at bounding box center [628, 382] width 77 height 29
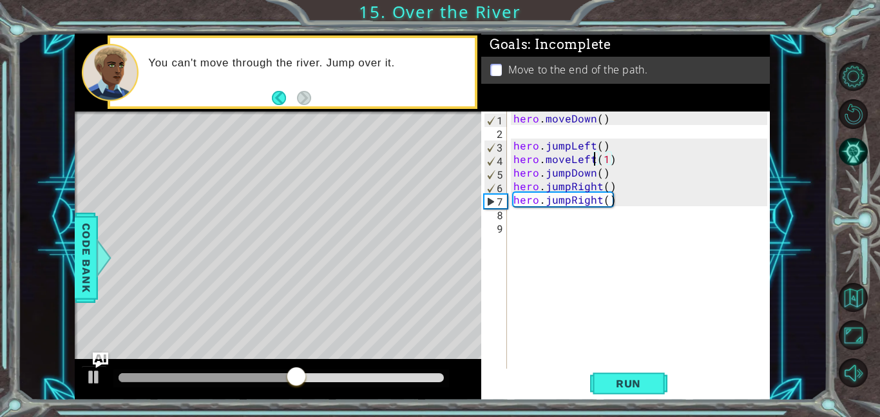
click at [236, 373] on div at bounding box center [208, 377] width 178 height 9
click at [98, 383] on div at bounding box center [94, 376] width 17 height 17
drag, startPoint x: 191, startPoint y: 376, endPoint x: 113, endPoint y: 375, distance: 77.3
click at [189, 376] on div at bounding box center [183, 377] width 129 height 9
click at [97, 373] on div at bounding box center [94, 376] width 17 height 17
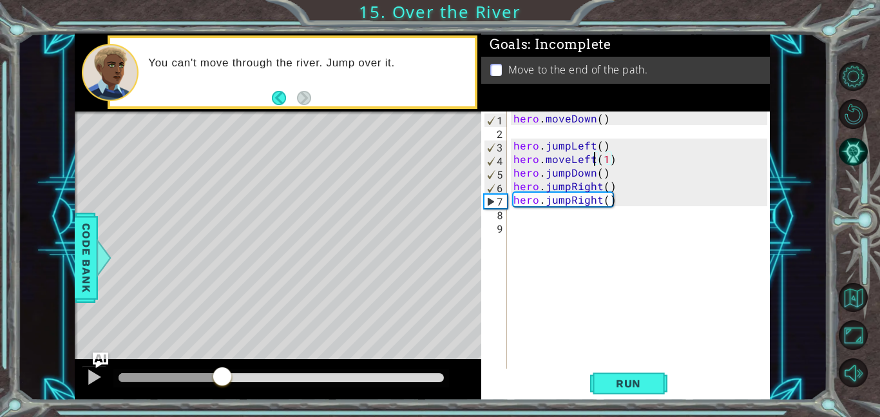
click at [567, 199] on div "hero . moveDown ( ) hero . jumpLeft ( ) hero . moveLeft ( 1 ) hero . jumpDown (…" at bounding box center [642, 253] width 263 height 284
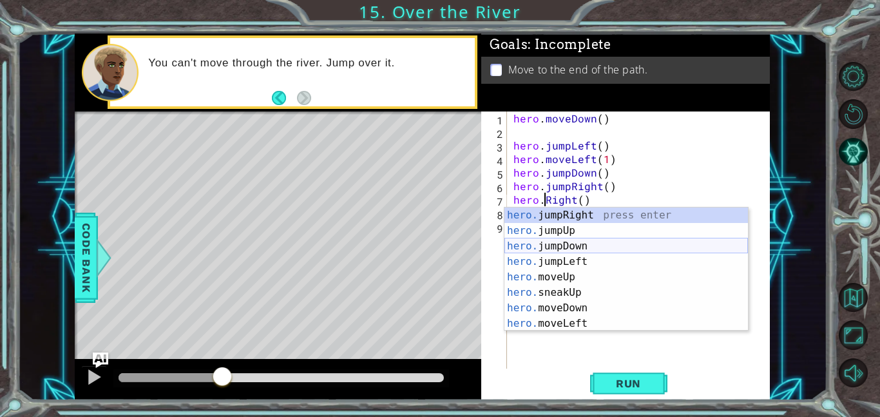
scroll to position [22, 0]
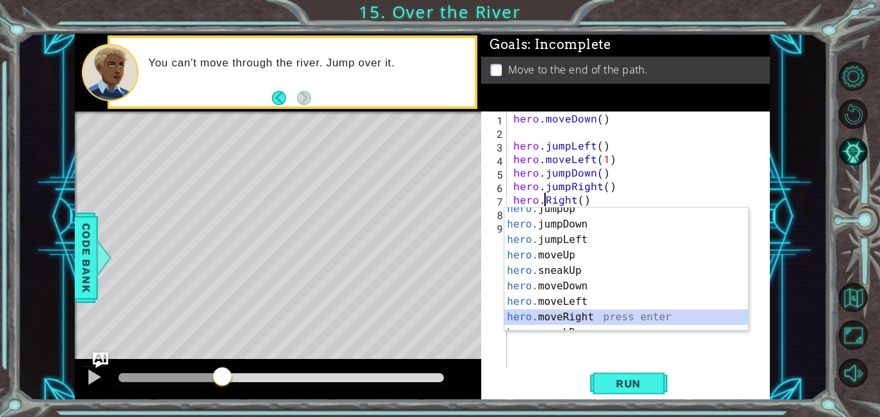
click at [594, 314] on div "hero. jumpUp press enter hero. jumpDown press enter hero. jumpLeft press enter …" at bounding box center [625, 278] width 243 height 155
type textarea "hero.moveRight(1)"
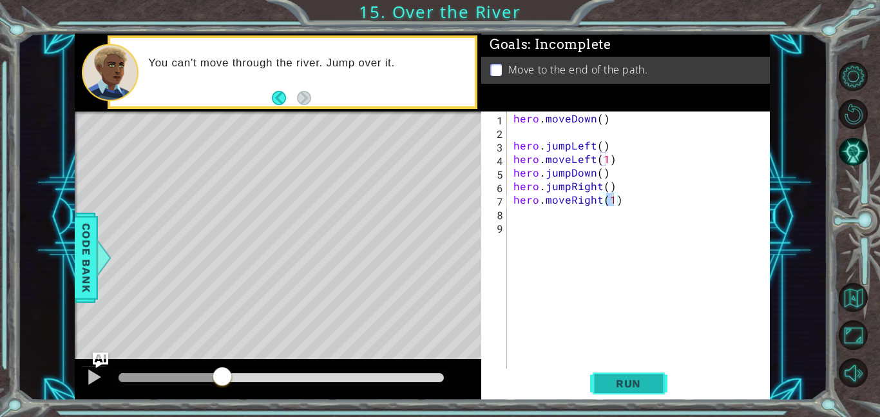
click at [612, 383] on span "Run" at bounding box center [628, 383] width 51 height 13
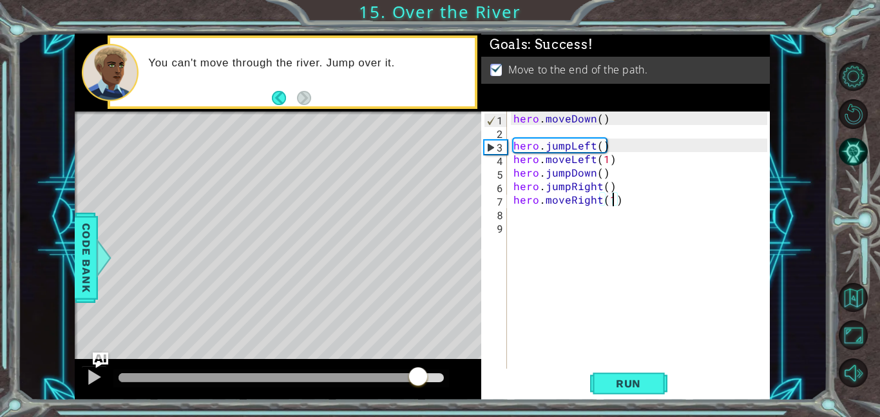
click at [419, 381] on div at bounding box center [281, 377] width 325 height 9
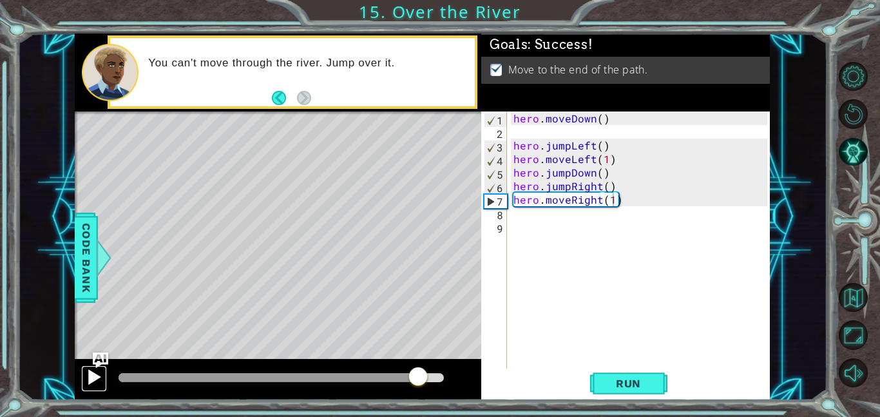
click at [92, 381] on div at bounding box center [94, 376] width 17 height 17
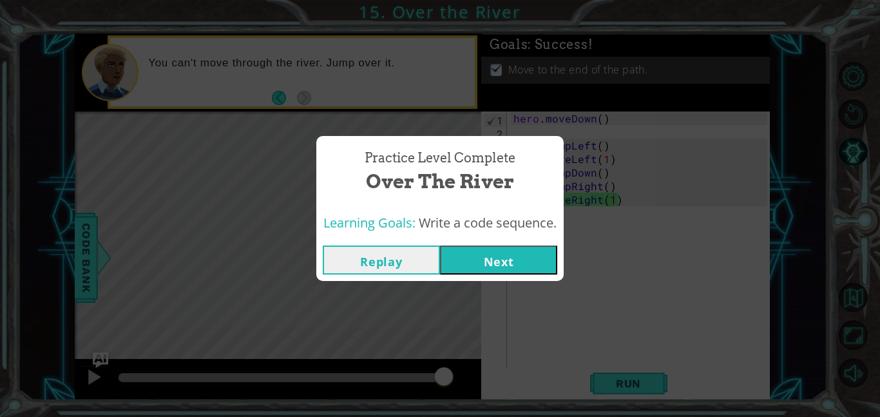
click at [493, 258] on button "Next" at bounding box center [498, 259] width 117 height 29
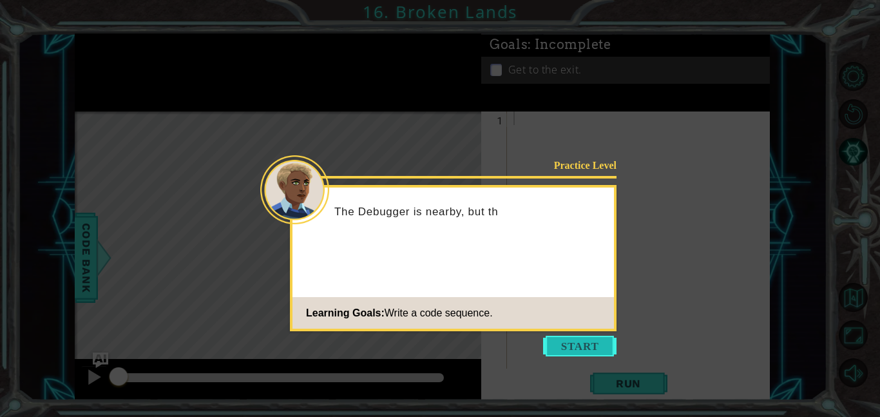
drag, startPoint x: 581, startPoint y: 354, endPoint x: 603, endPoint y: 335, distance: 28.8
click at [578, 330] on div "Practice Level The Debugger is nearby, but th Learning Goals: Write a code sequ…" at bounding box center [453, 258] width 327 height 146
click at [576, 377] on body "1 ההההההההההההההההההההההההההההההההההההההההההההההההההההההההההההההההההההההההההההה…" at bounding box center [440, 208] width 880 height 417
click at [613, 292] on div "Practice Level The Debugger is nearby, but these cracks are new. Learning Goals…" at bounding box center [453, 258] width 327 height 146
click at [596, 336] on button "Start" at bounding box center [579, 346] width 73 height 21
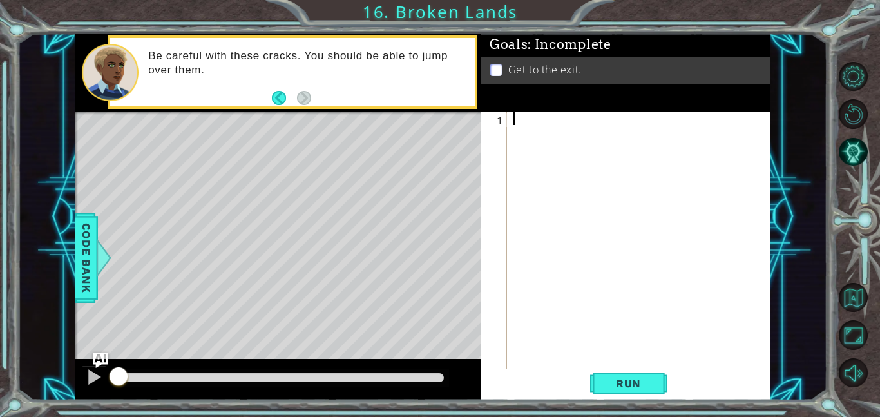
type textarea "u"
type textarea "l"
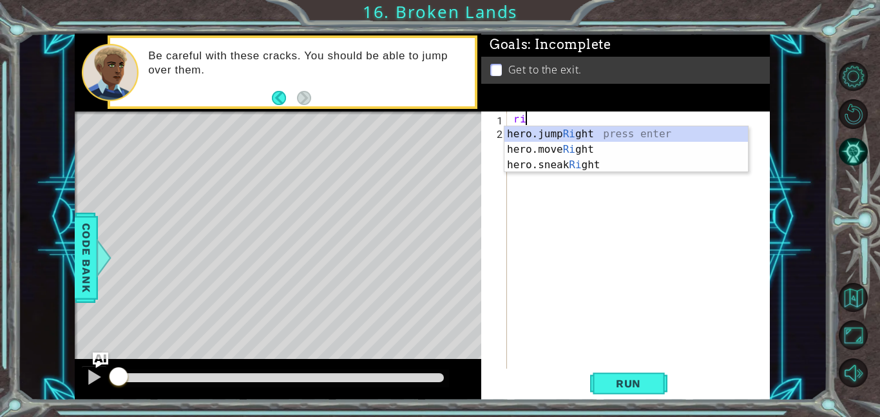
type textarea "righ"
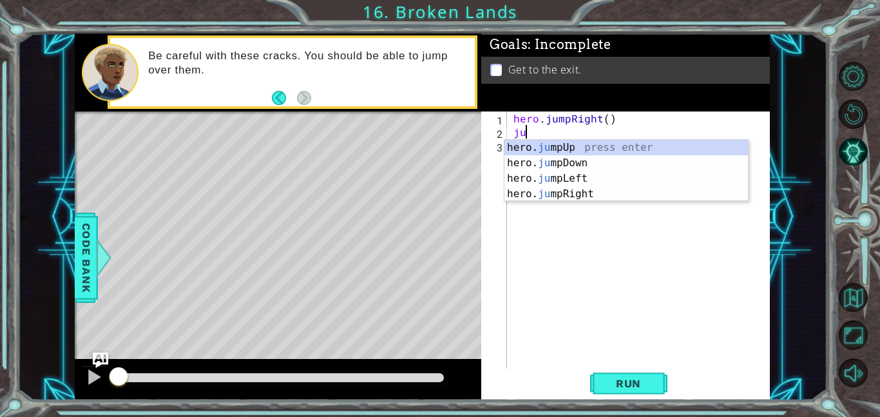
type textarea "j"
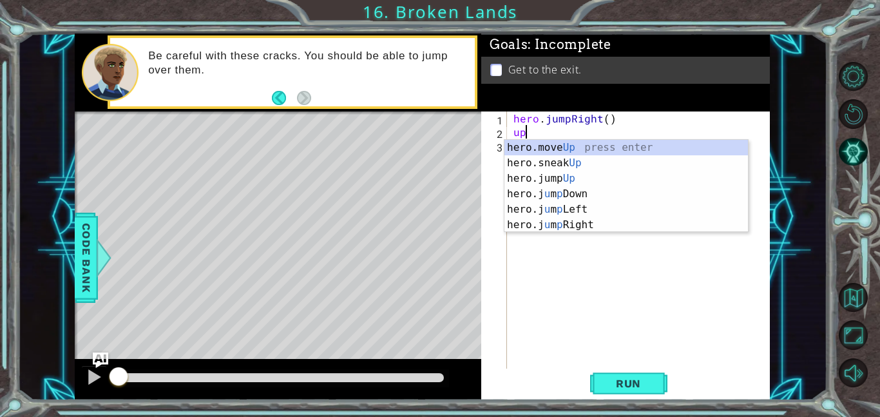
type textarea "hero.moveUp(1)"
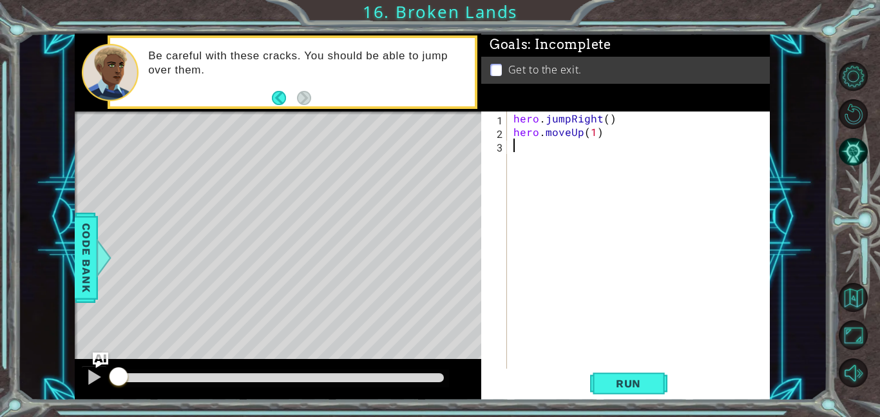
type textarea "ju"
type textarea "j"
click at [631, 385] on span "Run" at bounding box center [628, 383] width 51 height 13
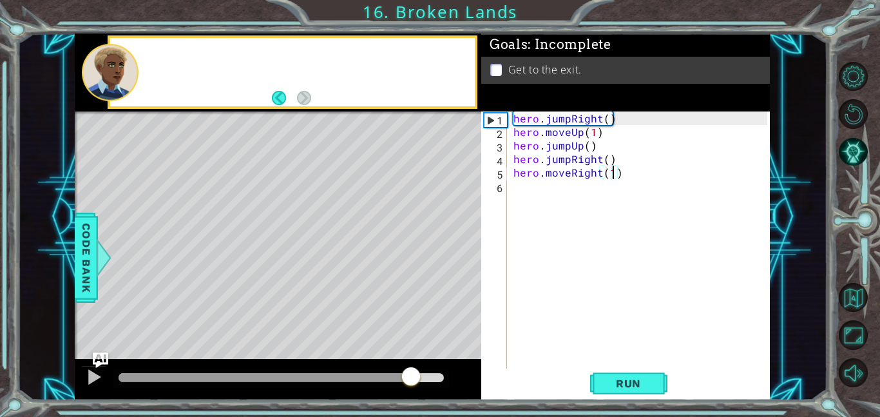
drag, startPoint x: 415, startPoint y: 373, endPoint x: 379, endPoint y: 383, distance: 37.3
click at [414, 373] on div at bounding box center [281, 377] width 325 height 9
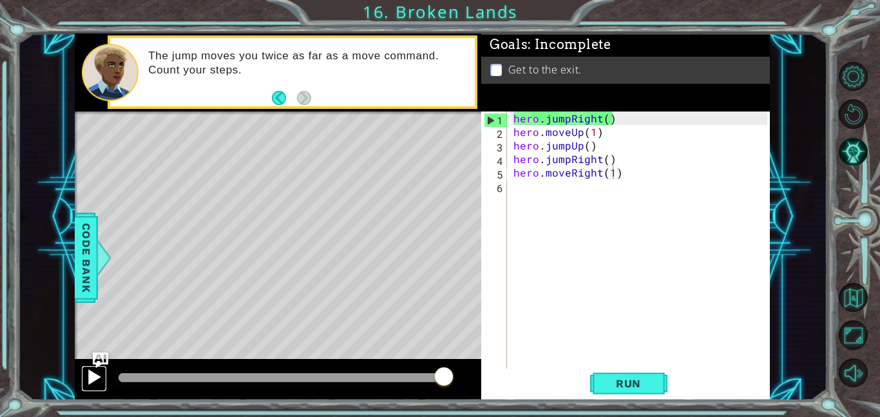
click at [86, 374] on div at bounding box center [94, 376] width 17 height 17
click at [571, 119] on div "hero . jumpRight ( ) hero . moveUp ( 1 ) hero . jumpUp ( ) hero . jumpRight ( )…" at bounding box center [642, 253] width 263 height 284
click at [569, 122] on div "hero . jumpRight ( ) hero . moveUp ( 1 ) hero . jumpUp ( ) hero . jumpRight ( )…" at bounding box center [639, 239] width 256 height 257
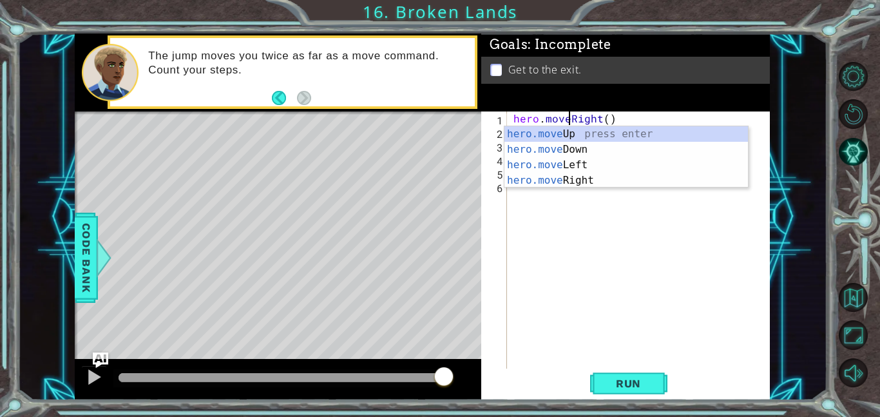
scroll to position [0, 3]
type textarea "hero.moveRight()"
click at [636, 385] on span "Run" at bounding box center [628, 383] width 51 height 13
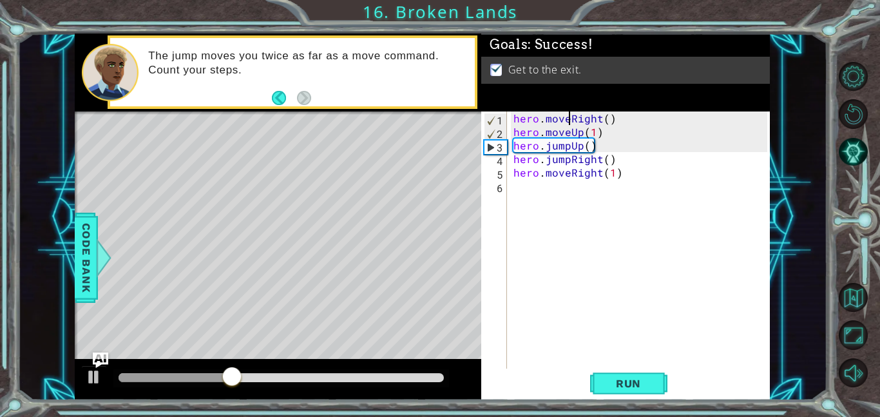
click at [437, 377] on div at bounding box center [281, 377] width 325 height 9
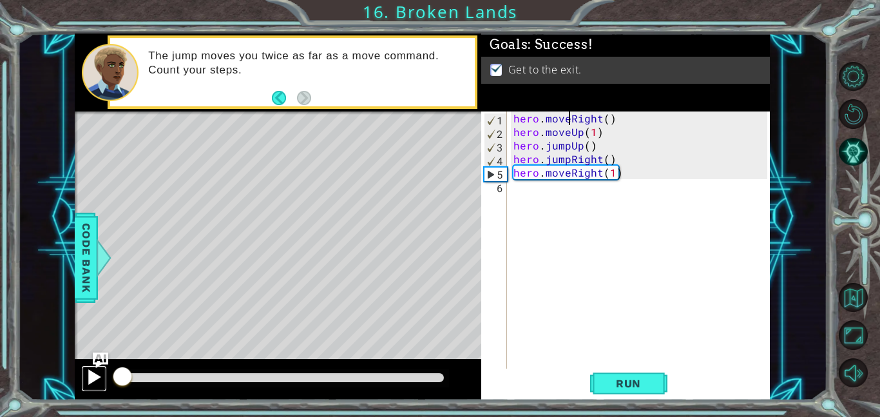
click at [103, 380] on button at bounding box center [94, 378] width 26 height 26
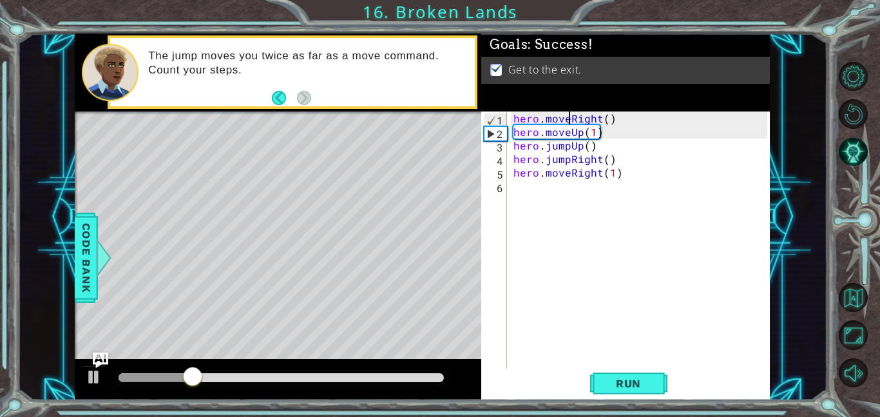
click at [355, 376] on div at bounding box center [281, 377] width 325 height 9
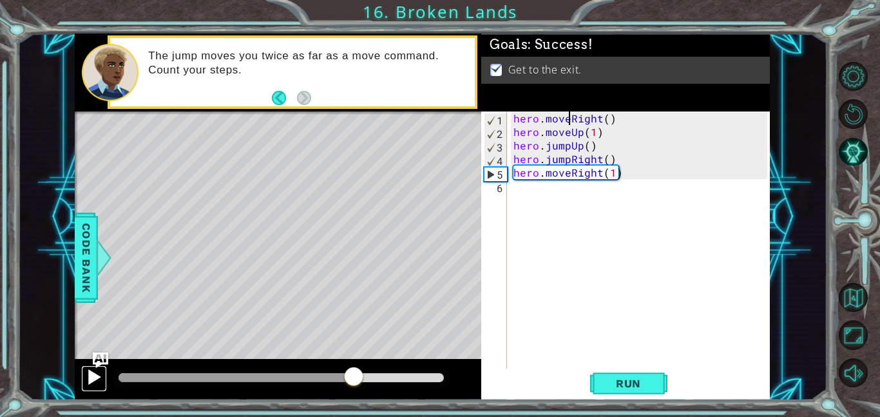
click at [84, 378] on button at bounding box center [94, 378] width 26 height 26
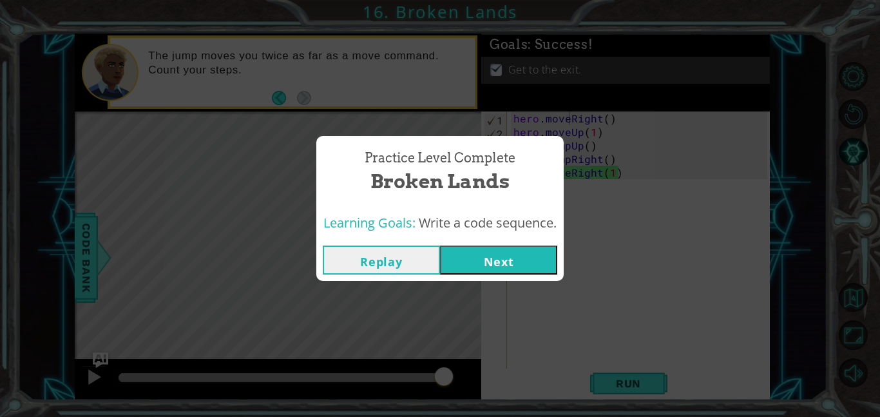
click at [529, 259] on button "Next" at bounding box center [498, 259] width 117 height 29
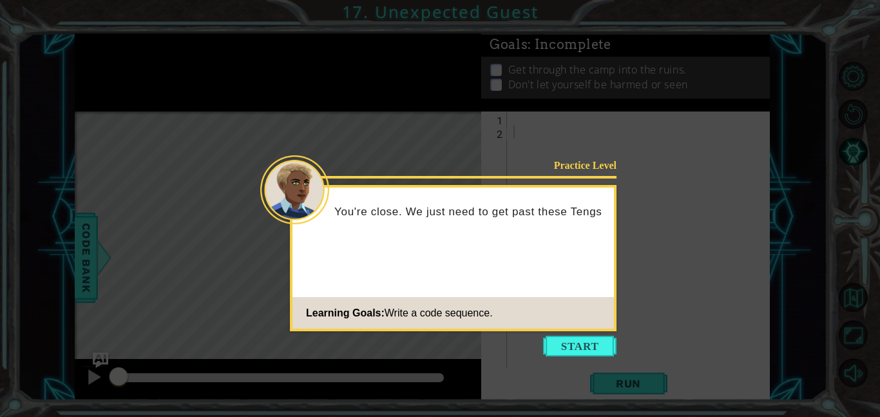
click at [562, 343] on button "Start" at bounding box center [579, 346] width 73 height 21
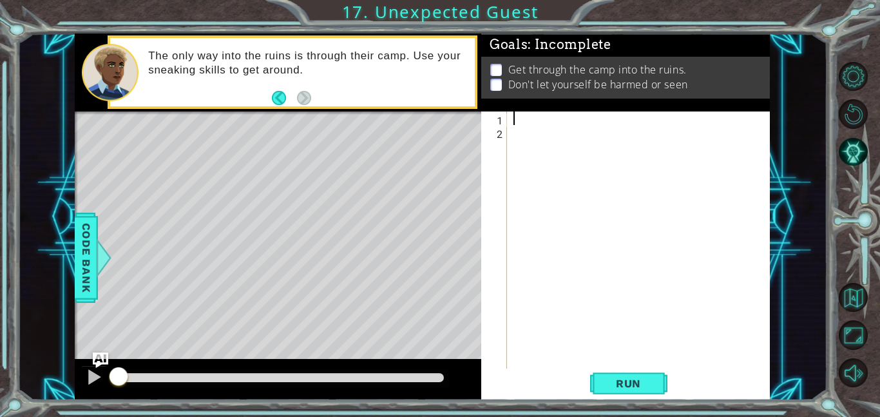
click at [536, 125] on div at bounding box center [642, 253] width 263 height 284
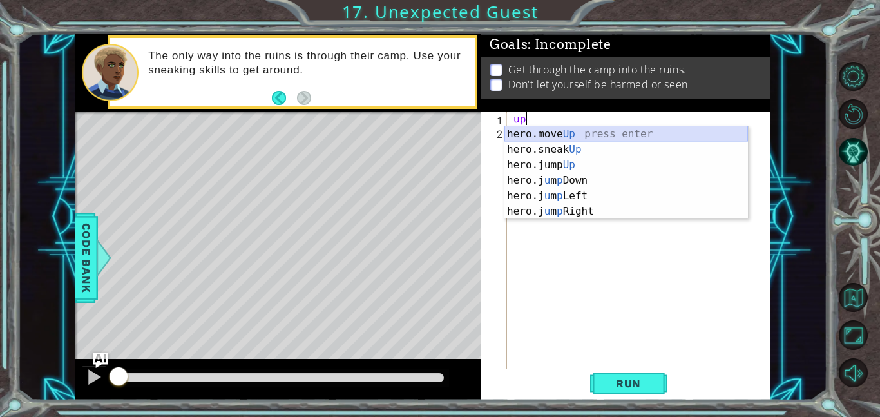
click at [558, 137] on div "hero.move Up press enter hero.sneak Up press enter hero.jump Up press enter her…" at bounding box center [625, 188] width 243 height 124
type textarea "hero.moveUp(1)"
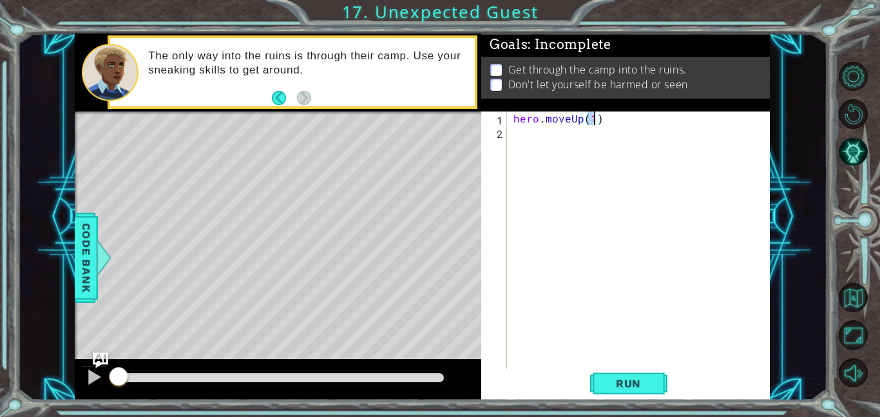
click at [555, 140] on div "hero . moveUp ( 1 )" at bounding box center [642, 253] width 263 height 284
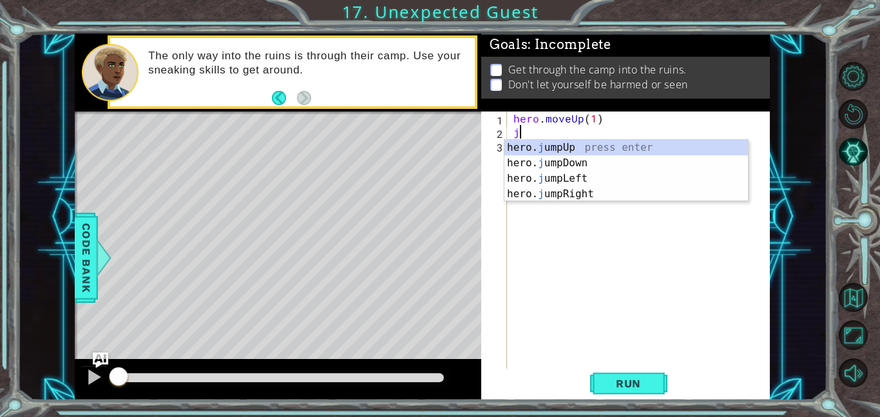
type textarea "ju"
click at [592, 199] on div "hero. ju mpUp press enter hero. ju mpDown press enter hero. [PERSON_NAME] mpLef…" at bounding box center [625, 186] width 243 height 93
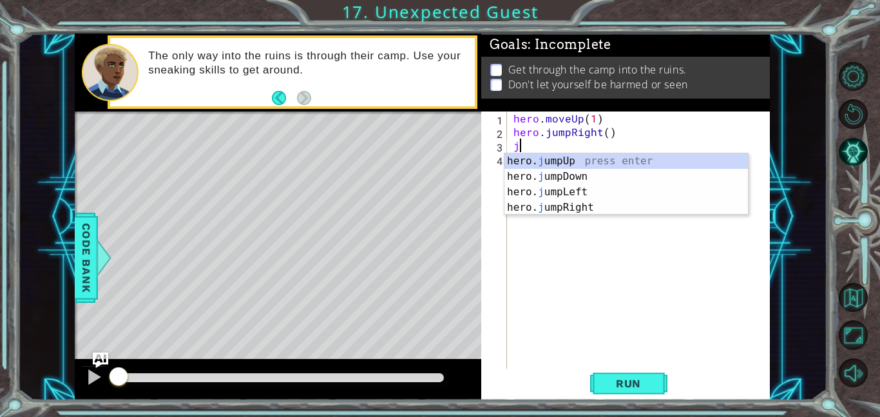
type textarea "ju"
click at [588, 180] on div "hero. ju mpUp press enter hero. ju mpDown press enter hero. [PERSON_NAME] mpLef…" at bounding box center [625, 199] width 243 height 93
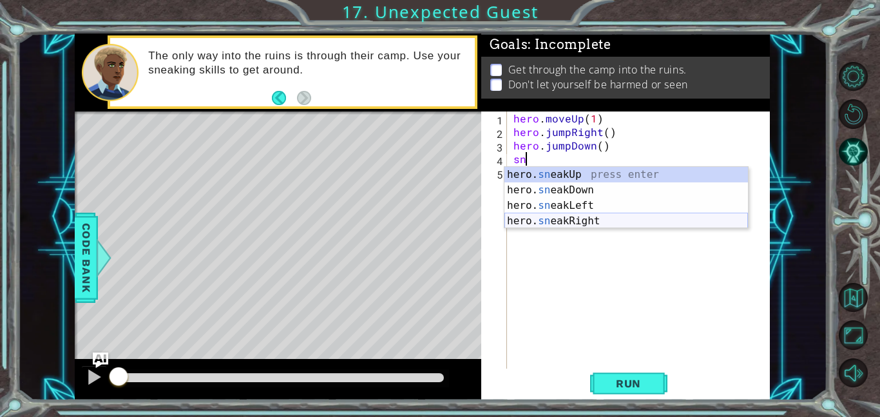
click at [578, 219] on div "hero. sn eakUp press enter hero. sn eakDown press enter hero. sn eakLeft press …" at bounding box center [625, 213] width 243 height 93
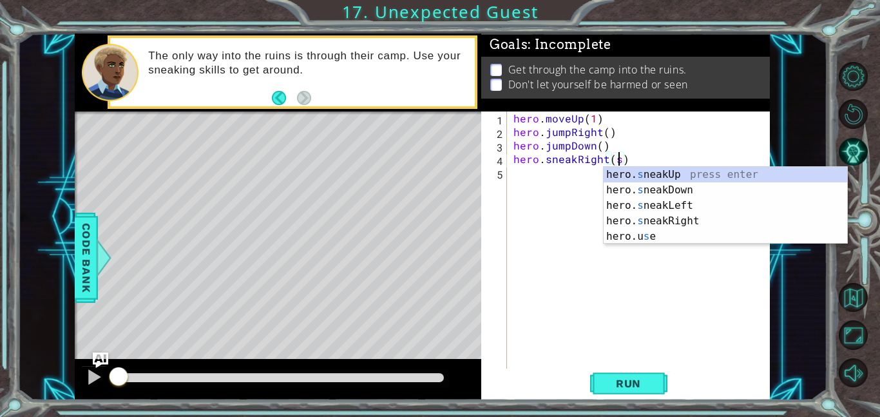
scroll to position [0, 6]
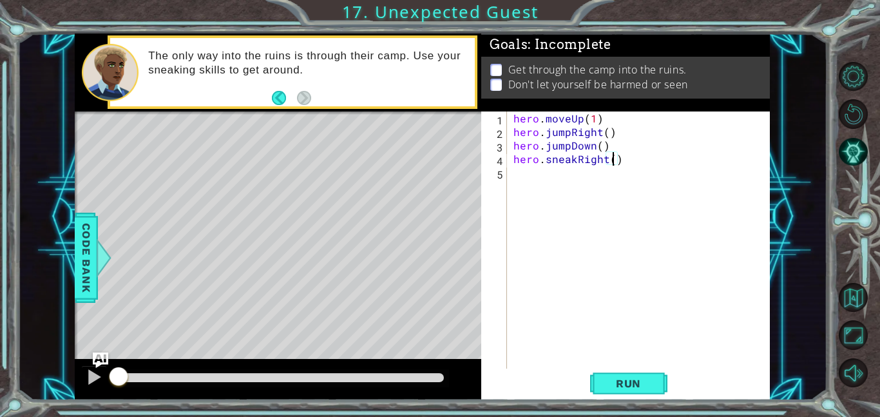
type textarea "hero.sneakRight(1)"
click at [598, 176] on div "hero . moveUp ( 1 ) hero . jumpRight ( ) hero . jumpDown ( ) hero . sneakRight …" at bounding box center [642, 253] width 263 height 284
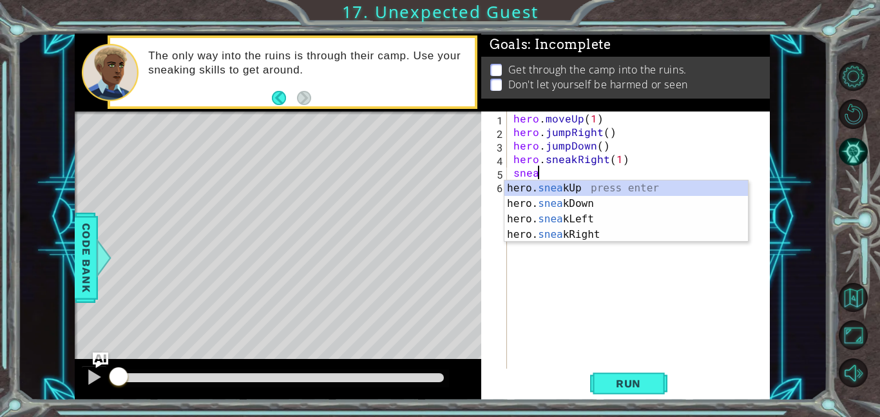
scroll to position [0, 1]
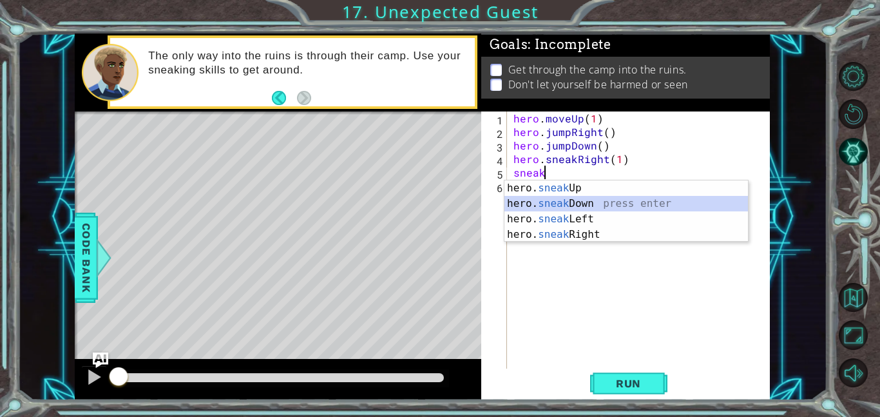
click at [601, 204] on div "hero. sneak Up press enter hero. sneak Down press enter hero. sneak Left press …" at bounding box center [625, 226] width 243 height 93
type textarea "hero.sneakDown(1)"
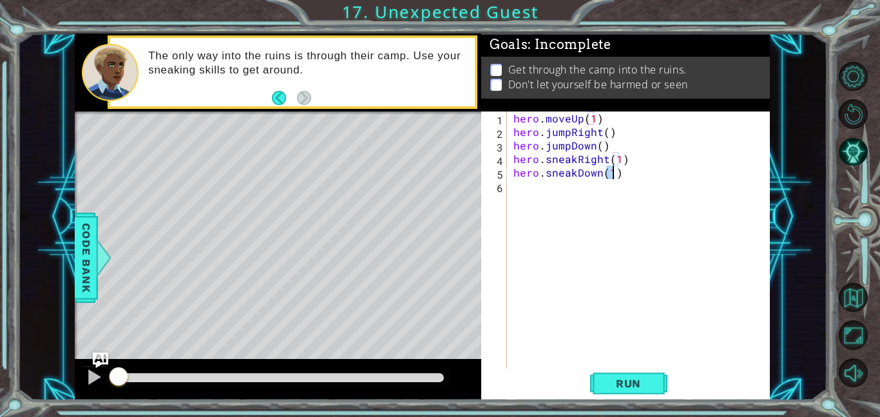
click at [578, 194] on div "hero . moveUp ( 1 ) hero . jumpRight ( ) hero . jumpDown ( ) hero . sneakRight …" at bounding box center [642, 253] width 263 height 284
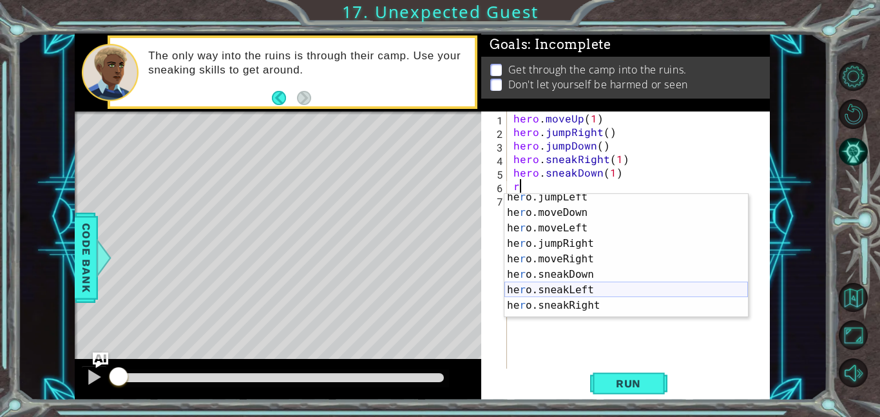
scroll to position [67, 0]
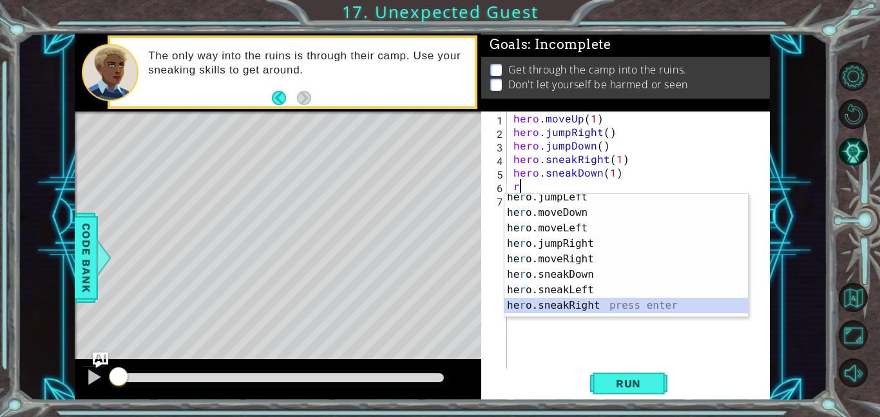
click at [598, 303] on div "he r o.jumpLeft press enter he r o.moveDown press enter he r o.moveLeft press e…" at bounding box center [625, 266] width 243 height 155
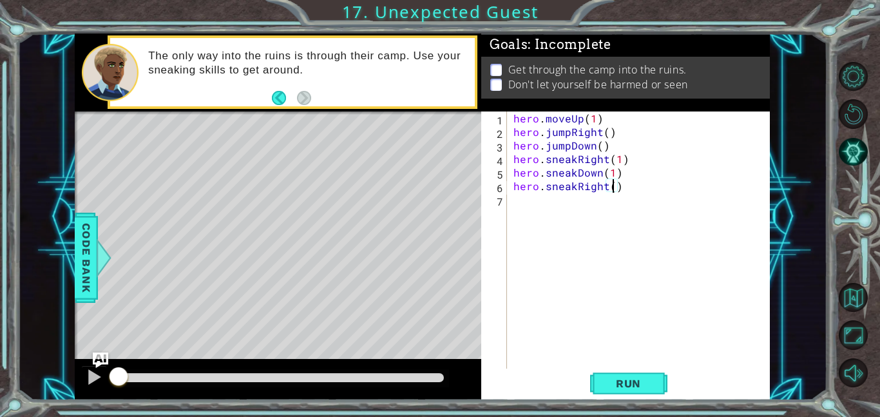
type textarea "hero.sneakRight(3)"
click at [582, 213] on div "hero . moveUp ( 1 ) hero . jumpRight ( ) hero . jumpDown ( ) hero . sneakRight …" at bounding box center [642, 253] width 263 height 284
type textarea "hero.sneakUp(1)"
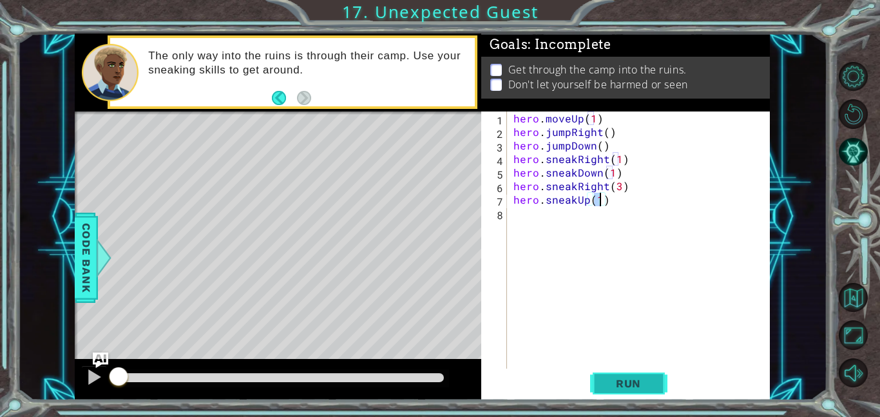
click at [613, 374] on button "Run" at bounding box center [628, 382] width 77 height 29
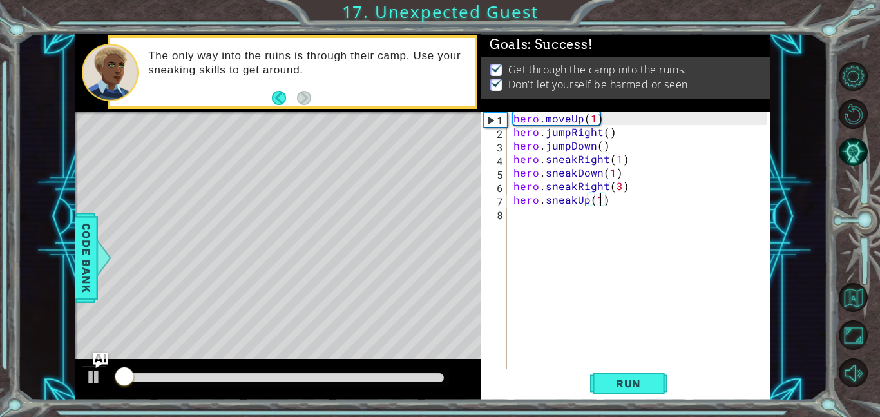
click at [403, 381] on div at bounding box center [281, 377] width 325 height 9
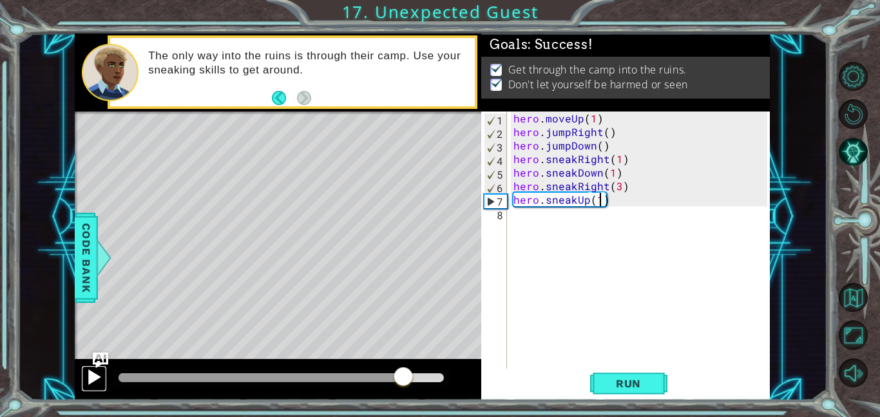
click at [92, 385] on div at bounding box center [94, 376] width 17 height 17
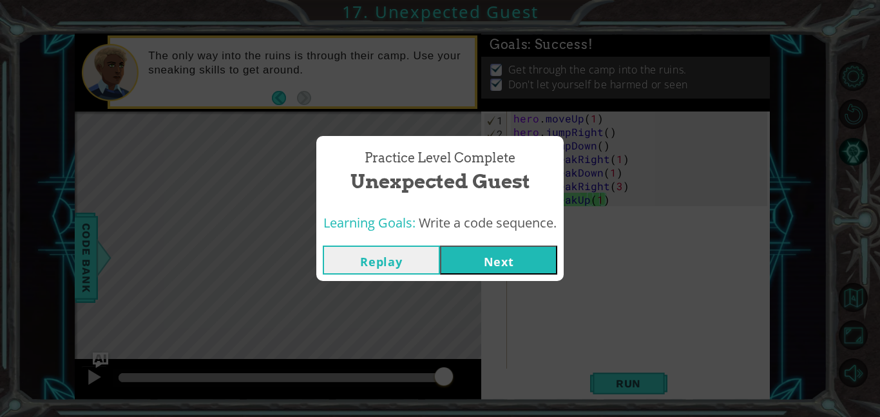
click at [511, 260] on button "Next" at bounding box center [498, 259] width 117 height 29
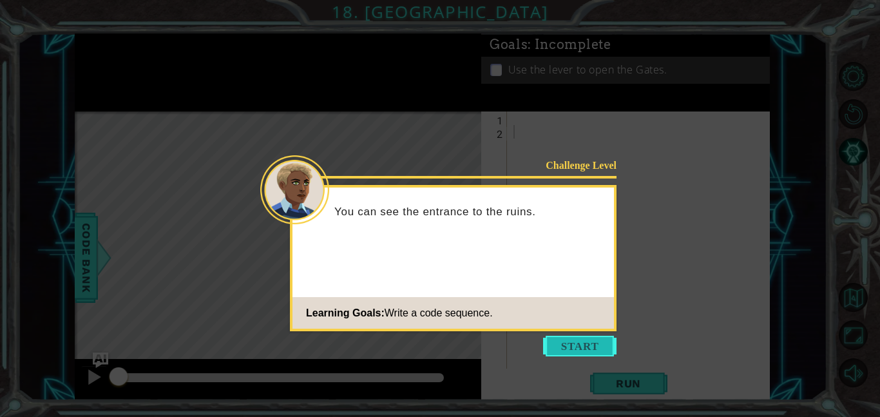
click at [584, 343] on button "Start" at bounding box center [579, 346] width 73 height 21
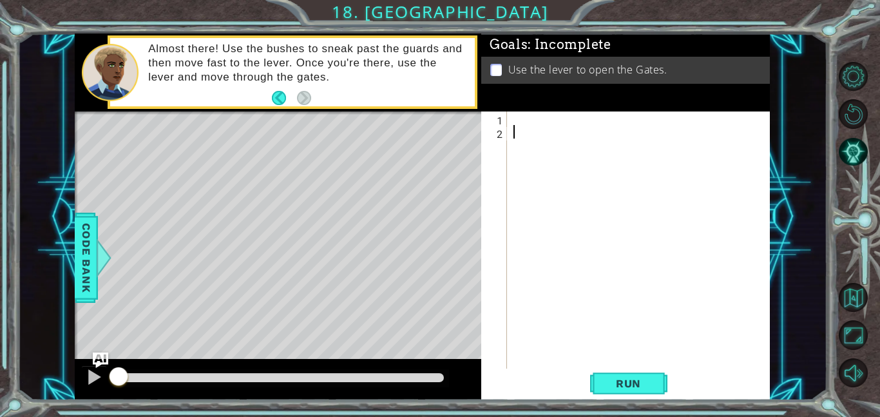
click at [587, 129] on div at bounding box center [642, 253] width 263 height 284
click at [580, 124] on div at bounding box center [642, 253] width 263 height 284
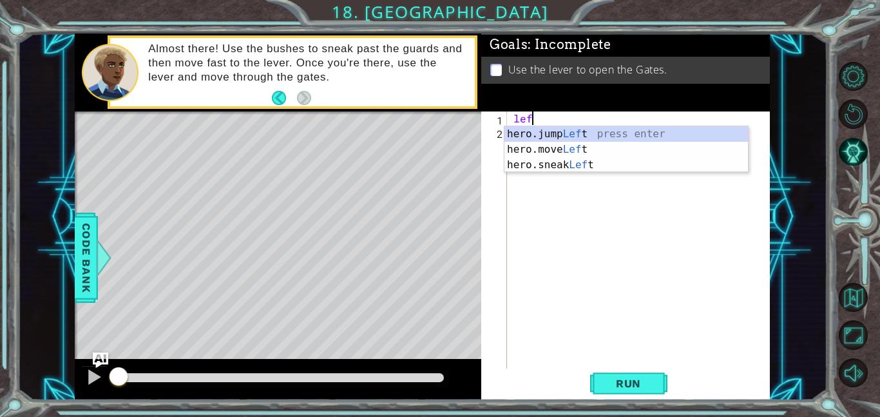
type textarea "l"
type textarea "righ"
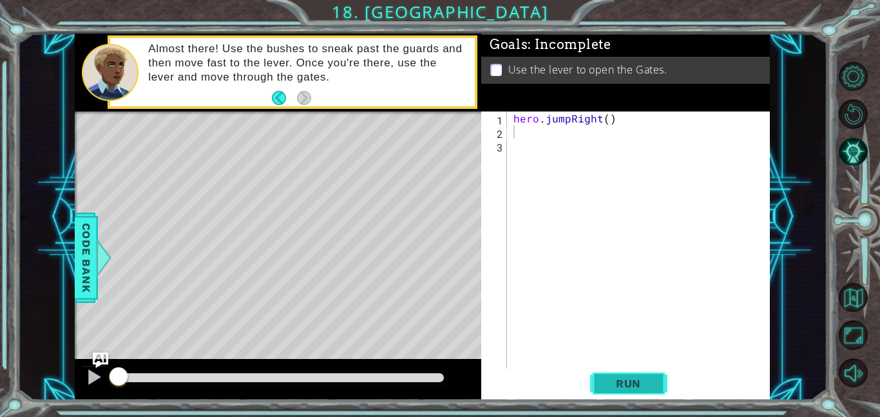
click at [642, 384] on span "Run" at bounding box center [628, 383] width 51 height 13
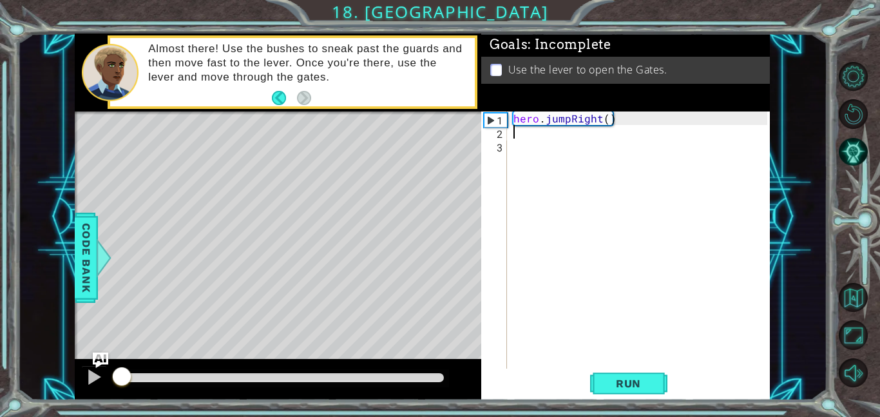
drag, startPoint x: 157, startPoint y: 382, endPoint x: 115, endPoint y: 381, distance: 41.9
click at [116, 382] on div at bounding box center [121, 377] width 23 height 23
click at [308, 376] on div at bounding box center [281, 377] width 325 height 9
click at [108, 384] on div at bounding box center [278, 379] width 406 height 41
click at [100, 384] on div at bounding box center [94, 376] width 17 height 17
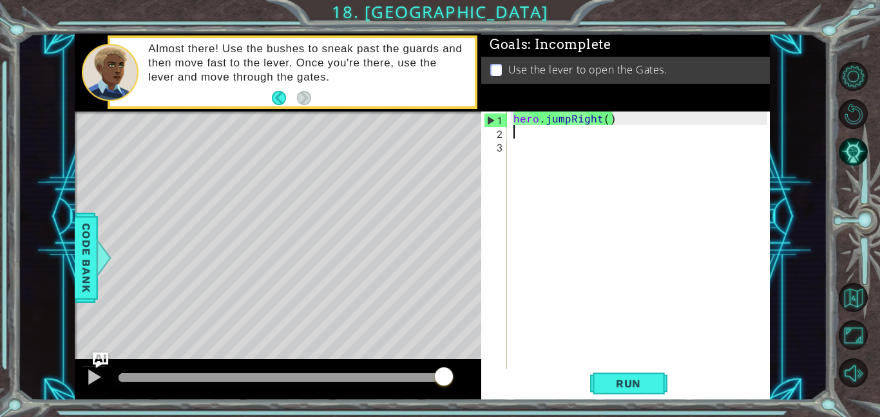
click at [109, 383] on div at bounding box center [278, 379] width 406 height 41
click at [102, 379] on div at bounding box center [94, 376] width 17 height 17
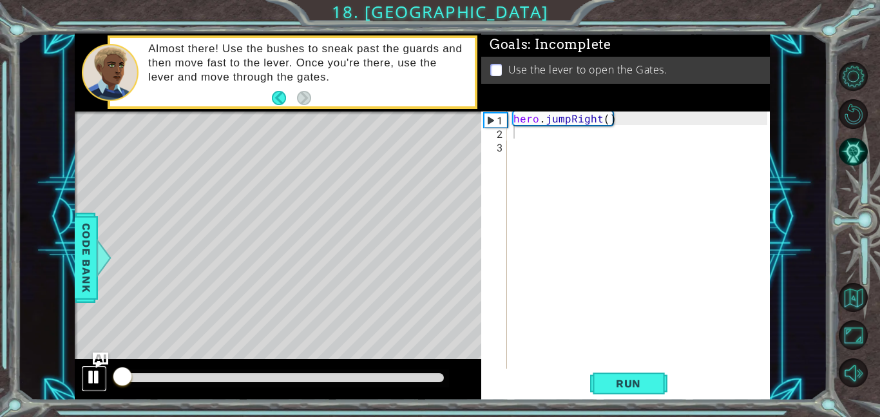
click at [102, 379] on div at bounding box center [94, 376] width 17 height 17
click at [571, 117] on div "hero . jumpRight ( )" at bounding box center [642, 253] width 263 height 284
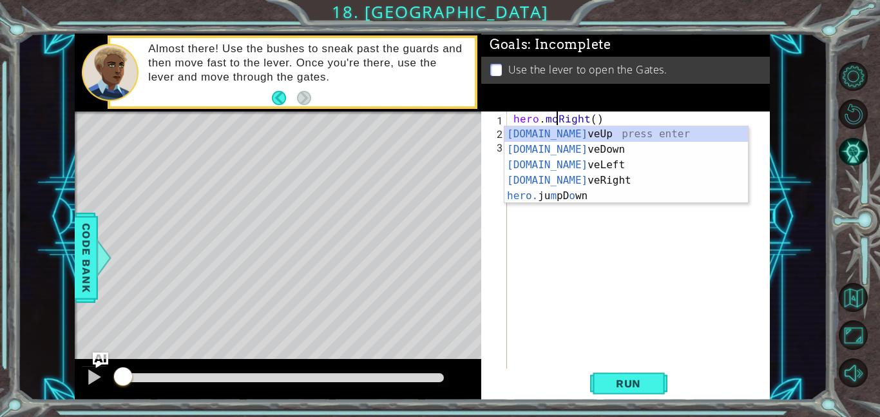
type textarea "hero.moveRight()"
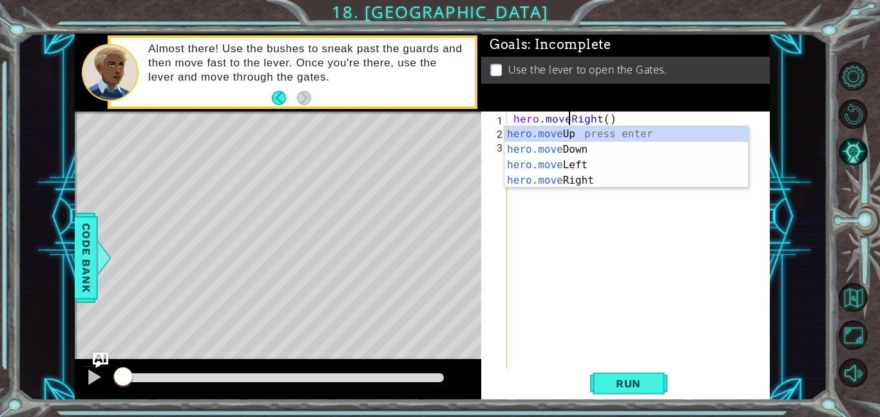
scroll to position [0, 3]
click at [643, 209] on div "hero . moveRight ( )" at bounding box center [642, 253] width 263 height 284
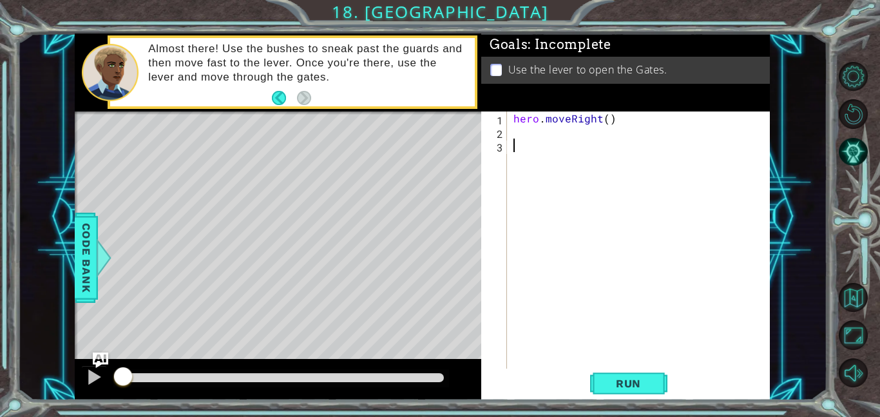
click at [590, 133] on div "hero . moveRight ( )" at bounding box center [642, 253] width 263 height 284
type textarea "hero.sneakUp(3)"
click at [541, 151] on div "hero . moveRight ( ) hero . sneakUp ( 3 )" at bounding box center [642, 253] width 263 height 284
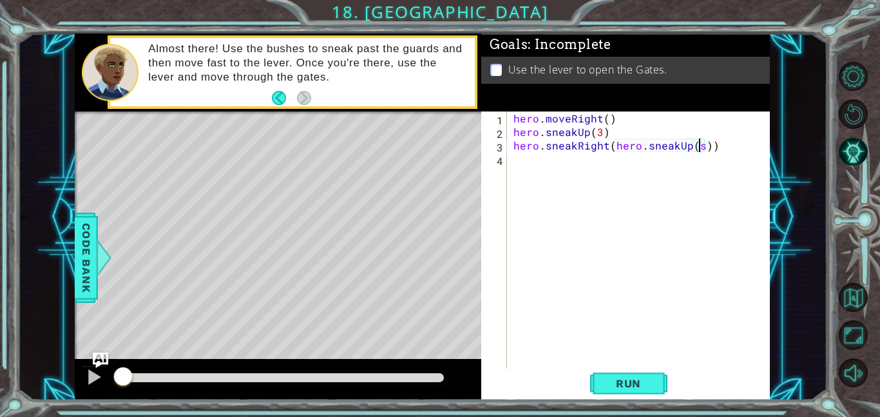
scroll to position [0, 12]
click at [613, 141] on div "hero . moveRight ( ) hero . sneakUp ( 3 ) hero . sneakRight ( hero . sneakUp ( …" at bounding box center [642, 253] width 263 height 284
click at [629, 162] on div "hero . moveRight ( ) hero . sneakUp ( 3 ) hero . sneakRight ( hero . sneakUp ( …" at bounding box center [642, 253] width 263 height 284
click at [613, 140] on div "hero . moveRight ( ) hero . sneakUp ( 3 ) hero . sneakRight ( hero . sneakUp ( )" at bounding box center [642, 253] width 263 height 284
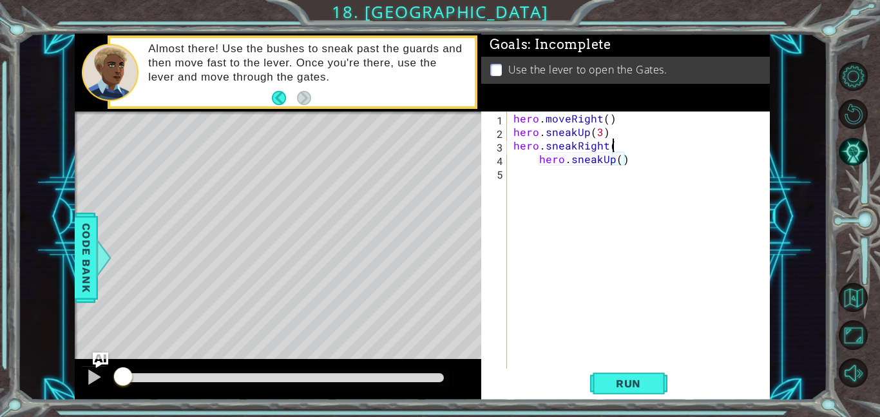
scroll to position [0, 6]
click at [542, 160] on div "hero . moveRight ( ) hero . sneakUp ( 3 ) hero . sneakRight ( ) hero . sneakUp …" at bounding box center [642, 253] width 263 height 284
type textarea "hero.sneakUp()"
click at [564, 185] on div "hero . moveRight ( ) hero . sneakUp ( 3 ) hero . sneakRight ( ) hero . sneakUp …" at bounding box center [642, 253] width 263 height 284
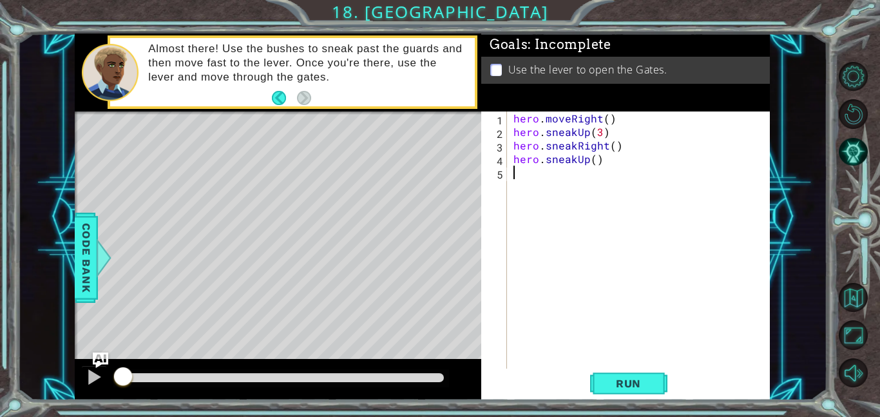
scroll to position [0, 0]
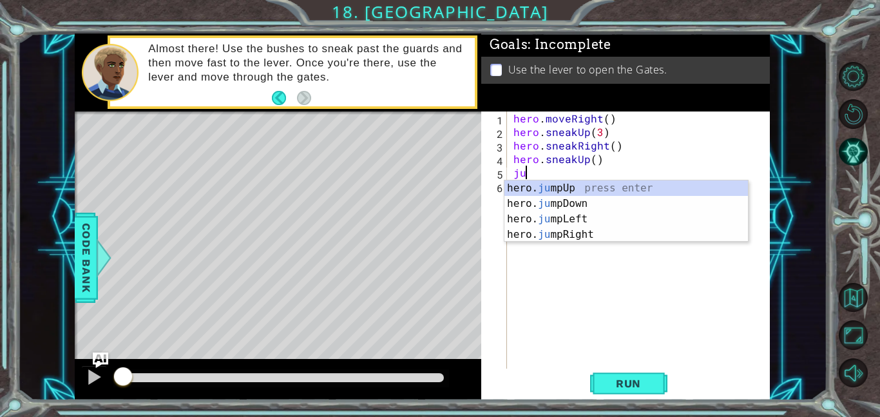
type textarea "jum"
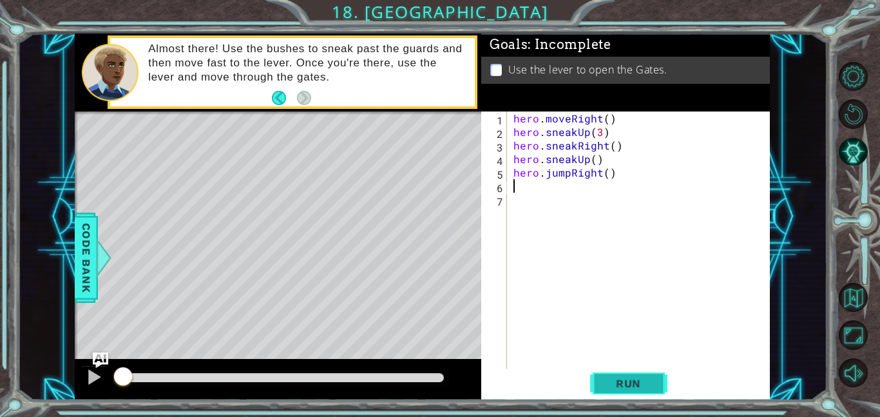
click at [612, 375] on button "Run" at bounding box center [628, 382] width 77 height 29
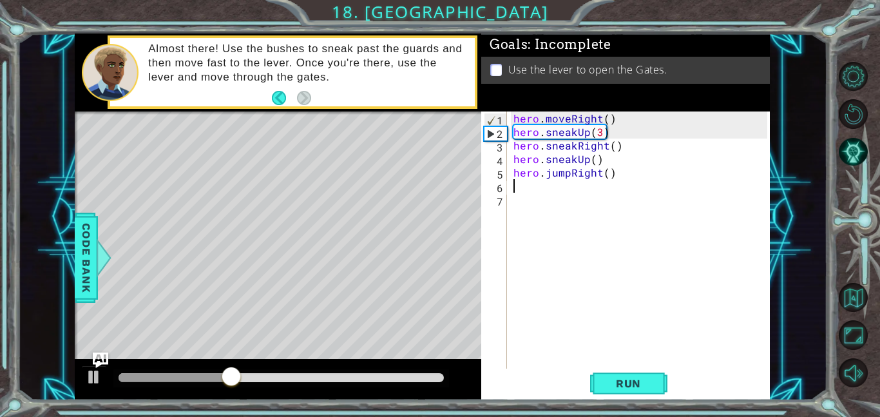
click at [593, 128] on div "hero . moveRight ( ) hero . sneakUp ( 3 ) hero . sneakRight ( ) hero . sneakUp …" at bounding box center [642, 253] width 263 height 284
type textarea "hero.sneakUp(2)"
click at [603, 382] on span "Run" at bounding box center [628, 383] width 51 height 13
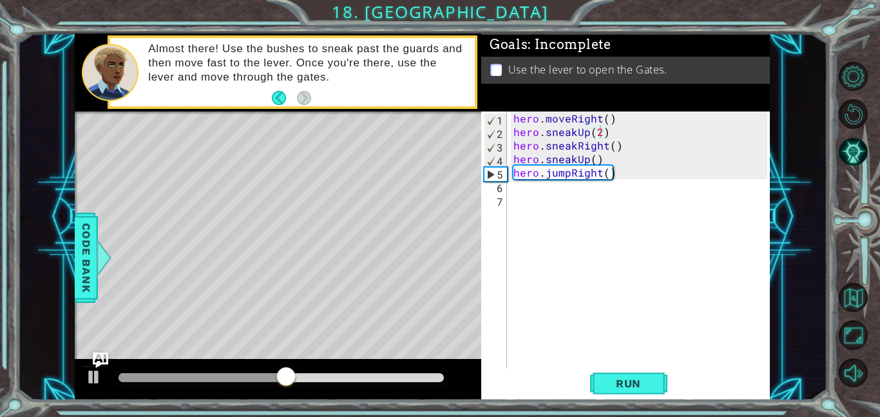
click at [180, 382] on div at bounding box center [281, 378] width 336 height 18
click at [189, 377] on div at bounding box center [204, 377] width 170 height 9
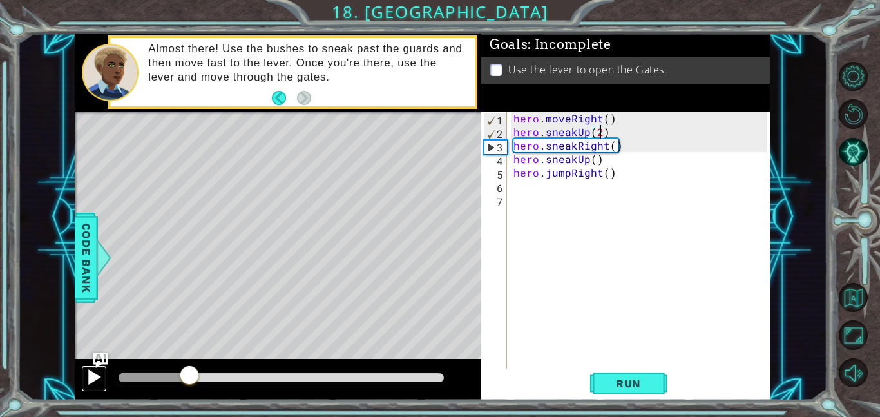
click at [96, 375] on div at bounding box center [94, 376] width 17 height 17
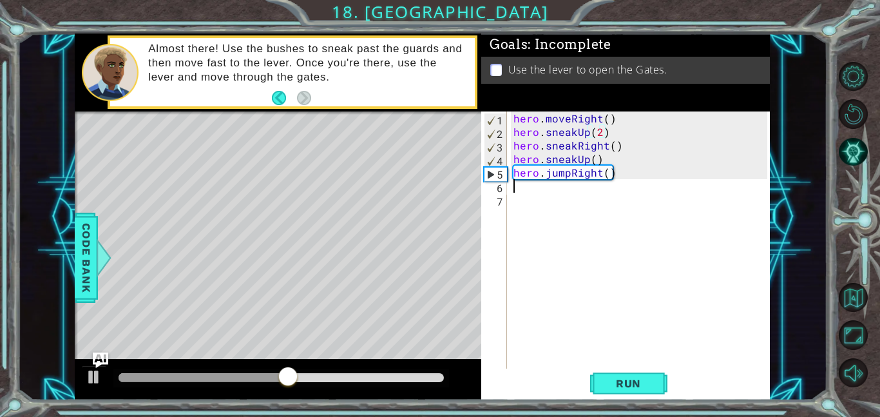
click at [547, 189] on div "hero . moveRight ( ) hero . sneakUp ( 2 ) hero . sneakRight ( ) hero . sneakUp …" at bounding box center [642, 253] width 263 height 284
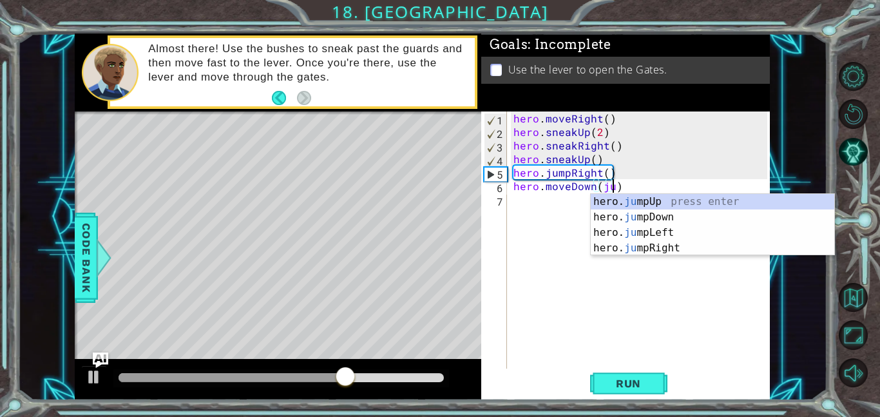
scroll to position [0, 6]
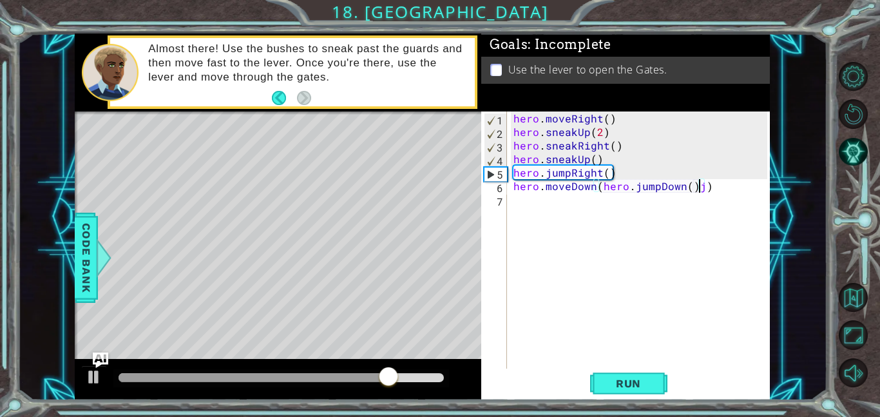
type textarea "hero.moveDown(hero.jumpDown()"
click at [585, 201] on div "hero . moveRight ( ) hero . sneakUp ( 2 ) hero . sneakRight ( ) hero . sneakUp …" at bounding box center [642, 253] width 263 height 284
drag, startPoint x: 591, startPoint y: 195, endPoint x: 604, endPoint y: 192, distance: 13.1
click at [558, 223] on div "hero . moveRight ( ) hero . sneakUp ( 2 ) hero . sneakRight ( ) hero . sneakUp …" at bounding box center [642, 253] width 263 height 284
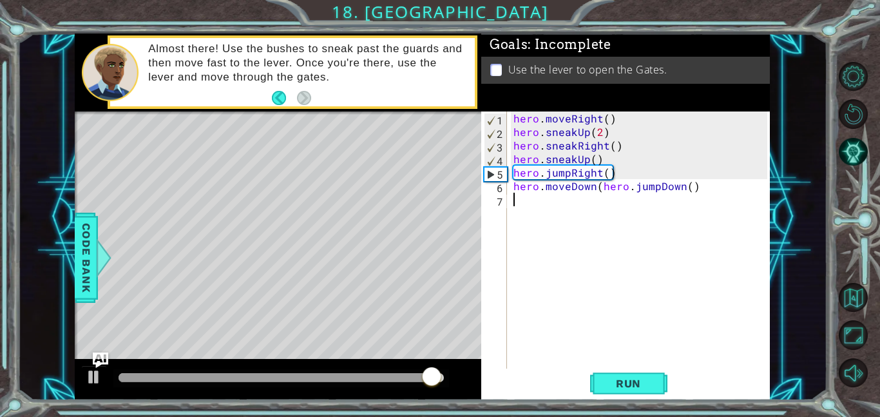
click at [600, 185] on div "hero . moveRight ( ) hero . sneakUp ( 2 ) hero . sneakRight ( ) hero . sneakUp …" at bounding box center [642, 253] width 263 height 284
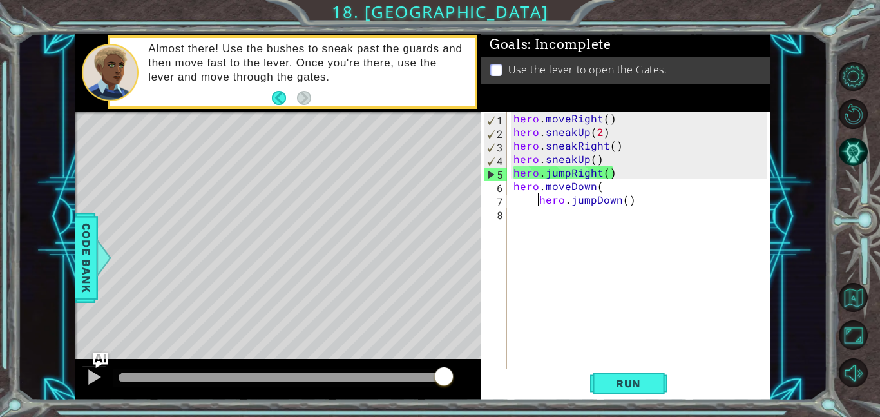
click at [602, 184] on div "hero . moveRight ( ) hero . sneakUp ( 2 ) hero . sneakRight ( ) hero . sneakUp …" at bounding box center [642, 253] width 263 height 284
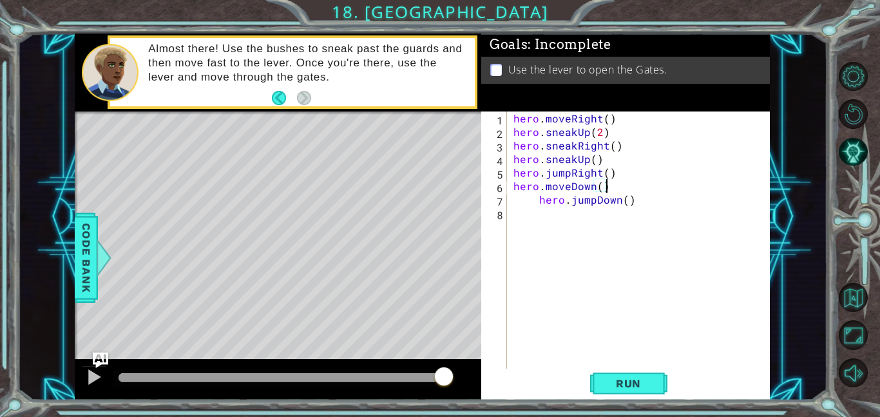
click at [538, 205] on div "hero . moveRight ( ) hero . sneakUp ( 2 ) hero . sneakRight ( ) hero . sneakUp …" at bounding box center [642, 253] width 263 height 284
type textarea "hero.jumpDown()"
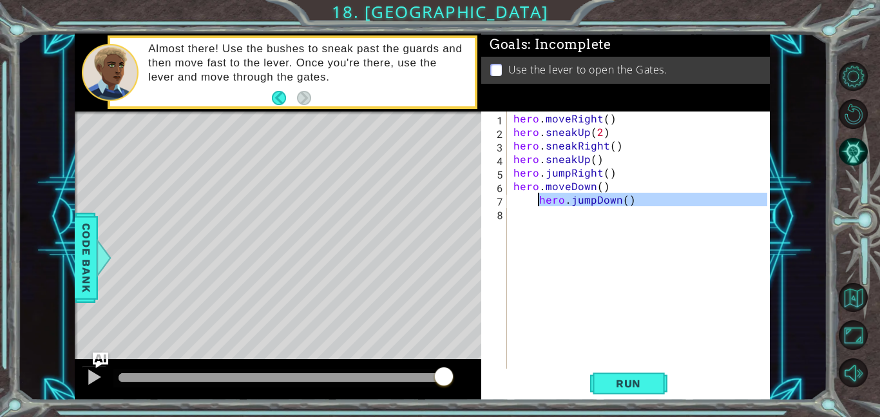
scroll to position [0, 1]
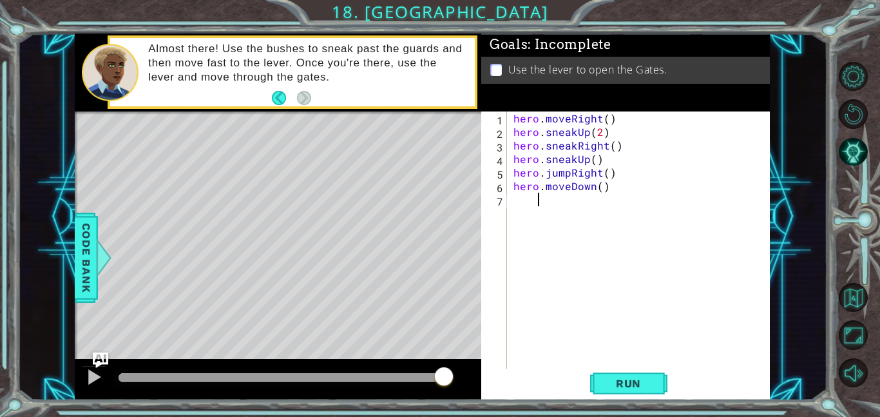
click at [416, 374] on div at bounding box center [281, 377] width 325 height 9
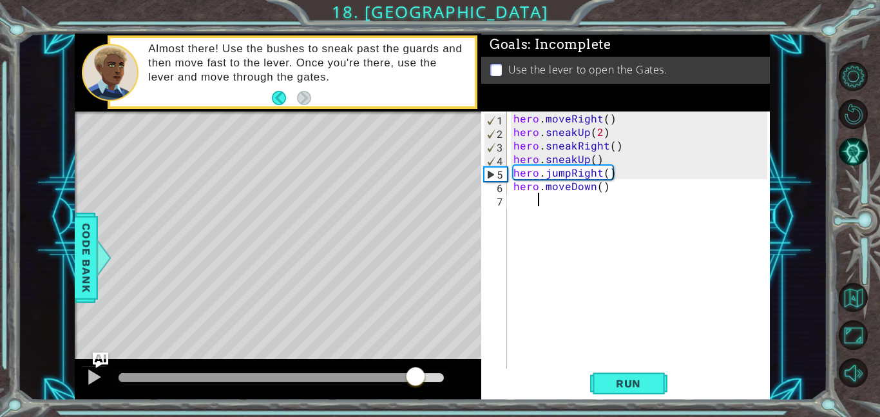
click at [556, 198] on div "hero . moveRight ( ) hero . sneakUp ( 2 ) hero . sneakRight ( ) hero . sneakUp …" at bounding box center [642, 253] width 263 height 284
click at [527, 197] on div "hero . moveRight ( ) hero . sneakUp ( 2 ) hero . sneakRight ( ) hero . sneakUp …" at bounding box center [642, 253] width 263 height 284
click at [518, 204] on div "hero . moveRight ( ) hero . sneakUp ( 2 ) hero . sneakRight ( ) hero . sneakUp …" at bounding box center [642, 253] width 263 height 284
type textarea "hero.moveDown()"
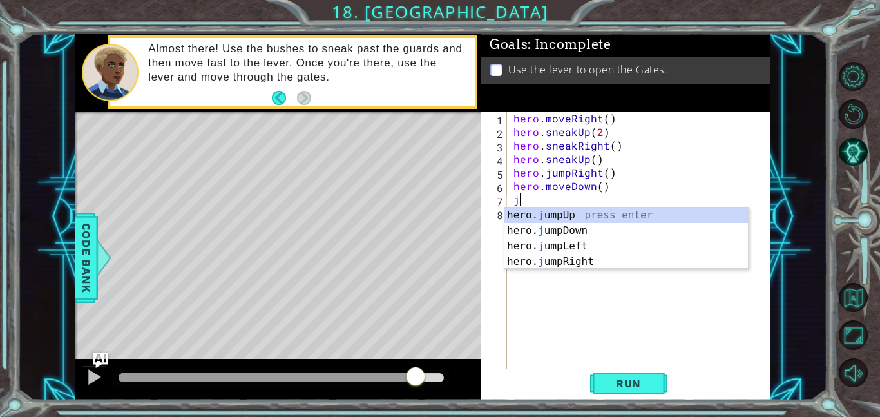
type textarea "ju"
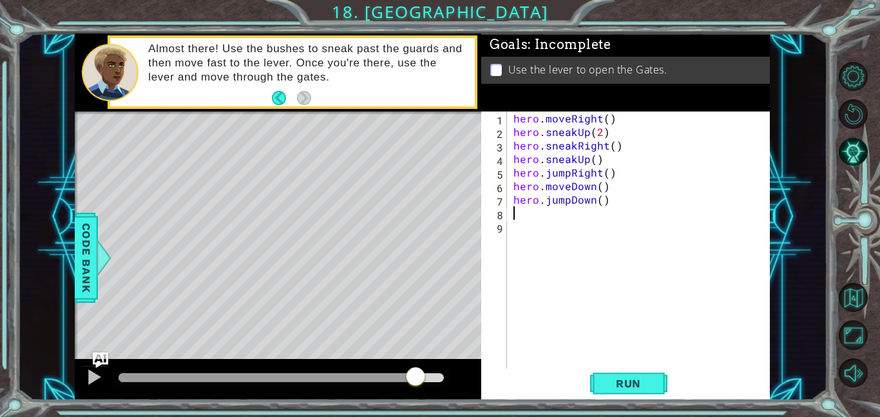
type textarea "j"
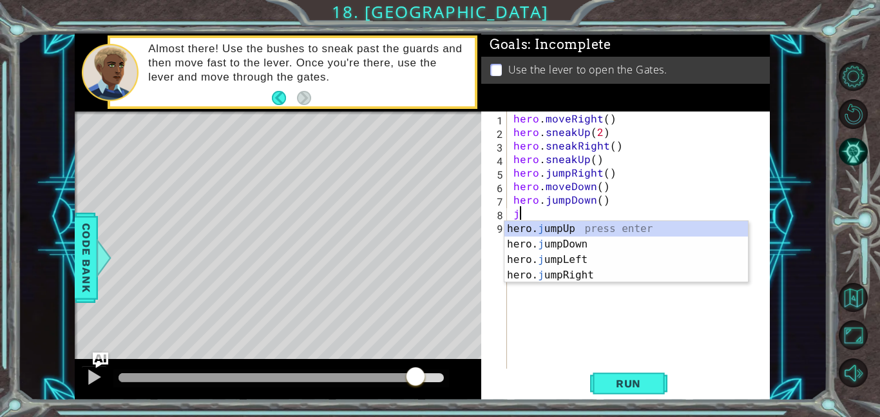
scroll to position [0, 0]
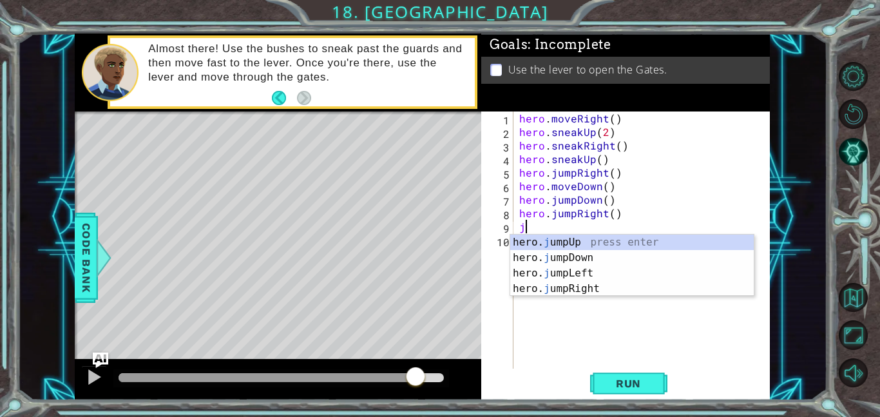
type textarea "ju"
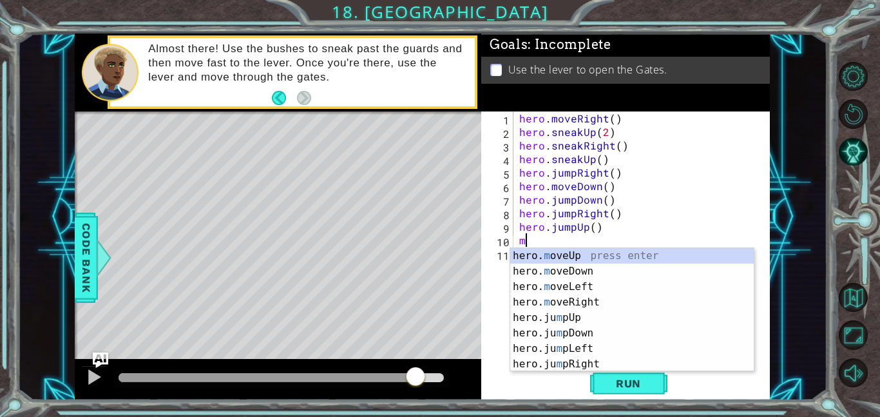
scroll to position [0, 1]
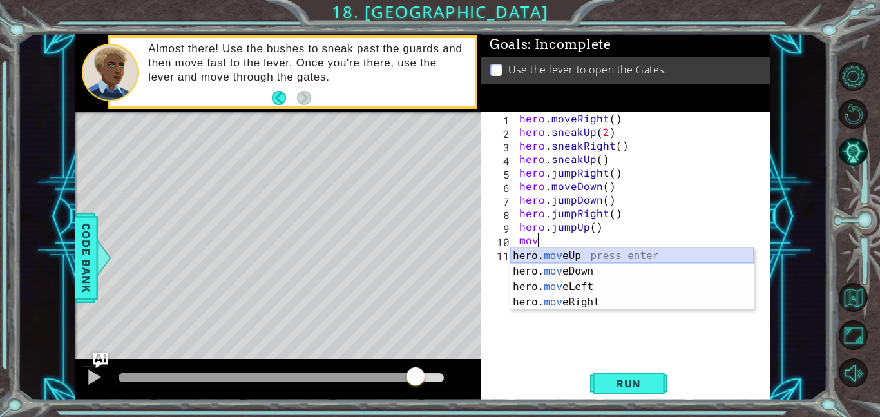
click at [593, 253] on div "hero. mov eUp press enter hero. mov eDown press enter hero. mov eLeft press ent…" at bounding box center [631, 294] width 243 height 93
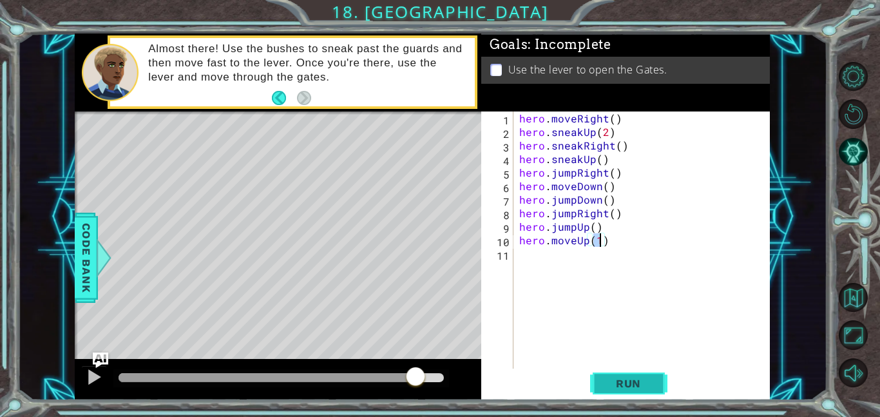
type textarea "hero.moveUp(1)"
click at [647, 385] on span "Run" at bounding box center [628, 383] width 51 height 13
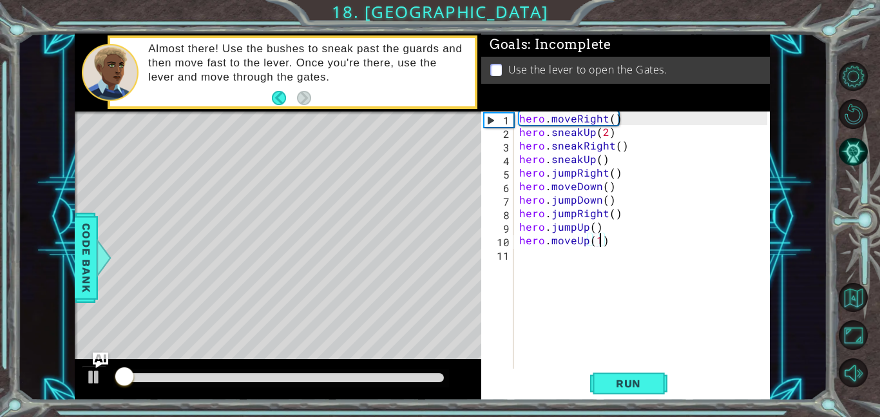
click at [419, 381] on div at bounding box center [281, 377] width 325 height 9
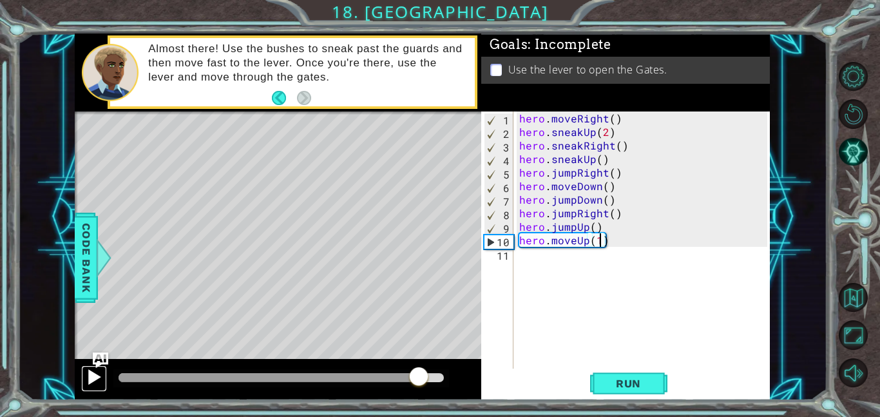
click at [93, 374] on div at bounding box center [94, 376] width 17 height 17
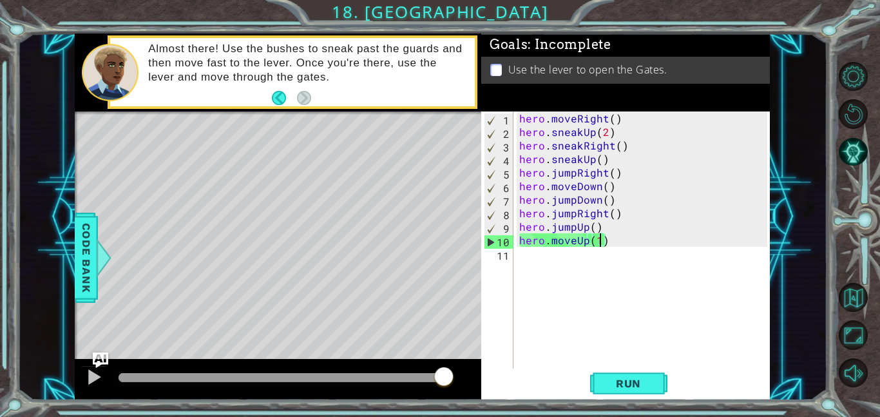
click at [622, 267] on div "hero . moveRight ( ) hero . sneakUp ( 2 ) hero . sneakRight ( ) hero . sneakUp …" at bounding box center [645, 253] width 257 height 284
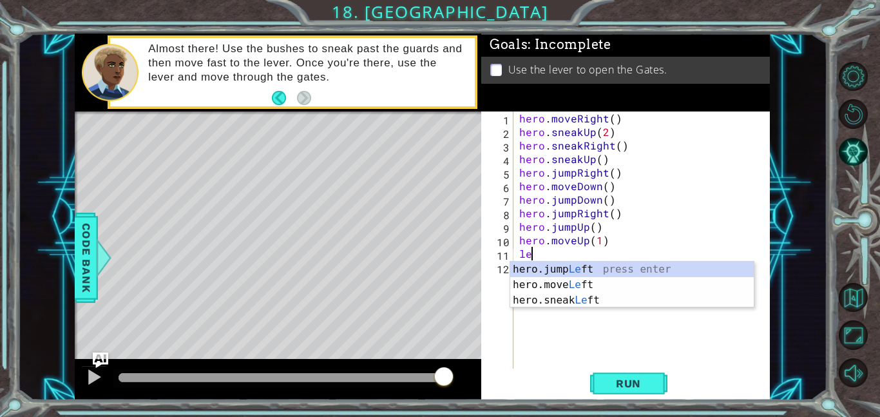
type textarea "l"
type textarea "r"
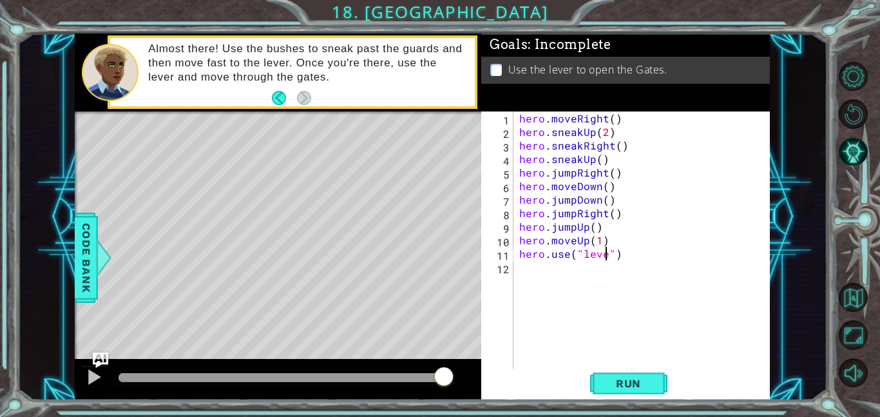
type textarea "hero.use("lever")"
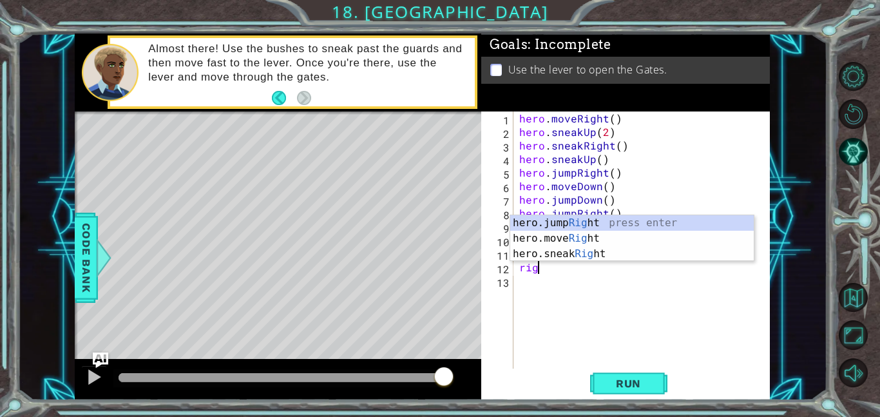
scroll to position [0, 1]
click at [590, 238] on div "hero.jump Righ t press enter hero.move Righ t press enter hero.sneak Righ t pre…" at bounding box center [631, 253] width 243 height 77
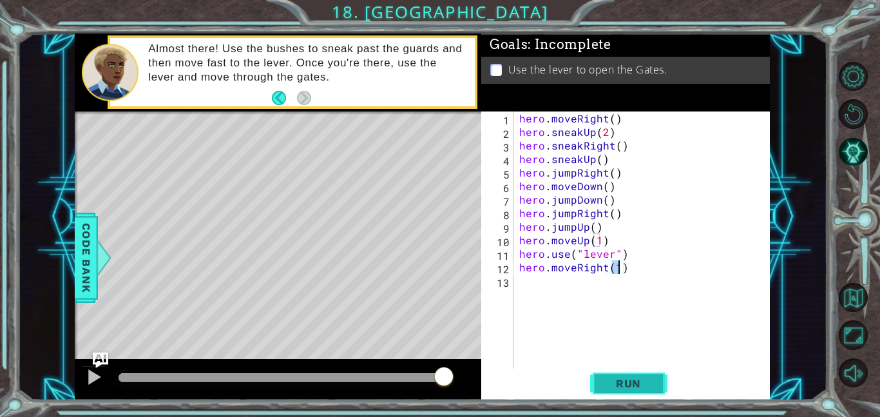
type textarea "hero.moveRight(1)"
click at [638, 390] on button "Run" at bounding box center [628, 382] width 77 height 29
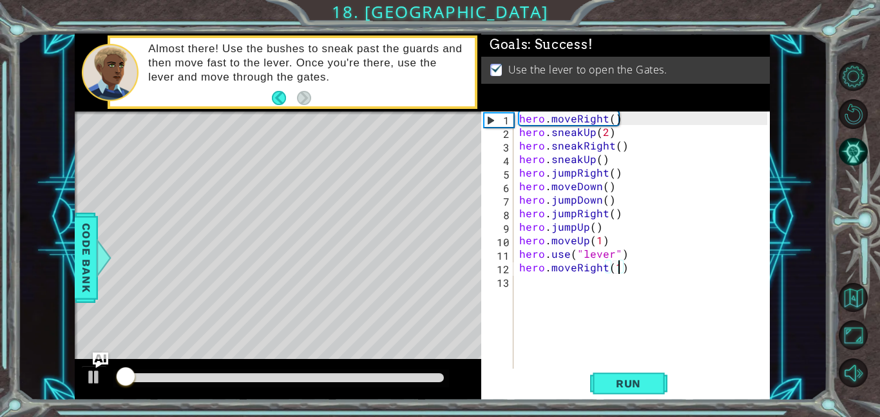
click at [395, 385] on div at bounding box center [281, 378] width 336 height 18
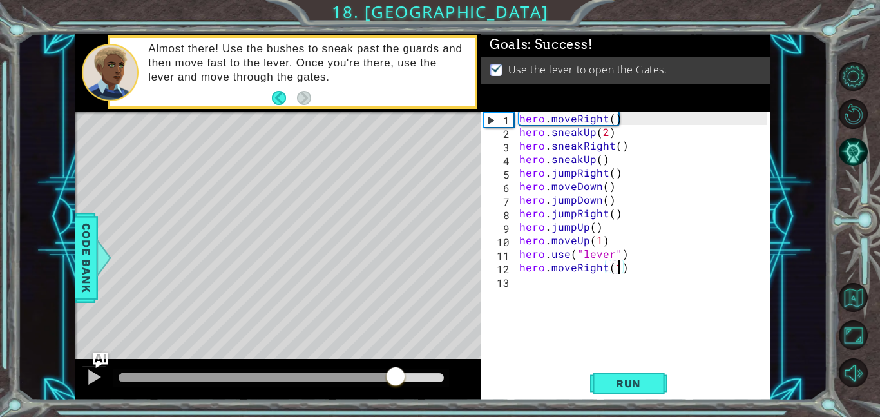
click at [396, 381] on div at bounding box center [281, 377] width 325 height 9
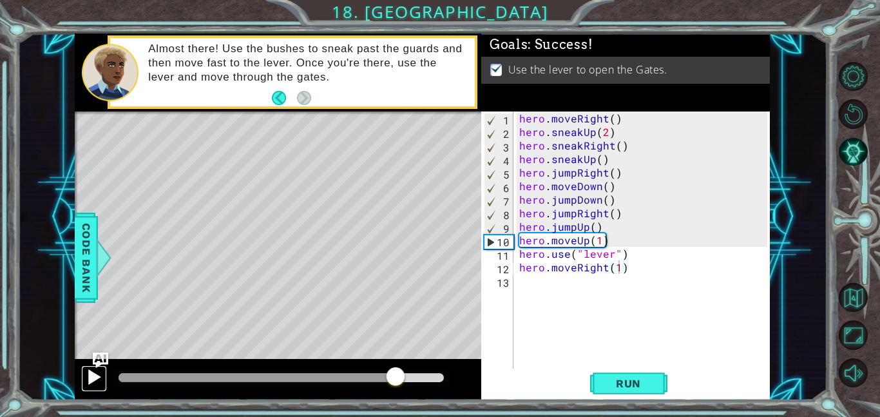
click at [89, 382] on div at bounding box center [94, 376] width 17 height 17
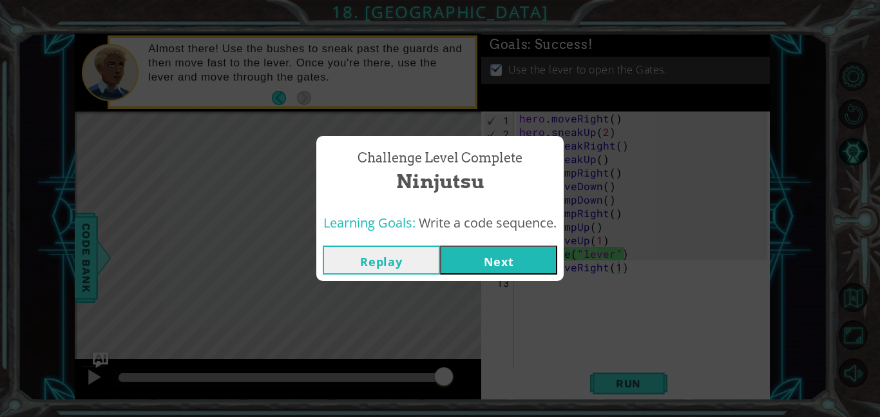
click at [494, 263] on button "Next" at bounding box center [498, 259] width 117 height 29
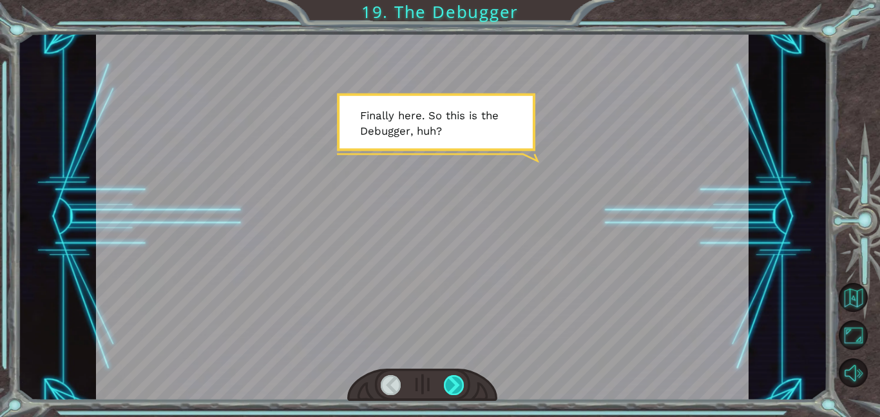
click at [450, 377] on div at bounding box center [454, 385] width 21 height 20
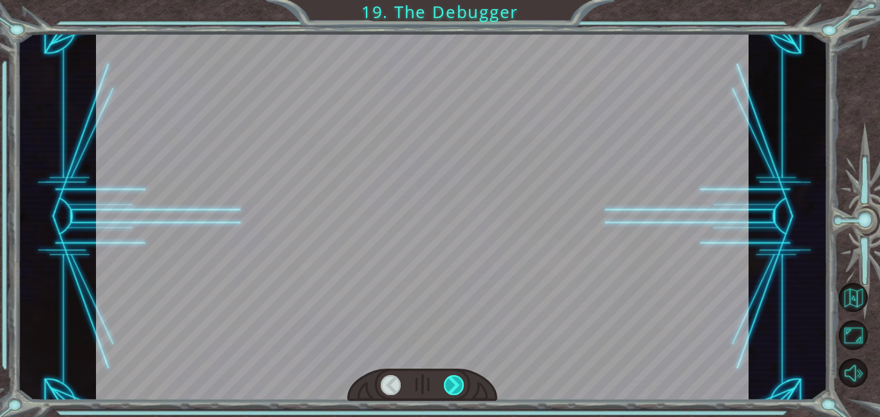
click at [450, 377] on div at bounding box center [454, 385] width 21 height 20
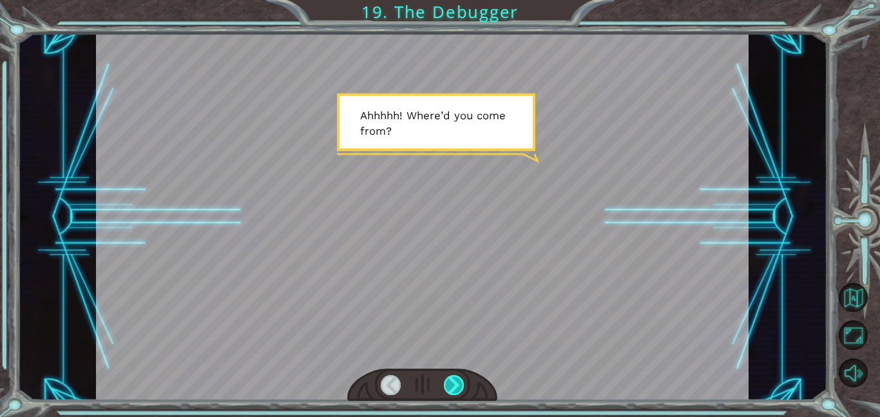
click at [450, 377] on div at bounding box center [454, 385] width 21 height 20
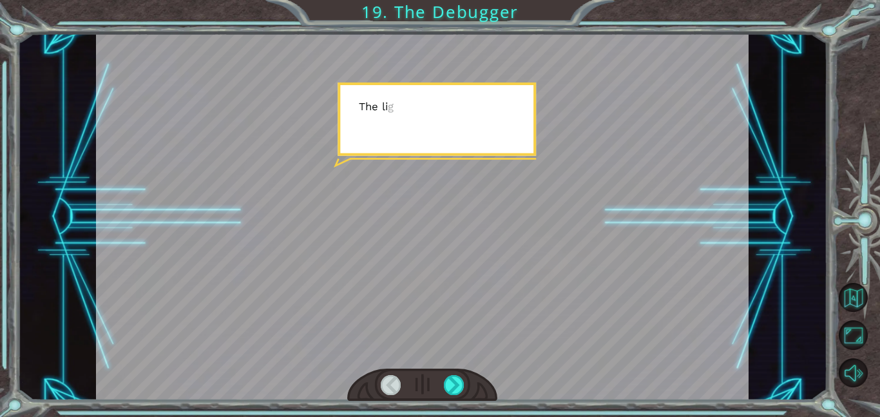
drag, startPoint x: 450, startPoint y: 377, endPoint x: 492, endPoint y: 133, distance: 247.7
click at [491, 138] on div at bounding box center [422, 216] width 652 height 366
click at [492, 133] on div at bounding box center [422, 216] width 652 height 366
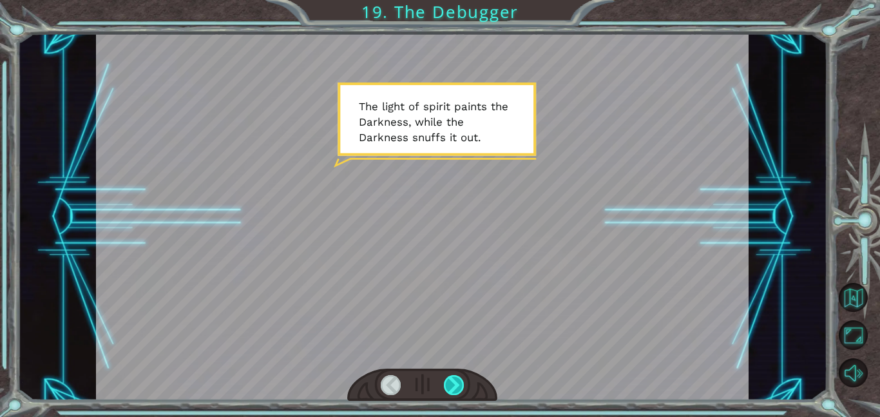
click at [455, 392] on div at bounding box center [454, 385] width 21 height 20
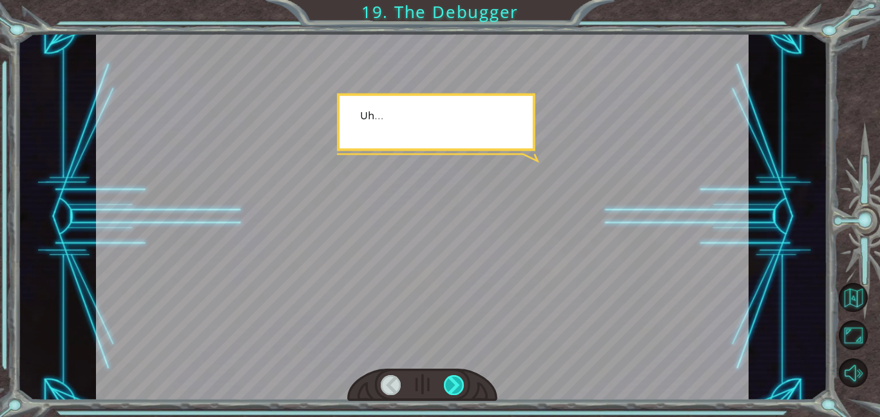
click at [455, 392] on div at bounding box center [454, 385] width 21 height 20
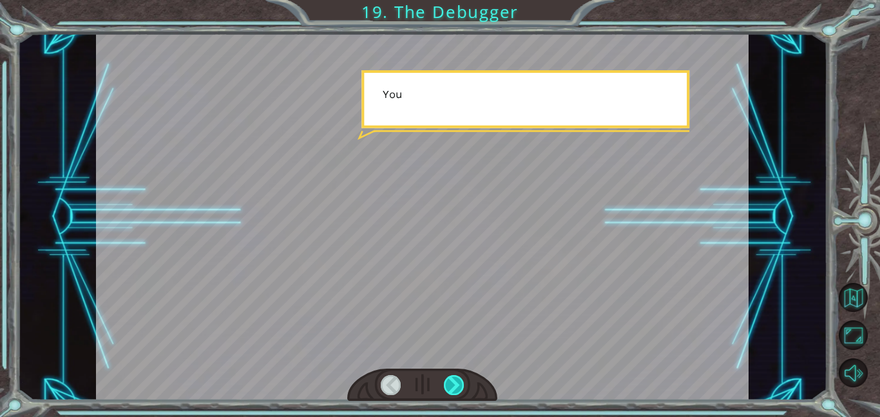
click at [455, 392] on div at bounding box center [454, 385] width 21 height 20
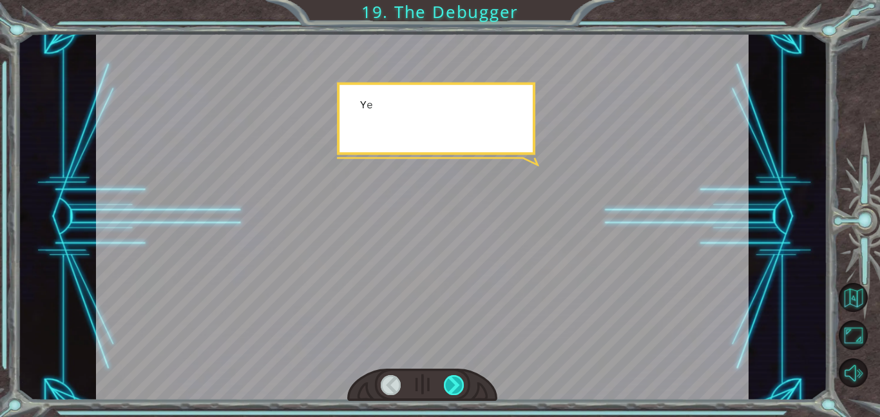
click at [455, 392] on div at bounding box center [454, 385] width 21 height 20
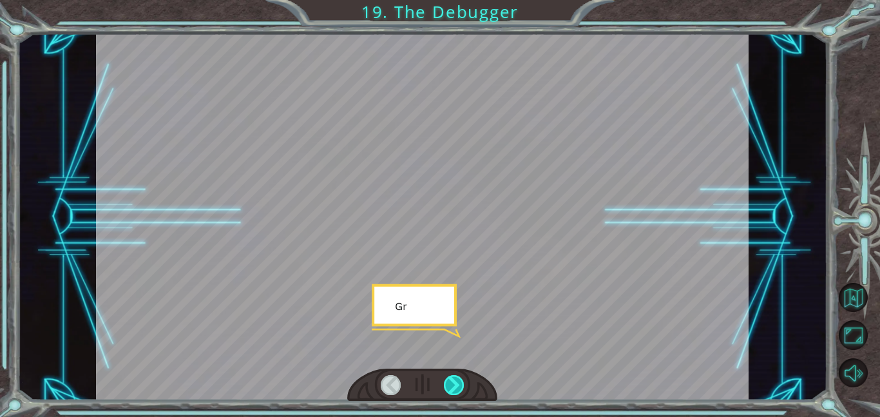
click at [455, 392] on div at bounding box center [454, 385] width 21 height 20
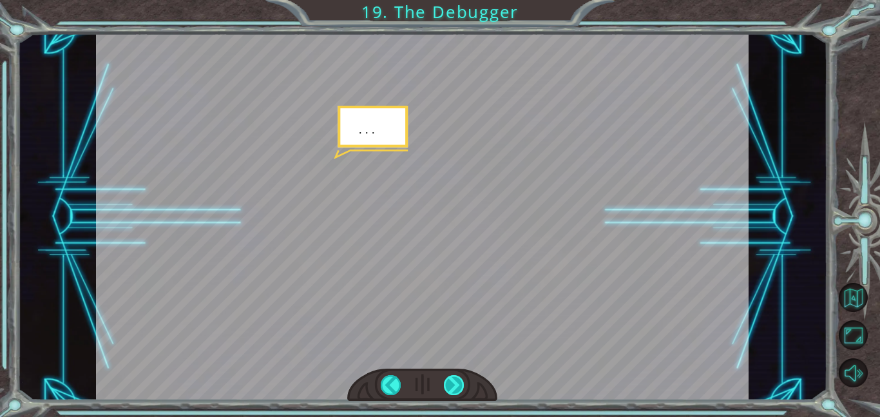
click at [455, 392] on div at bounding box center [454, 385] width 21 height 20
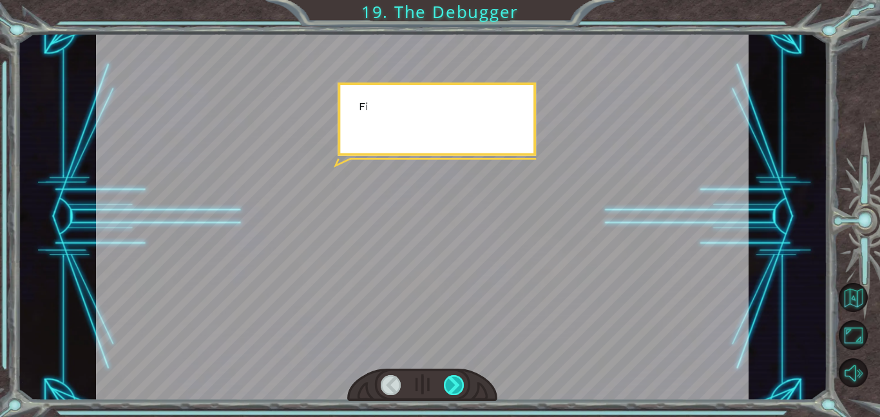
click at [455, 392] on div at bounding box center [454, 385] width 21 height 20
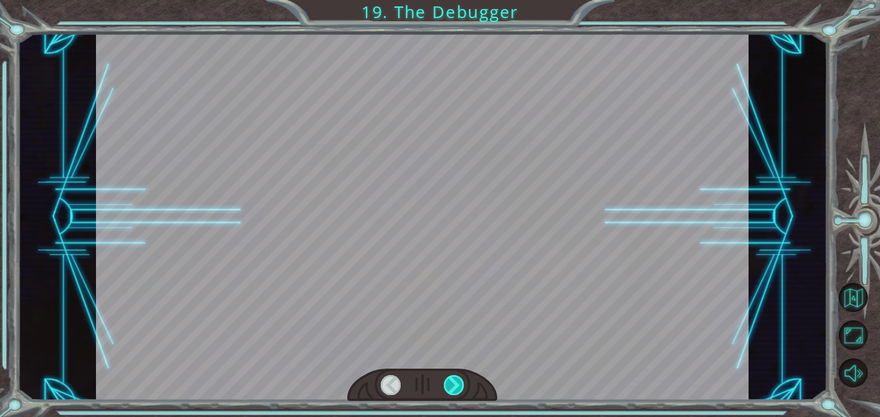
click at [455, 392] on div at bounding box center [454, 385] width 21 height 20
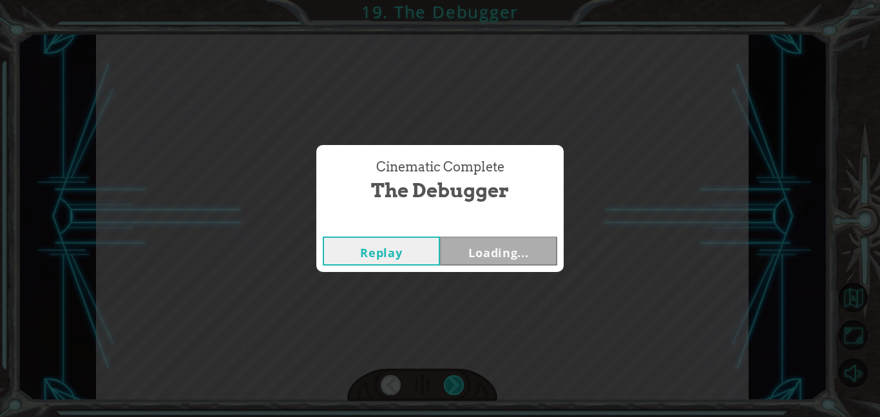
click at [455, 392] on div "Cinematic Complete The Debugger Replay Loading..." at bounding box center [440, 208] width 880 height 417
